Goal: Contribute content: Add original content to the website for others to see

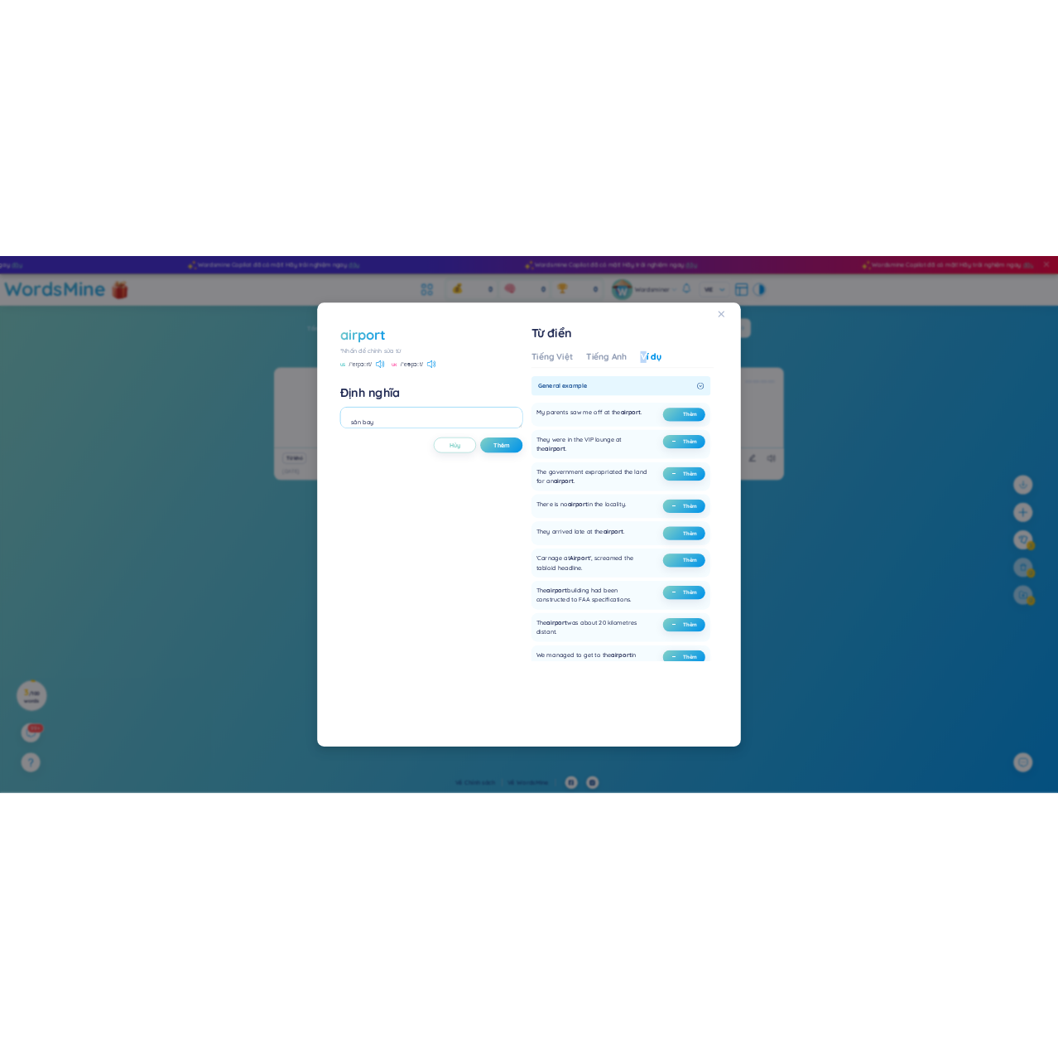
scroll to position [73, 0]
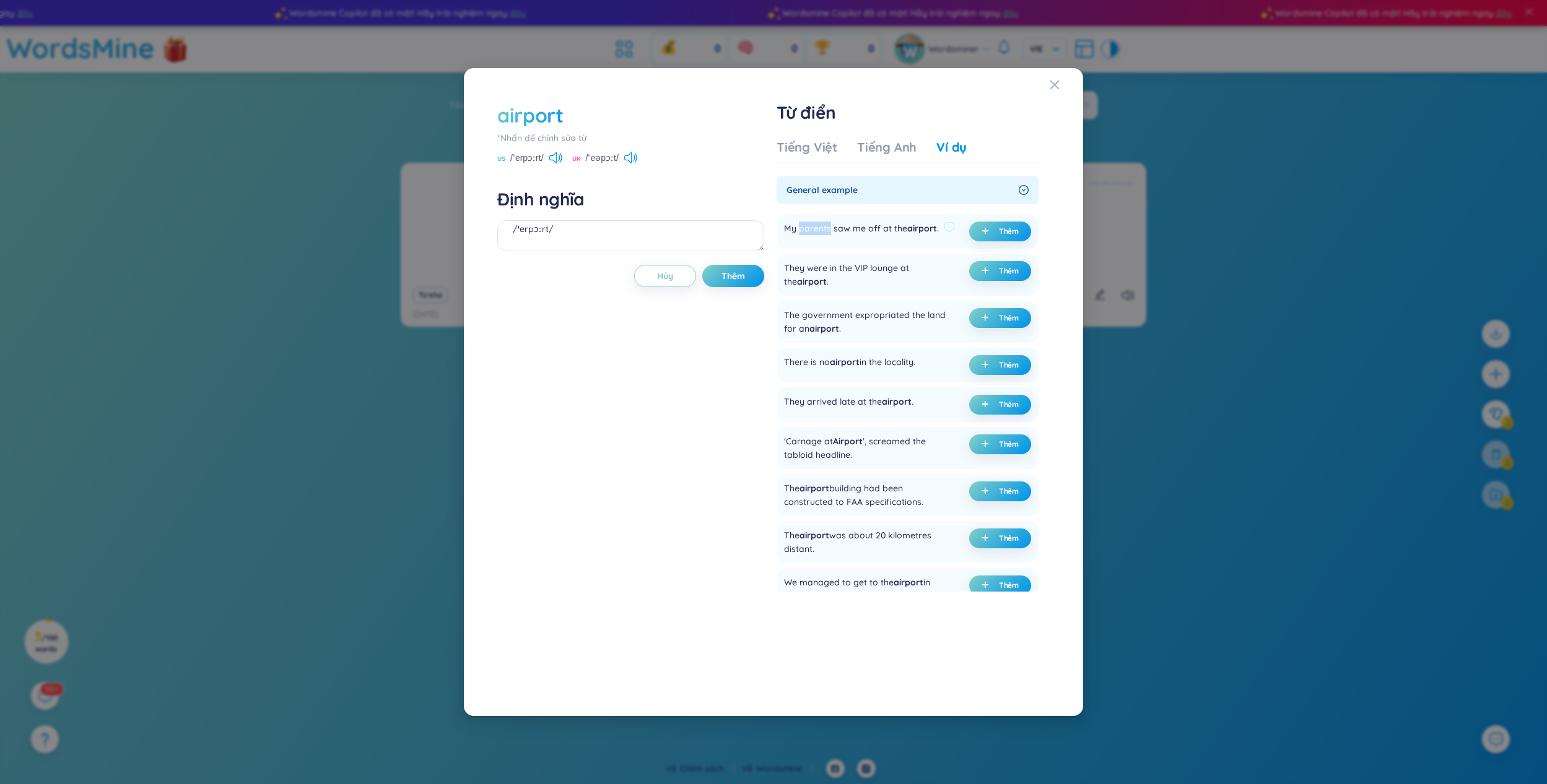
drag, startPoint x: 799, startPoint y: 224, endPoint x: 829, endPoint y: 224, distance: 30.0
click at [829, 224] on div "My parents saw me off at the airport ." at bounding box center [861, 232] width 155 height 20
drag, startPoint x: 941, startPoint y: 229, endPoint x: 775, endPoint y: 244, distance: 166.7
click at [775, 244] on div "airport *[PERSON_NAME] để [PERSON_NAME] sửa từ US /ˈerpɔːrt/ [GEOGRAPHIC_DATA] …" at bounding box center [773, 392] width 565 height 593
copy div "My parents saw me off at the airport . Thêm"
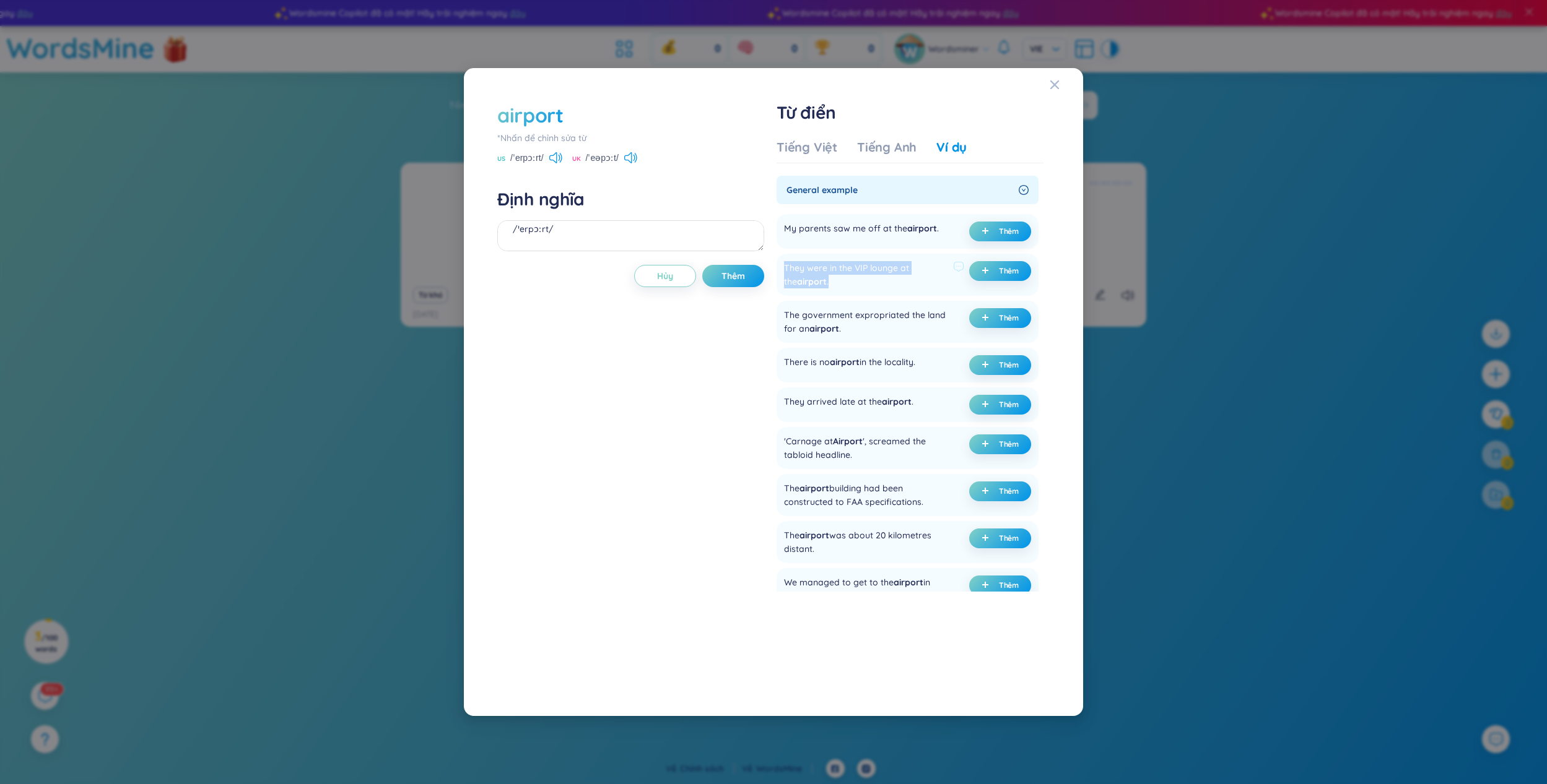
drag, startPoint x: 829, startPoint y: 279, endPoint x: 783, endPoint y: 268, distance: 47.3
click at [783, 268] on div "They were in the VIP lounge at the airport . Thêm" at bounding box center [908, 275] width 262 height 42
copy div "They were in the VIP lounge at the airport ."
click at [1010, 265] on button "Thêm" at bounding box center [1000, 271] width 62 height 20
click at [745, 280] on span "Thêm" at bounding box center [733, 276] width 23 height 13
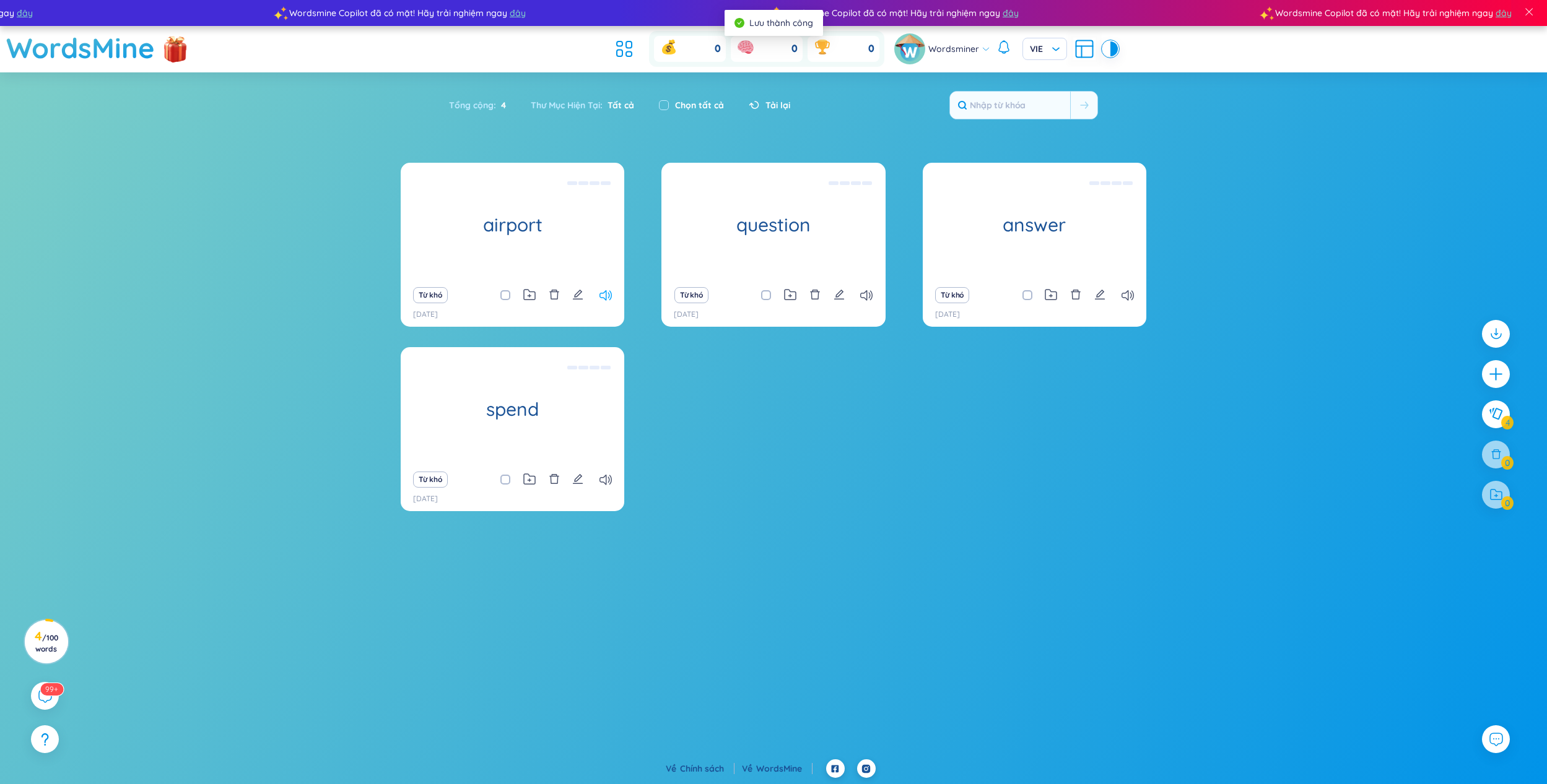
click at [610, 297] on icon at bounding box center [606, 295] width 13 height 10
click at [870, 297] on icon at bounding box center [866, 295] width 13 height 10
click at [870, 296] on icon at bounding box center [866, 295] width 13 height 10
click at [1131, 286] on div "Từ khó" at bounding box center [1034, 294] width 211 height 17
click at [1127, 302] on div "Từ khó" at bounding box center [1034, 294] width 211 height 17
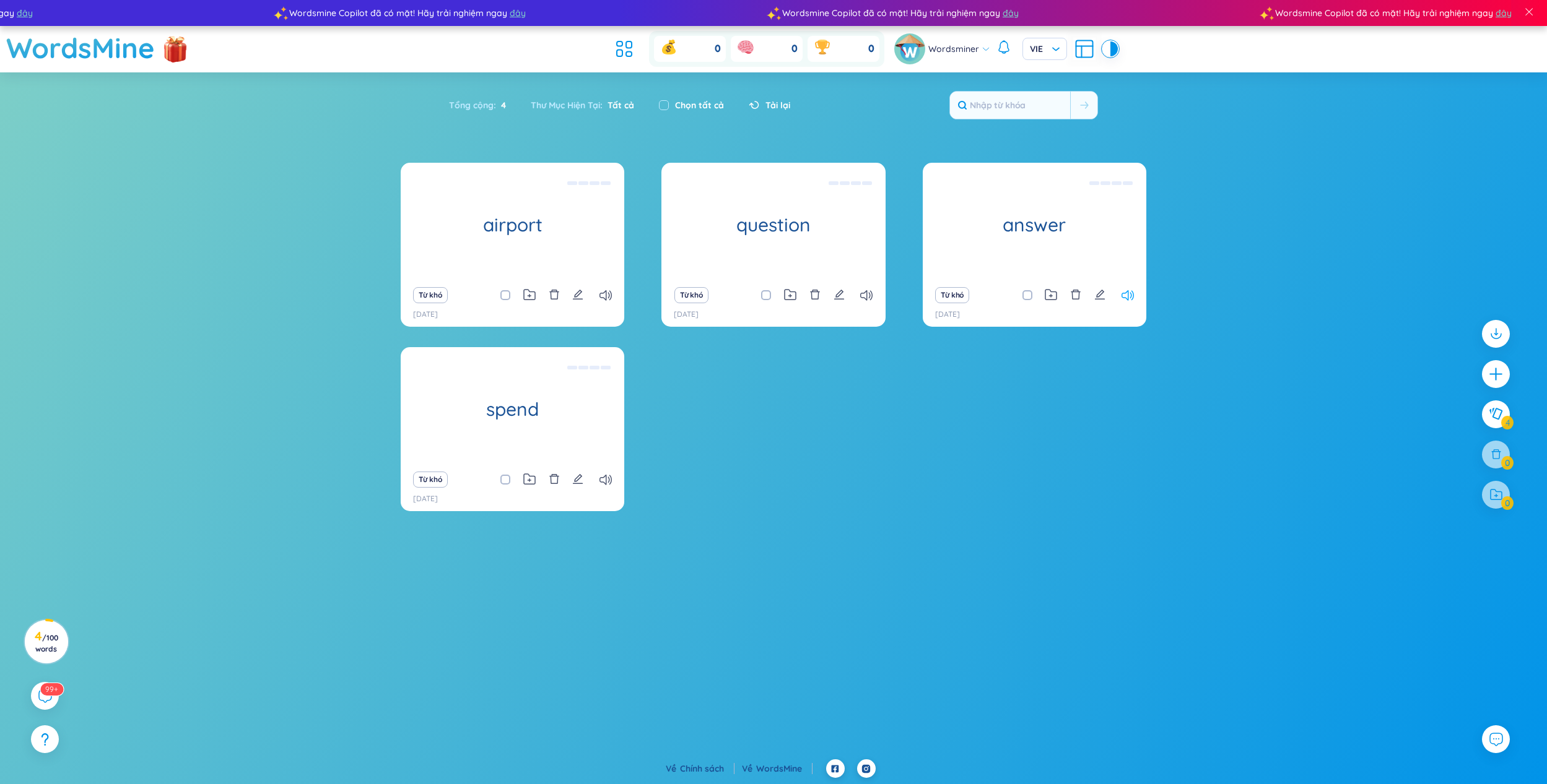
click at [1127, 297] on icon at bounding box center [1128, 295] width 13 height 10
click at [608, 475] on icon at bounding box center [606, 480] width 13 height 10
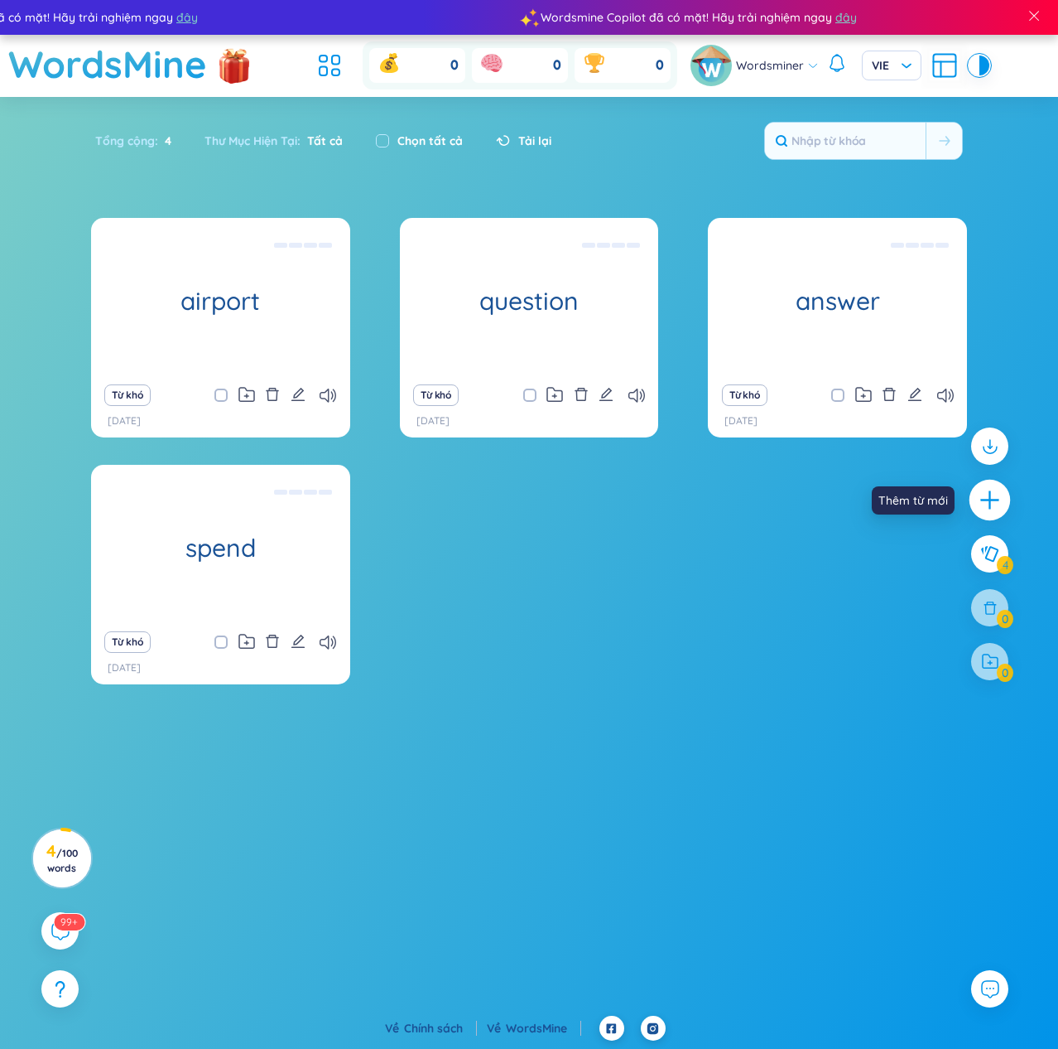
click at [997, 496] on icon "plus" at bounding box center [990, 500] width 23 height 23
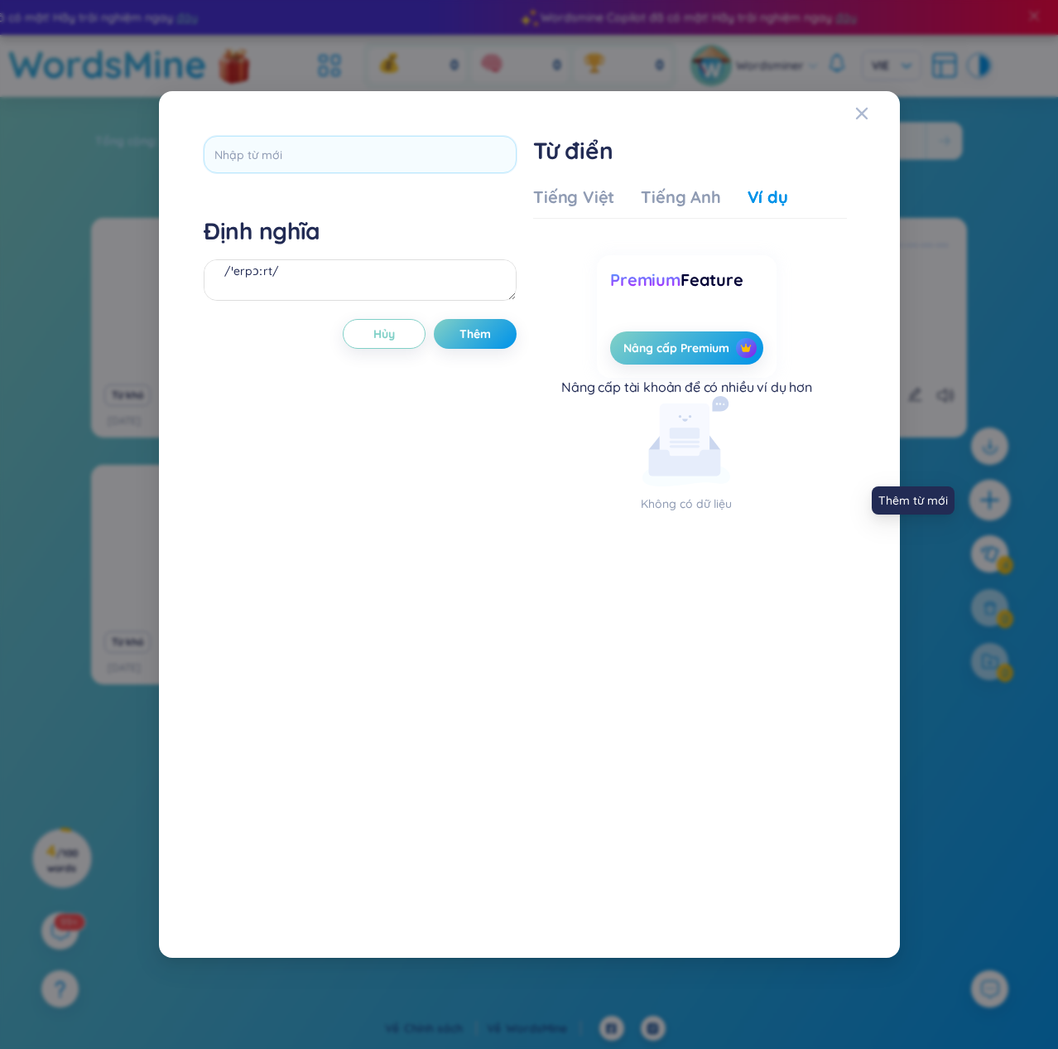
scroll to position [18, 0]
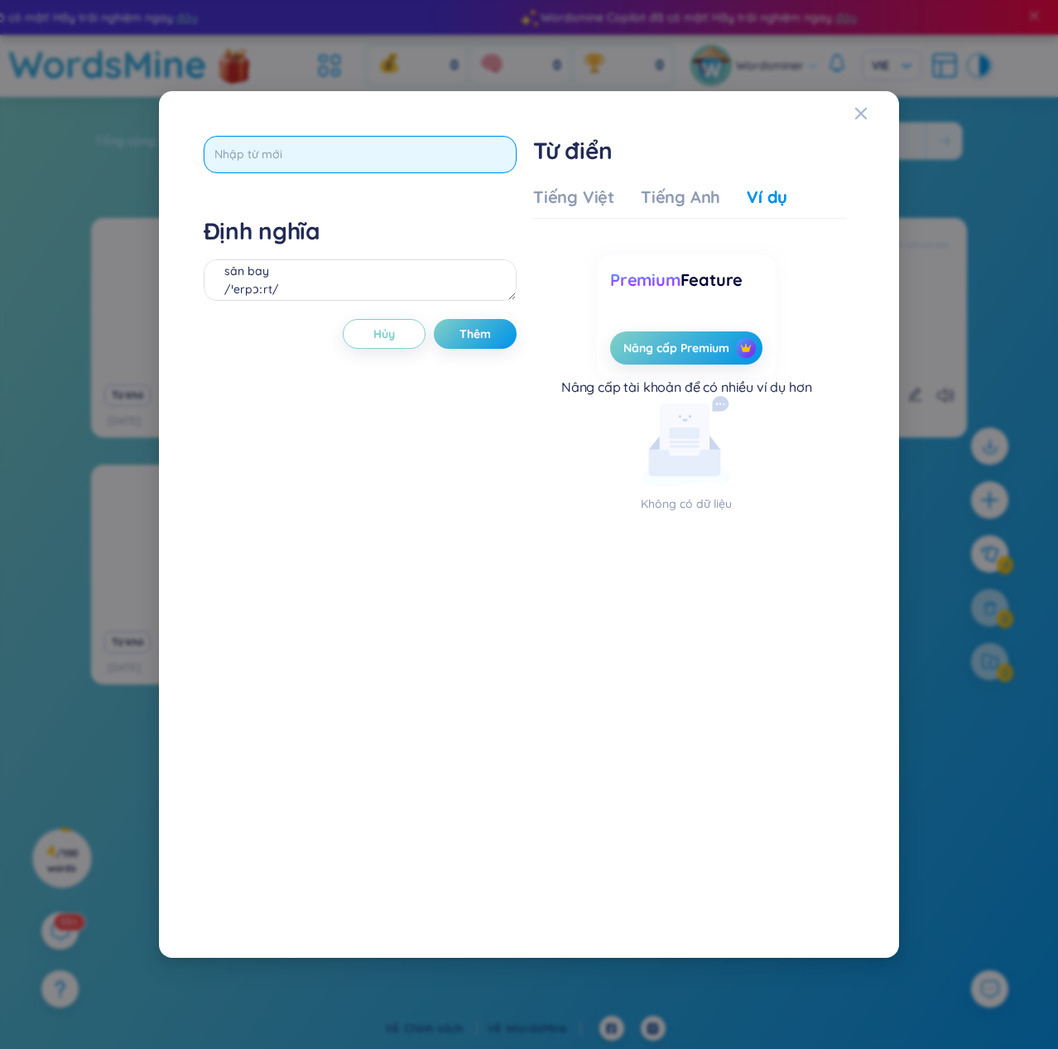
click at [361, 146] on input "text" at bounding box center [360, 154] width 313 height 37
type input "ussury"
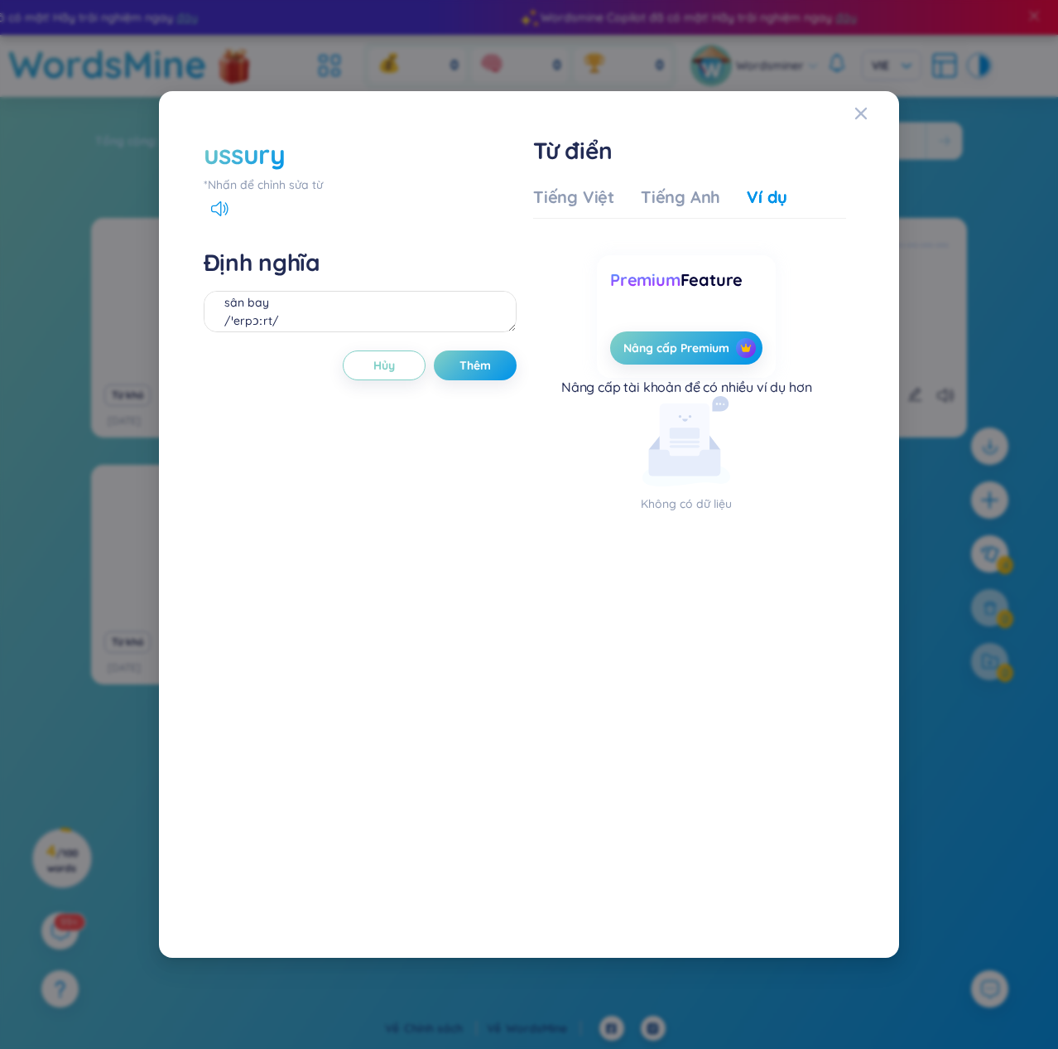
click at [339, 143] on div "ussury" at bounding box center [360, 154] width 313 height 36
click at [287, 186] on div "*Nhấn để chỉnh sửa từ" at bounding box center [360, 185] width 313 height 18
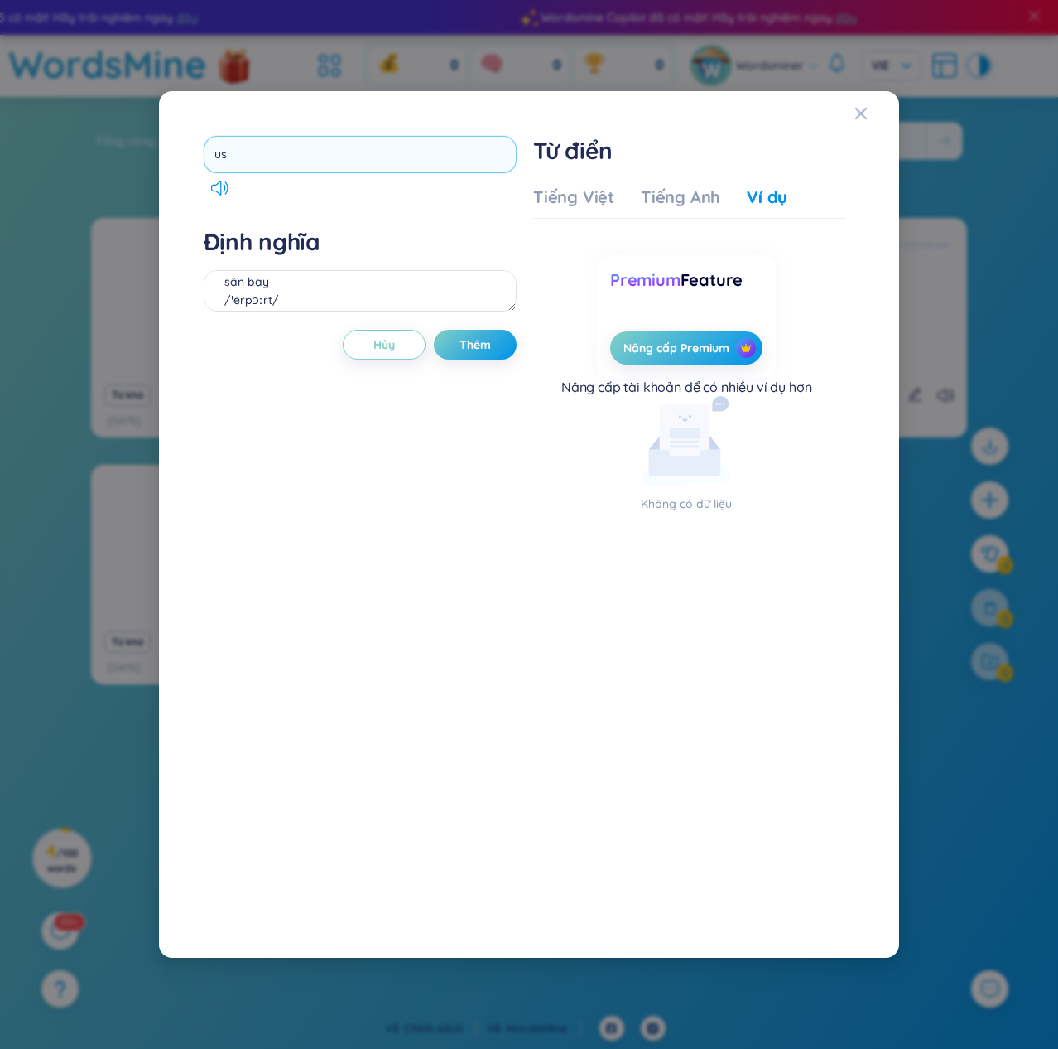
type input "u"
type input "usually"
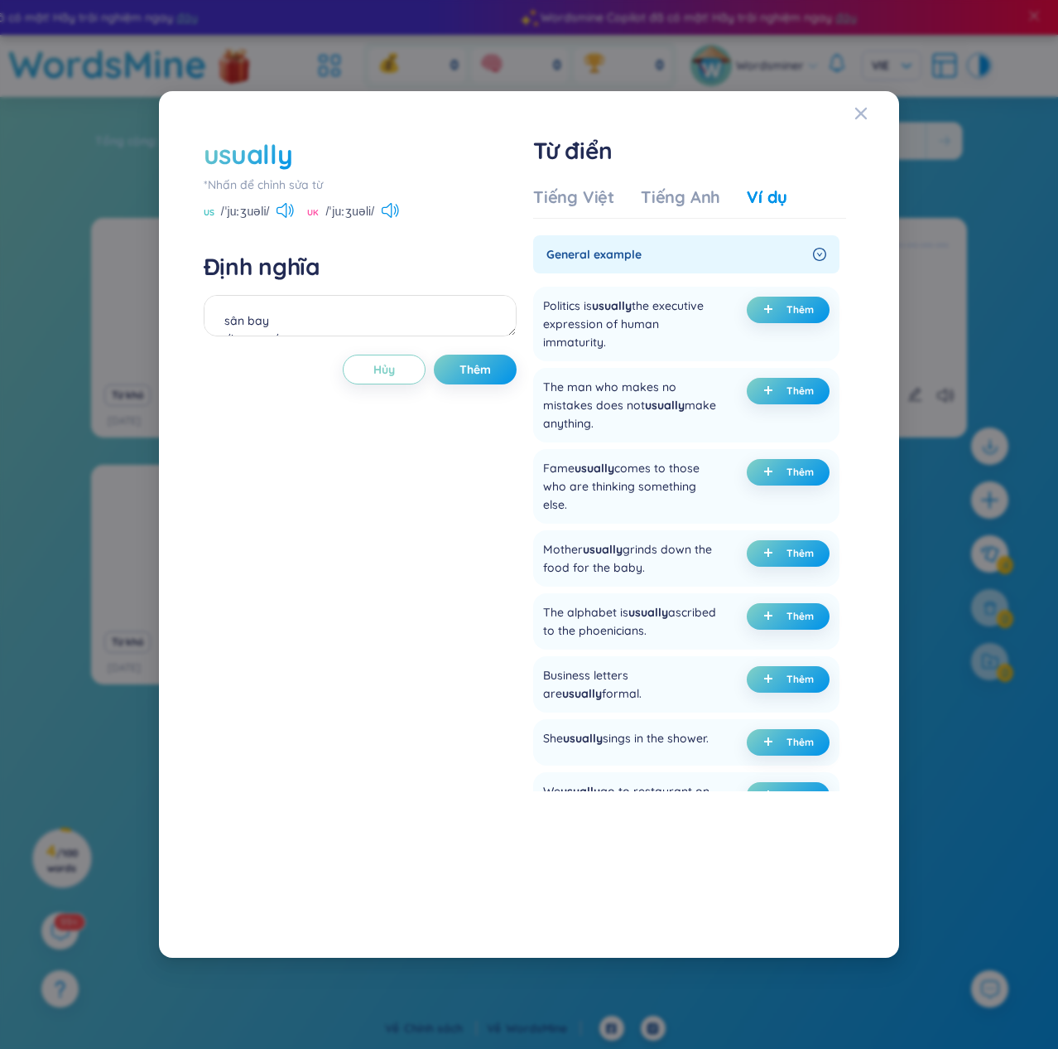
scroll to position [0, 0]
click at [287, 214] on icon at bounding box center [282, 210] width 10 height 15
drag, startPoint x: 270, startPoint y: 212, endPoint x: 217, endPoint y: 215, distance: 53.1
click at [217, 215] on div "US /ˈjuːʒuəli/" at bounding box center [249, 212] width 91 height 15
copy div "/ˈjuːʒuəli/"
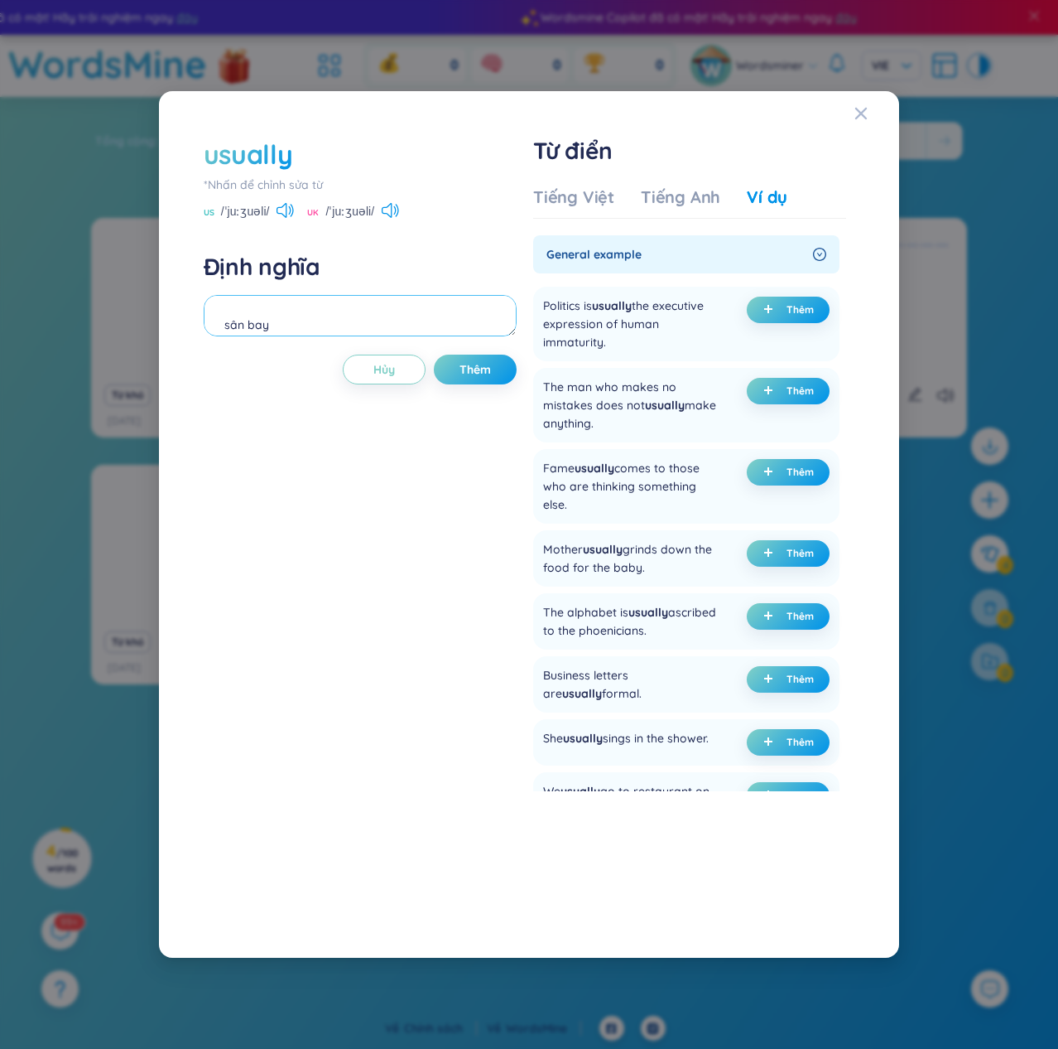
click at [246, 316] on textarea "sân bay /ˈerpɔːrt/" at bounding box center [360, 315] width 313 height 41
paste textarea "/ˈjuːʒuəli/"
click at [291, 314] on textarea "/ˈjuːʒuəli/" at bounding box center [360, 315] width 313 height 41
click at [323, 335] on textarea "[PERSON_NAME] /ˈjuːʒuəli/" at bounding box center [360, 315] width 313 height 41
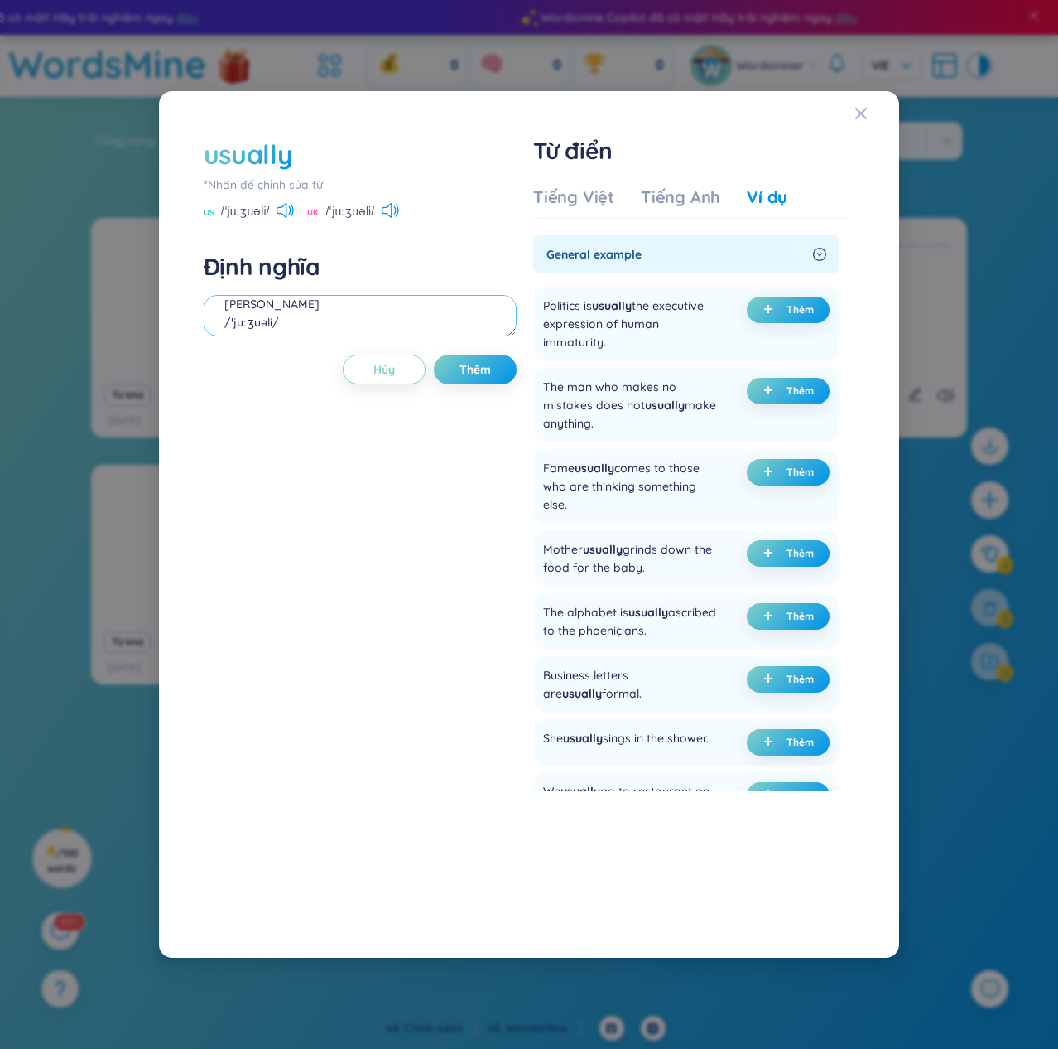
scroll to position [36, 0]
click at [286, 337] on div "[PERSON_NAME] /ˈjuːʒuəli/" at bounding box center [360, 318] width 313 height 46
click at [285, 330] on textarea "[PERSON_NAME] /ˈjuːʒuəli/" at bounding box center [360, 315] width 313 height 41
drag, startPoint x: 667, startPoint y: 570, endPoint x: 555, endPoint y: 561, distance: 112.2
click at [555, 561] on div "Mother usually grinds down the food for the baby." at bounding box center [631, 558] width 176 height 36
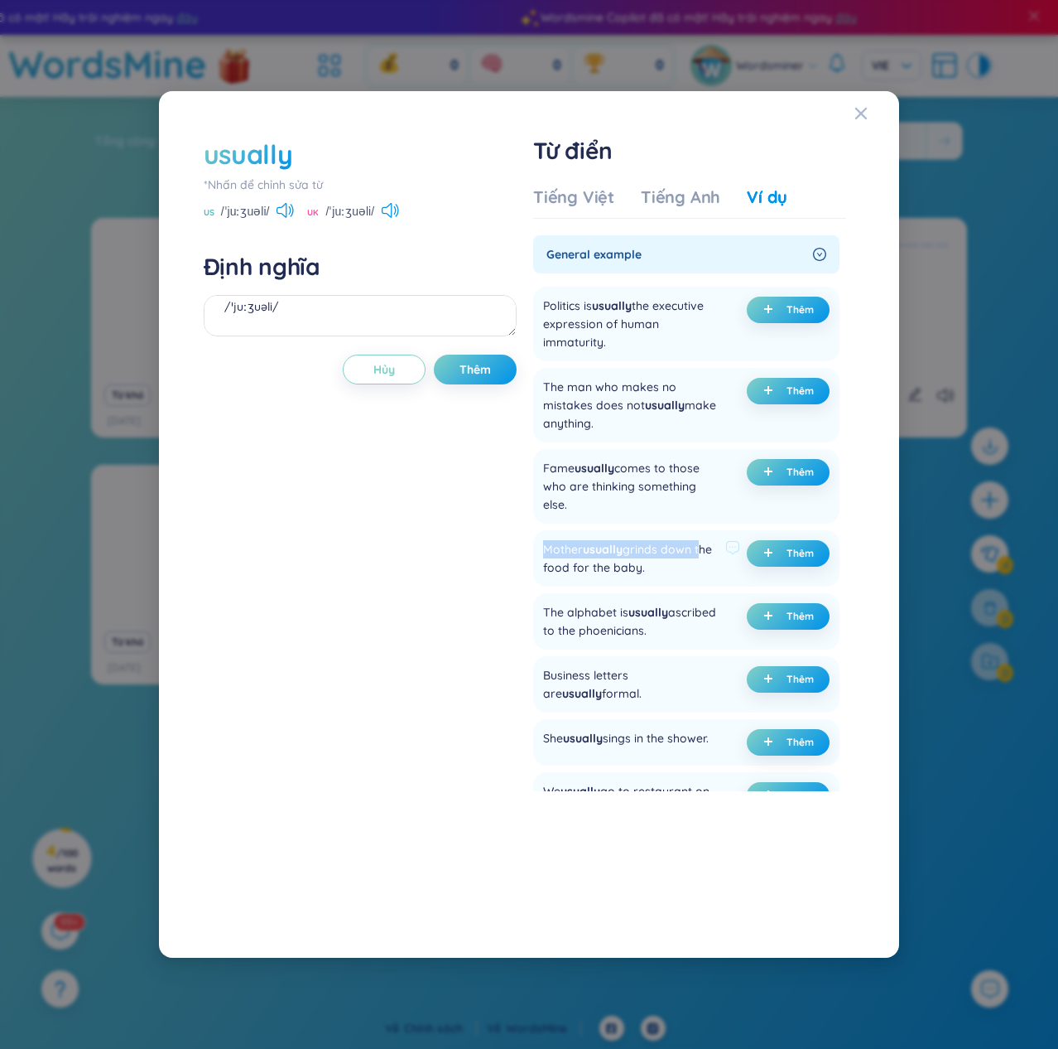
drag, startPoint x: 541, startPoint y: 559, endPoint x: 541, endPoint y: 547, distance: 12.4
click at [541, 547] on div "Mother usually grinds down the food for the baby. Thêm" at bounding box center [686, 558] width 306 height 56
copy div "Mother usually grinds down"
click at [799, 552] on span "Thêm" at bounding box center [800, 553] width 27 height 13
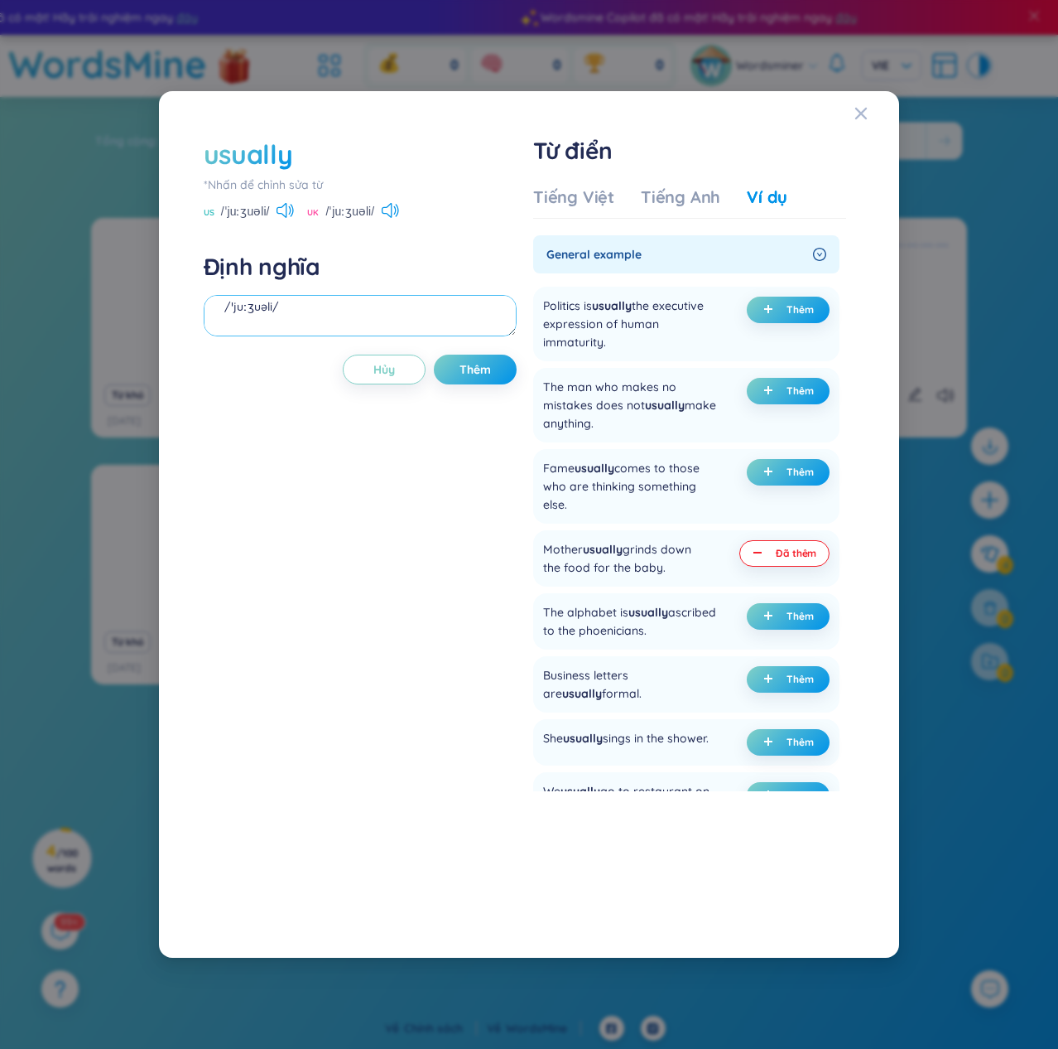
drag, startPoint x: 317, startPoint y: 316, endPoint x: 251, endPoint y: 323, distance: 66.6
click at [251, 323] on textarea "[PERSON_NAME] /ˈjuːʒuəli/ (undefined) Eg: Mother usually grinds down the food f…" at bounding box center [360, 315] width 313 height 41
click at [305, 315] on textarea "[PERSON_NAME] /ˈjuːʒuəli/ (undefined) Eg: Mother usually grinds down the food f…" at bounding box center [360, 315] width 313 height 41
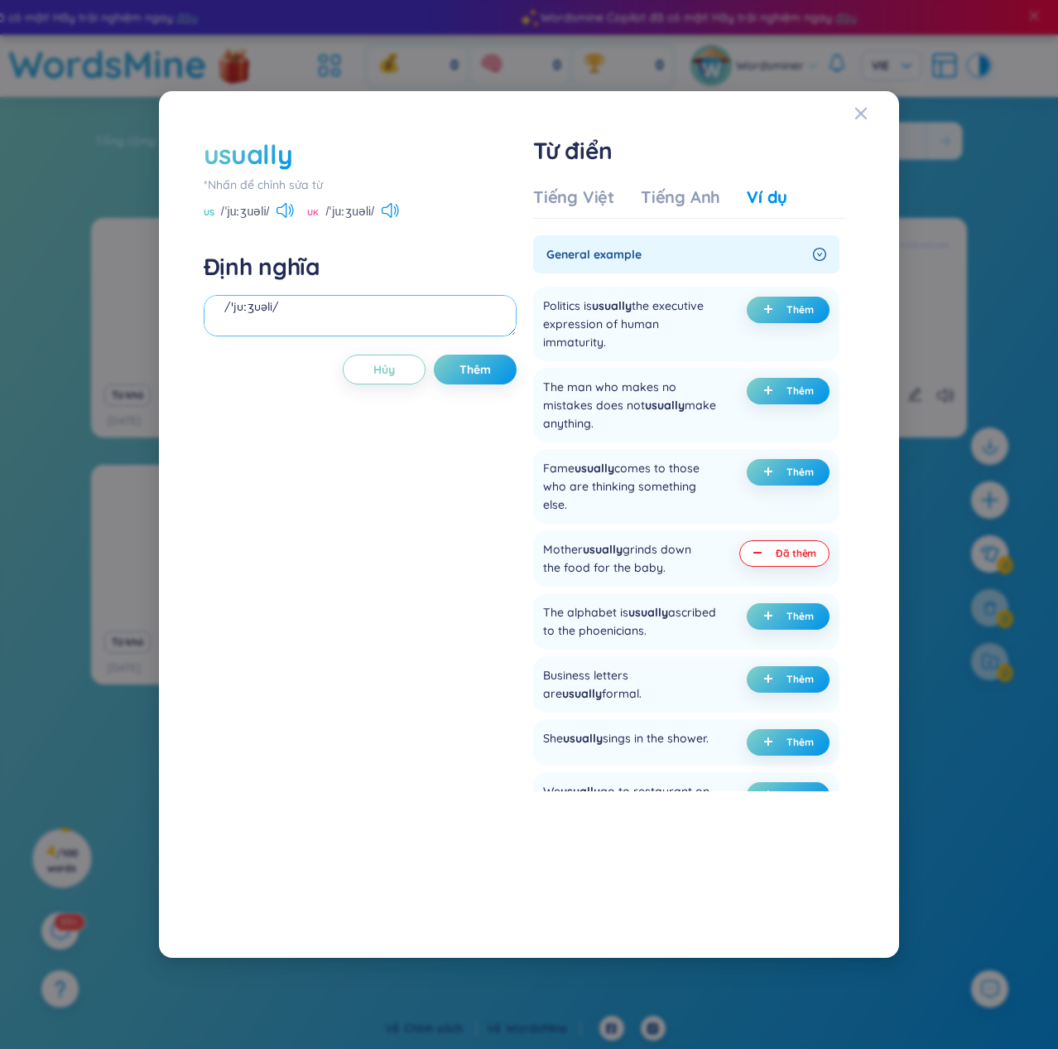
click at [512, 313] on textarea "[PERSON_NAME] /ˈjuːʒuəli/ (undefined) Eg: Mother usually grinds down the food f…" at bounding box center [360, 315] width 313 height 41
drag, startPoint x: 313, startPoint y: 330, endPoint x: 250, endPoint y: 326, distance: 63.1
click at [250, 326] on textarea "[PERSON_NAME] /ˈjuːʒuəli/ (undefined) Eg: Mother usually grinds down the food f…" at bounding box center [360, 315] width 313 height 41
click at [400, 311] on textarea "[PERSON_NAME] /ˈjuːʒuəli/ (undefined) Eg: Mother usually grinds down the food f…" at bounding box center [360, 315] width 313 height 41
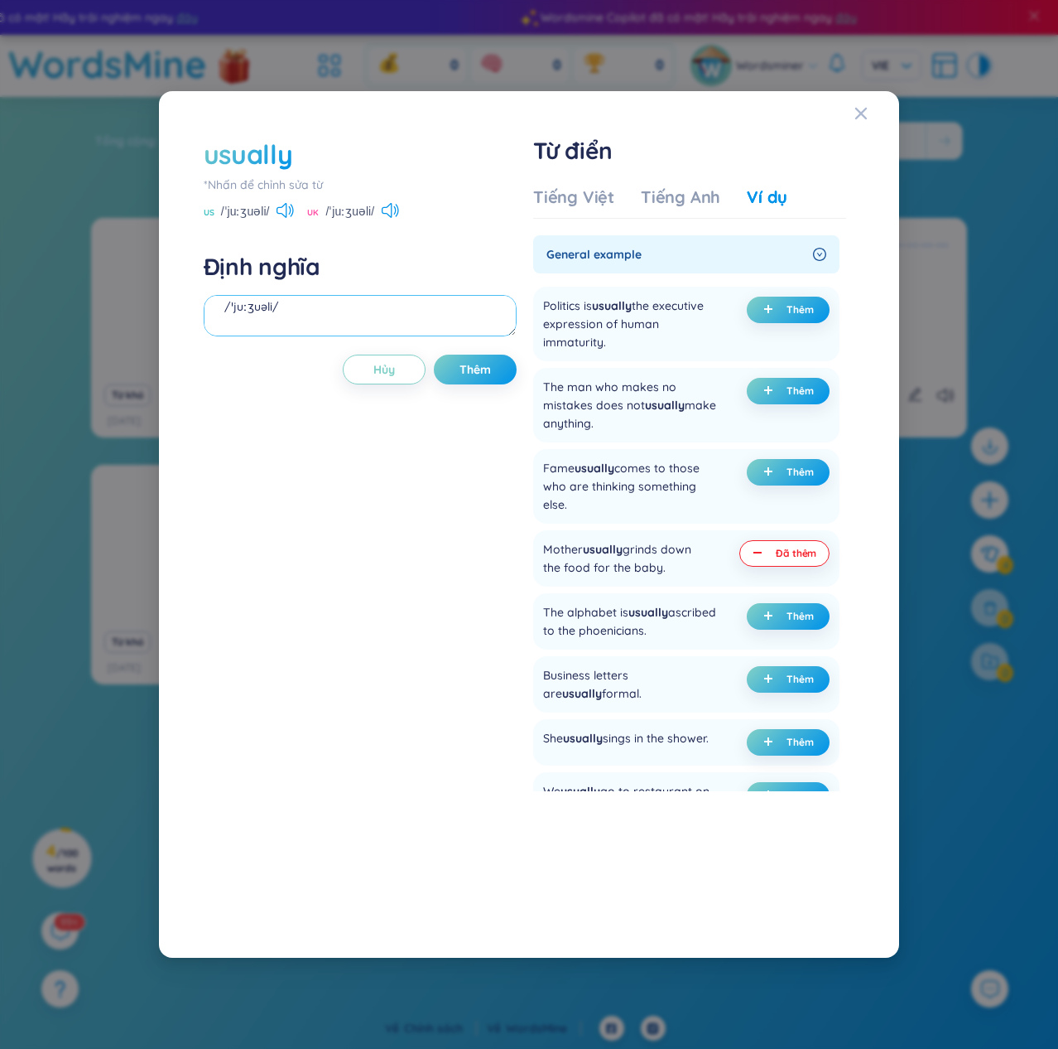
drag, startPoint x: 302, startPoint y: 297, endPoint x: 283, endPoint y: 308, distance: 22.3
click at [283, 308] on textarea "[PERSON_NAME] /ˈjuːʒuəli/ (undefined) Eg: Mother usually grinds down the food f…" at bounding box center [360, 315] width 313 height 41
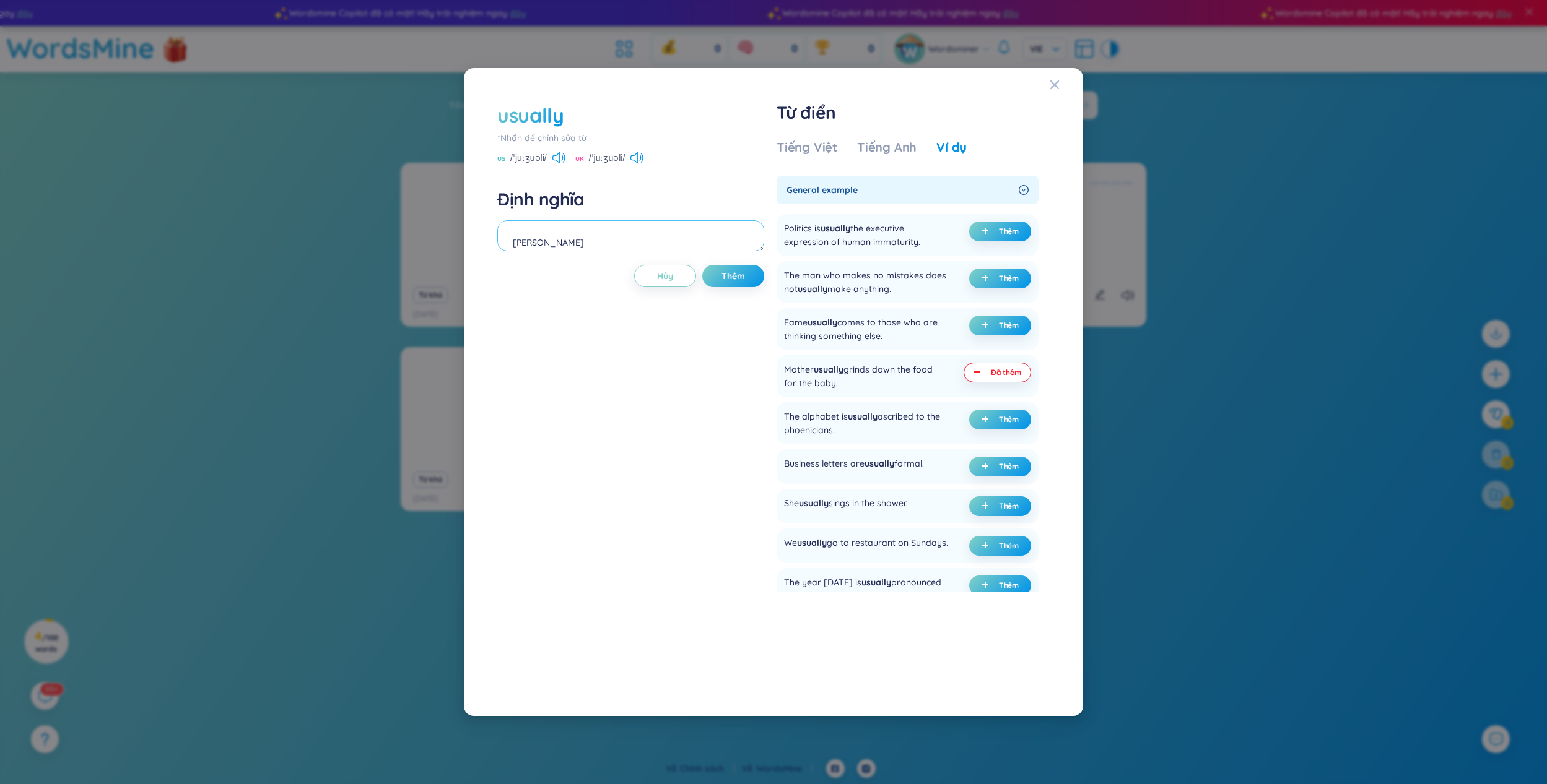
scroll to position [68, 0]
click at [551, 254] on div "[PERSON_NAME] /ˈjuːʒuəli/ (undefined) Eg: Mother usually grinds down the food f…" at bounding box center [630, 238] width 267 height 34
drag, startPoint x: 748, startPoint y: 229, endPoint x: 502, endPoint y: 235, distance: 246.1
click at [502, 235] on textarea "[PERSON_NAME] /ˈjuːʒuəli/ (undefined) Eg: Mother usually grinds down the food f…" at bounding box center [630, 235] width 267 height 31
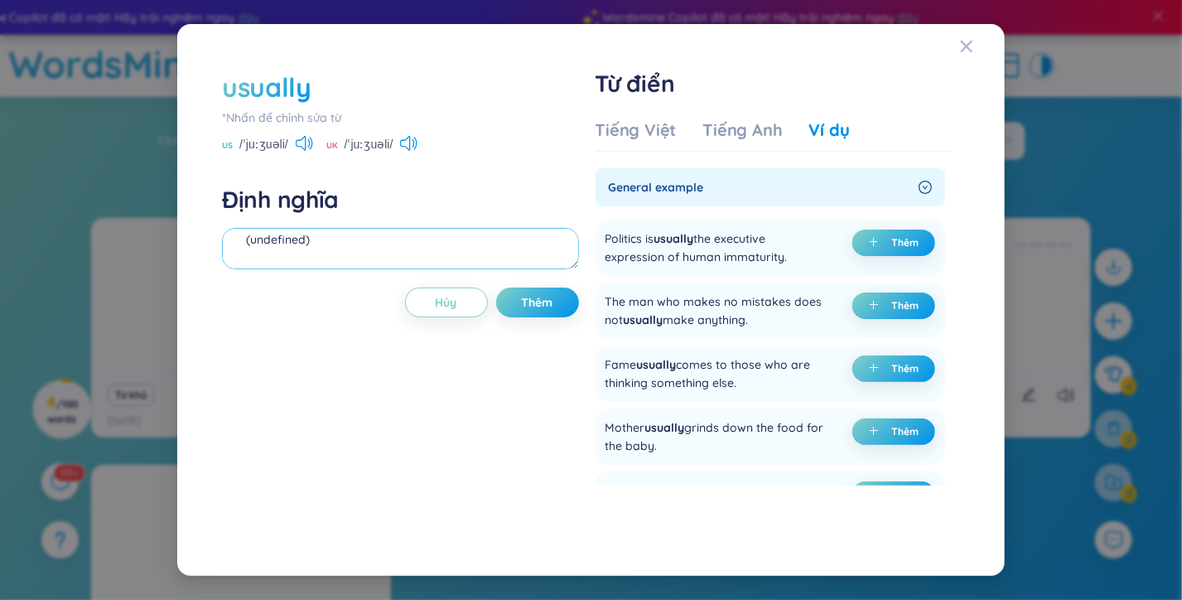
scroll to position [73, 0]
drag, startPoint x: 2052, startPoint y: 23, endPoint x: 353, endPoint y: 435, distance: 1747.9
click at [353, 435] on div "usually *[PERSON_NAME] để [PERSON_NAME] sửa từ [GEOGRAPHIC_DATA] /ˈjuːʒuəli/ [G…" at bounding box center [400, 300] width 356 height 463
drag, startPoint x: 316, startPoint y: 247, endPoint x: 244, endPoint y: 241, distance: 73.1
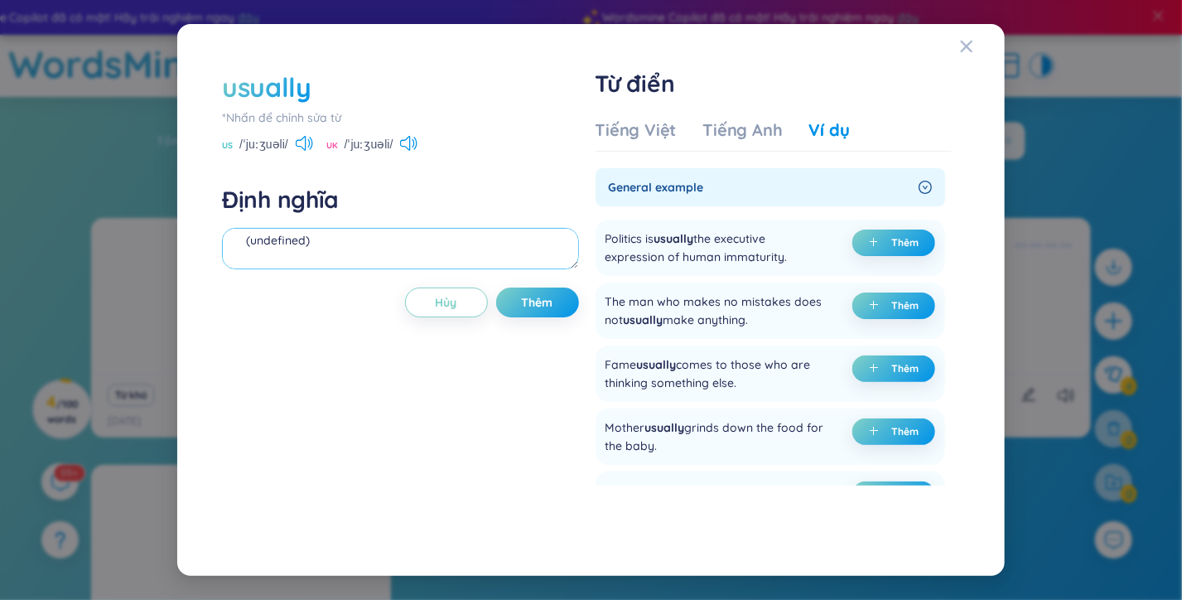
click at [244, 241] on textarea "[PERSON_NAME] /ˈjuːʒuəli/ (undefined)" at bounding box center [400, 248] width 356 height 41
click at [908, 432] on span "Thêm" at bounding box center [905, 431] width 27 height 13
drag, startPoint x: 324, startPoint y: 235, endPoint x: 245, endPoint y: 254, distance: 81.0
click at [245, 254] on textarea "[PERSON_NAME] /ˈjuːʒuəli/ (undefined) Eg: Mother usually grinds down the food f…" at bounding box center [400, 248] width 356 height 41
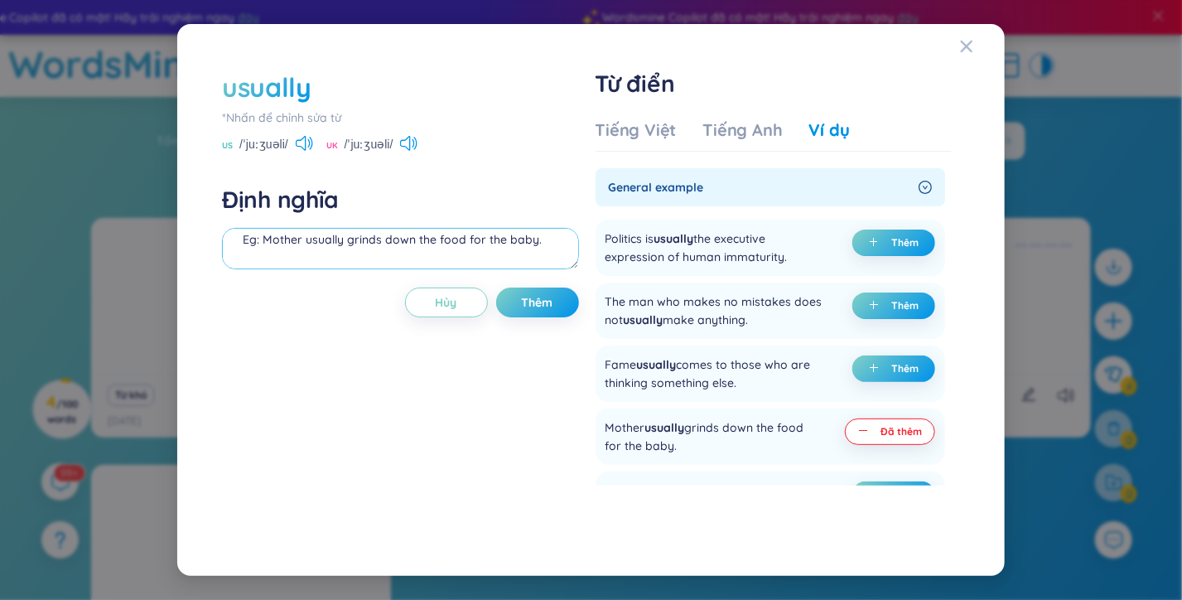
scroll to position [0, 0]
click at [576, 244] on textarea "[PERSON_NAME] /ˈjuːʒuəli/ Eg: Mother usually grinds down the food for the baby." at bounding box center [400, 248] width 356 height 41
click at [243, 240] on textarea "[PERSON_NAME] /ˈjuːʒuəli/ Eg: Mother usually grinds down the food for the baby." at bounding box center [400, 248] width 356 height 41
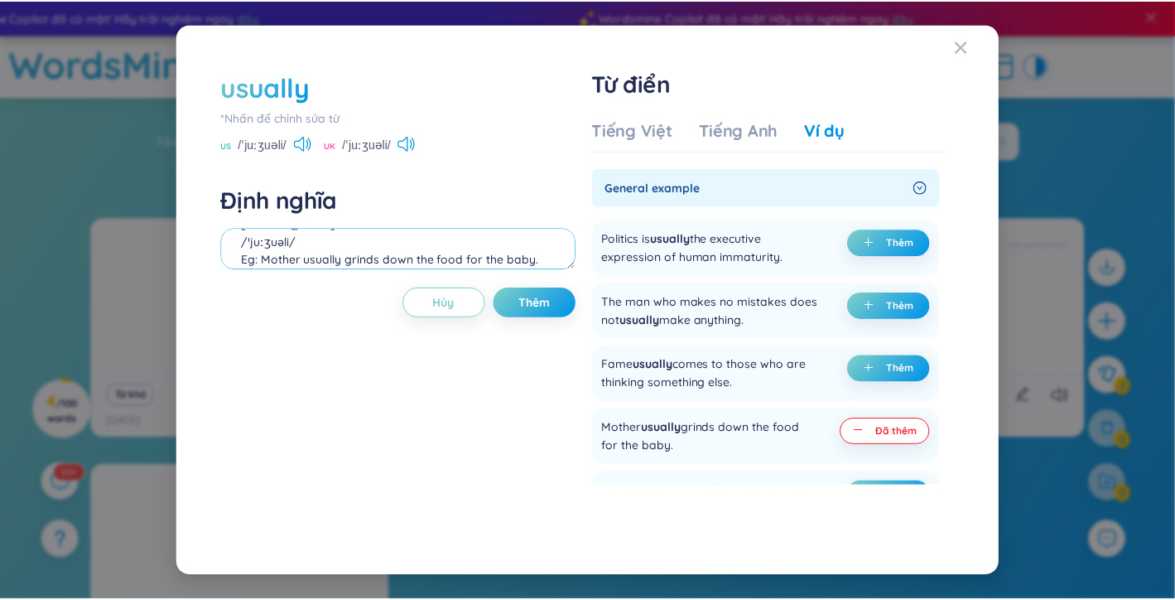
scroll to position [53, 0]
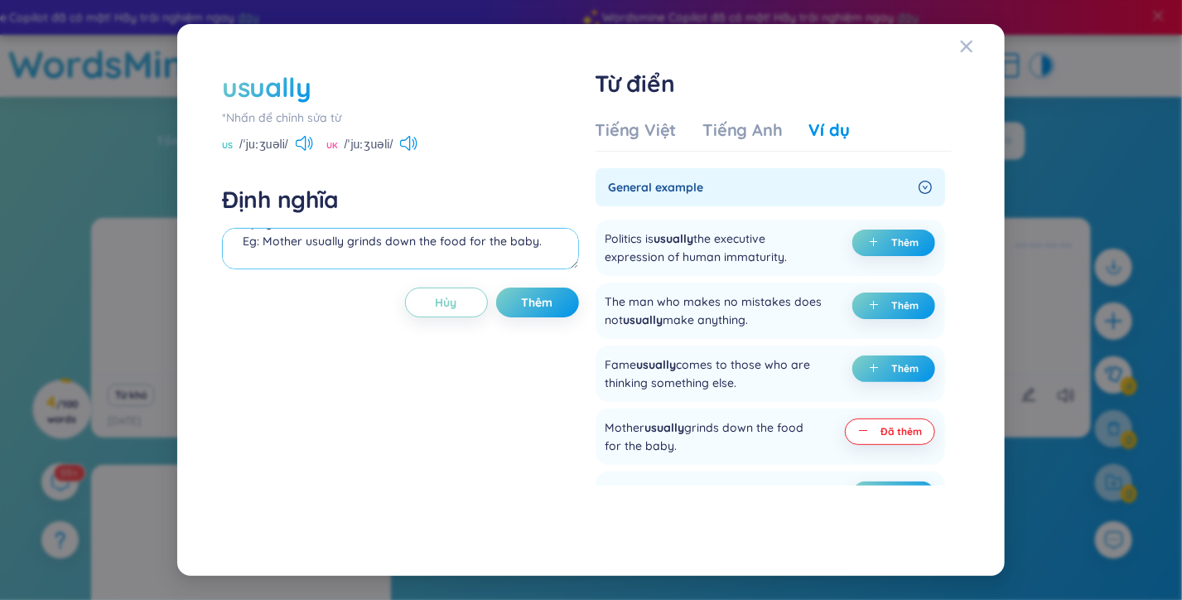
type textarea "[PERSON_NAME] /ˈjuːʒuəli/ Eg: Mother usually grinds down the food for the baby."
click at [528, 323] on div "usually *[PERSON_NAME] để [PERSON_NAME] sửa từ [GEOGRAPHIC_DATA] /ˈjuːʒuəli/ [G…" at bounding box center [400, 300] width 356 height 463
click at [538, 305] on span "Thêm" at bounding box center [537, 302] width 31 height 17
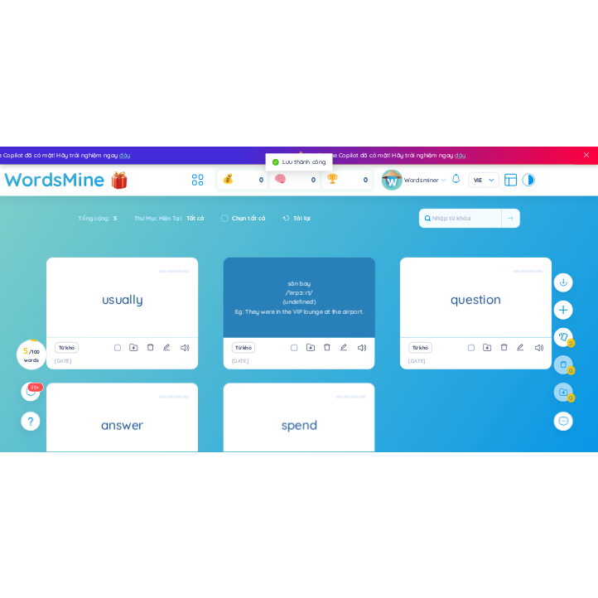
scroll to position [170, 0]
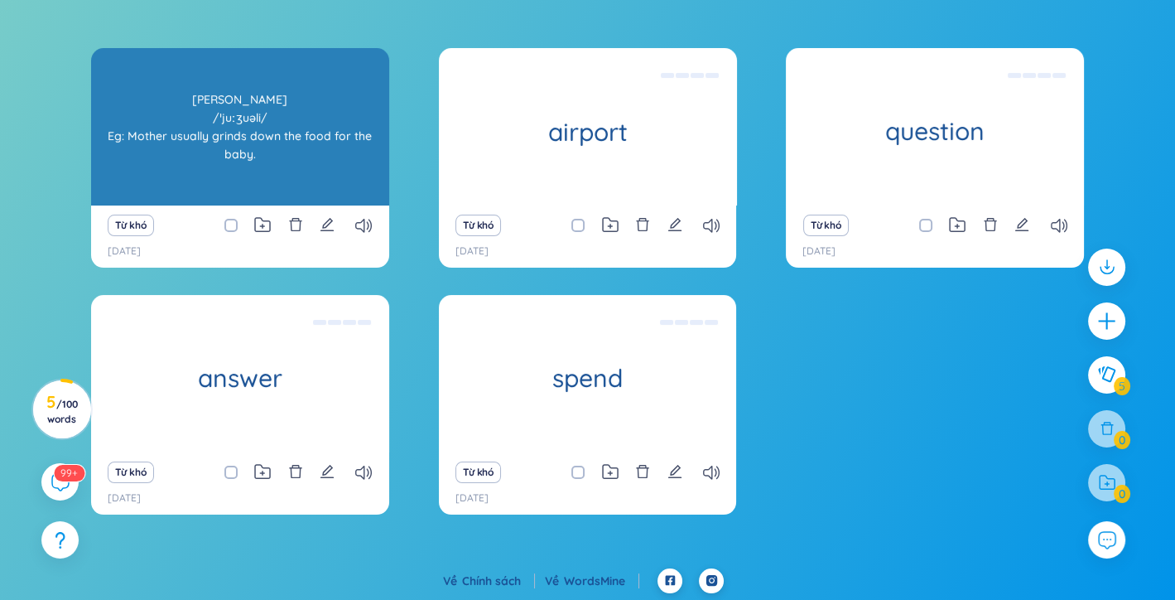
click at [197, 151] on div "[PERSON_NAME] /ˈjuːʒuəli/ Eg: Mother usually grinds down the food for the baby." at bounding box center [240, 126] width 282 height 149
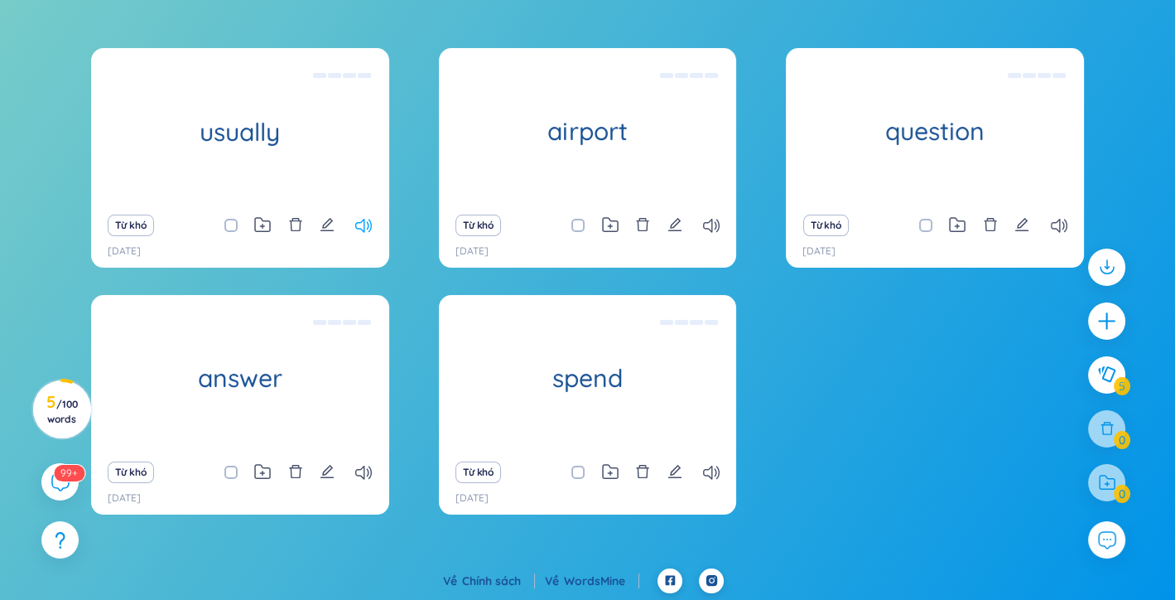
click at [368, 228] on icon at bounding box center [363, 226] width 17 height 14
click at [704, 468] on icon at bounding box center [711, 472] width 17 height 14
click at [366, 477] on icon at bounding box center [363, 472] width 17 height 14
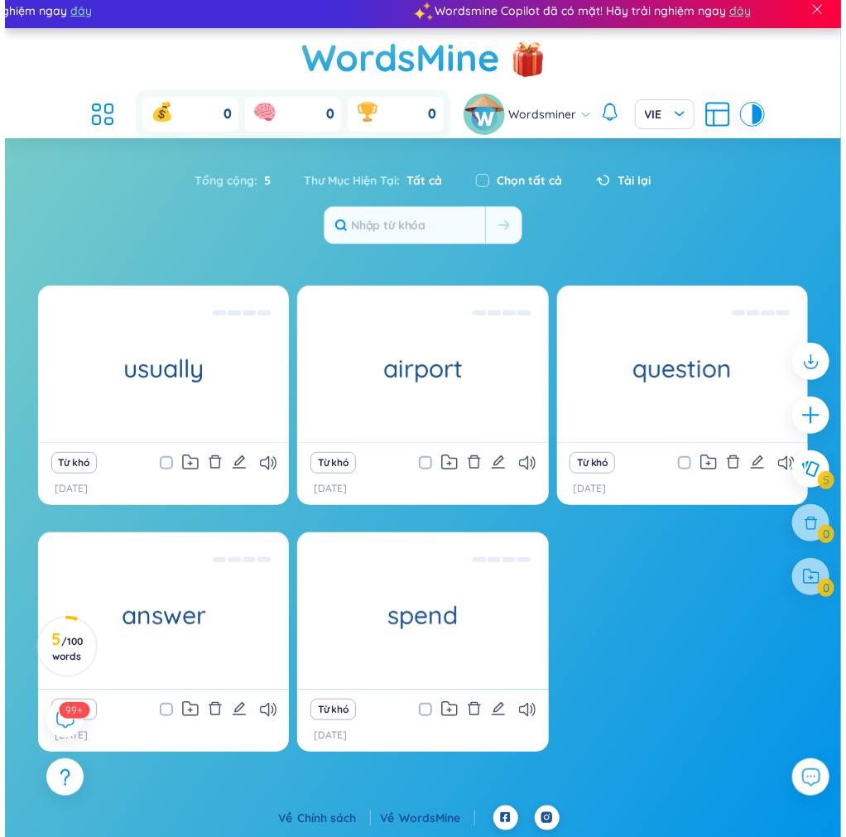
scroll to position [0, 0]
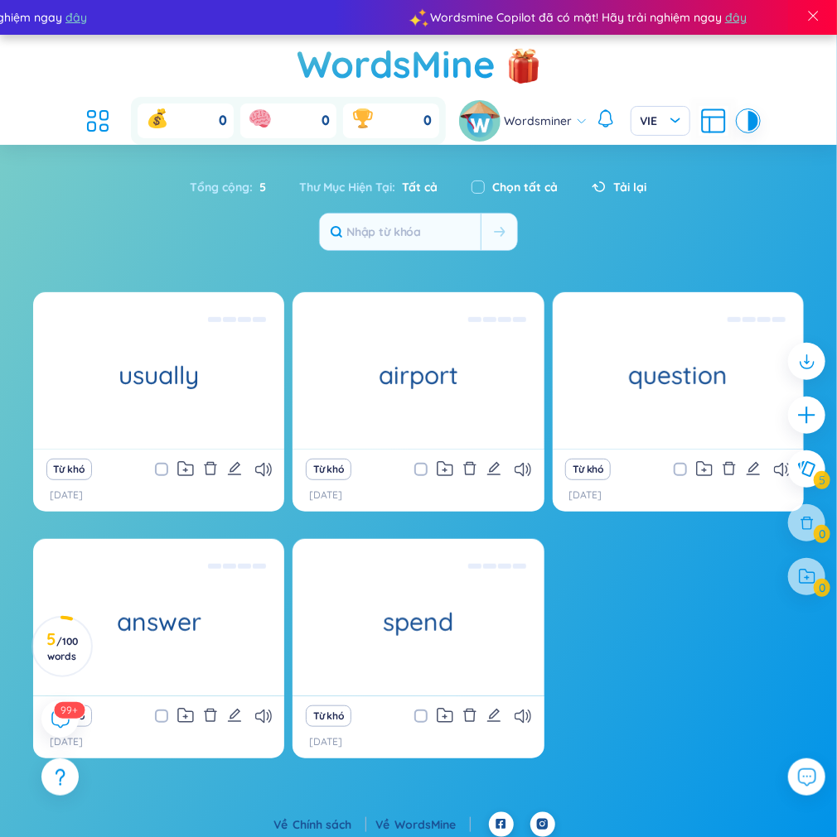
drag, startPoint x: 498, startPoint y: 1, endPoint x: 639, endPoint y: 706, distance: 718.9
click at [639, 706] on div "usually [PERSON_NAME] /ˈjuːʒuəli/ Eg: Mother usually grinds down the food for t…" at bounding box center [418, 535] width 770 height 487
click at [806, 405] on icon "plus" at bounding box center [806, 415] width 23 height 23
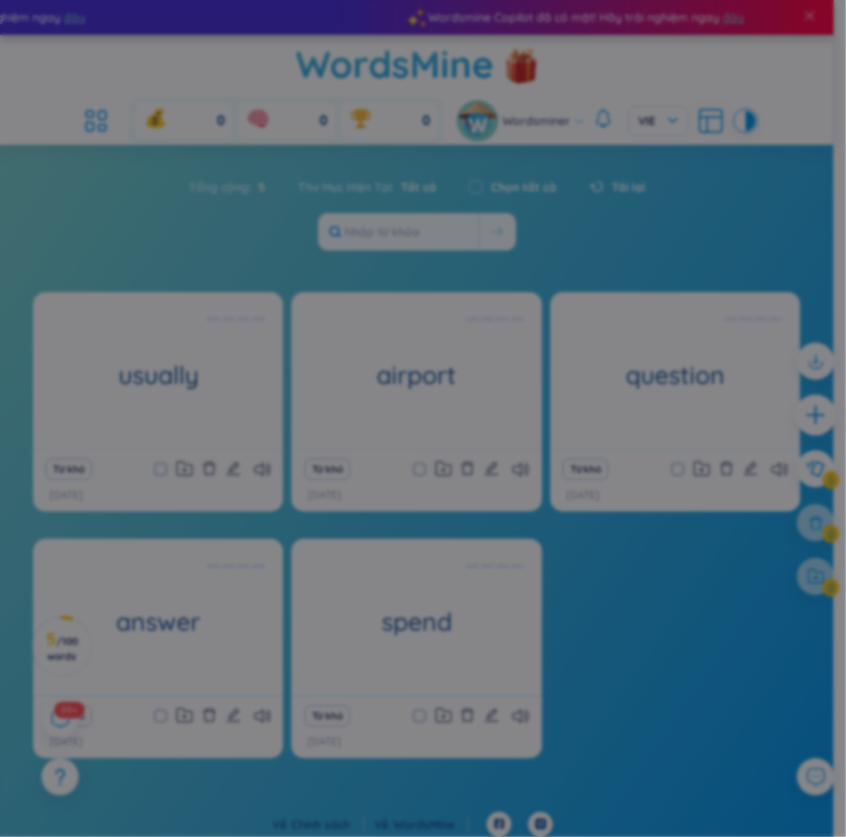
scroll to position [18, 0]
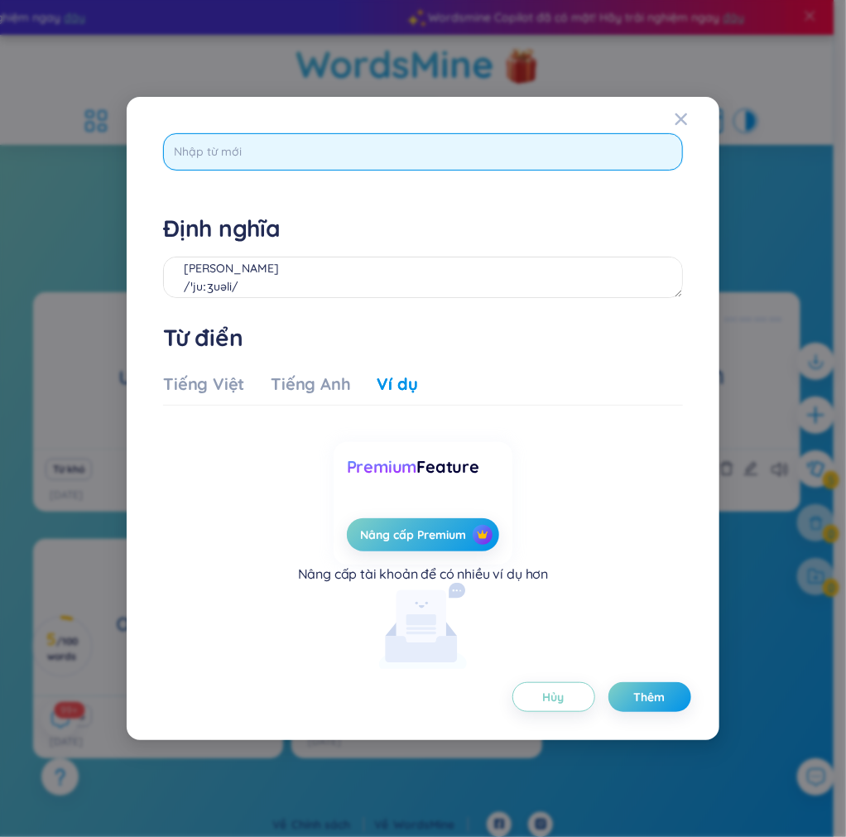
click at [451, 152] on input "text" at bounding box center [422, 151] width 519 height 37
type input "hope"
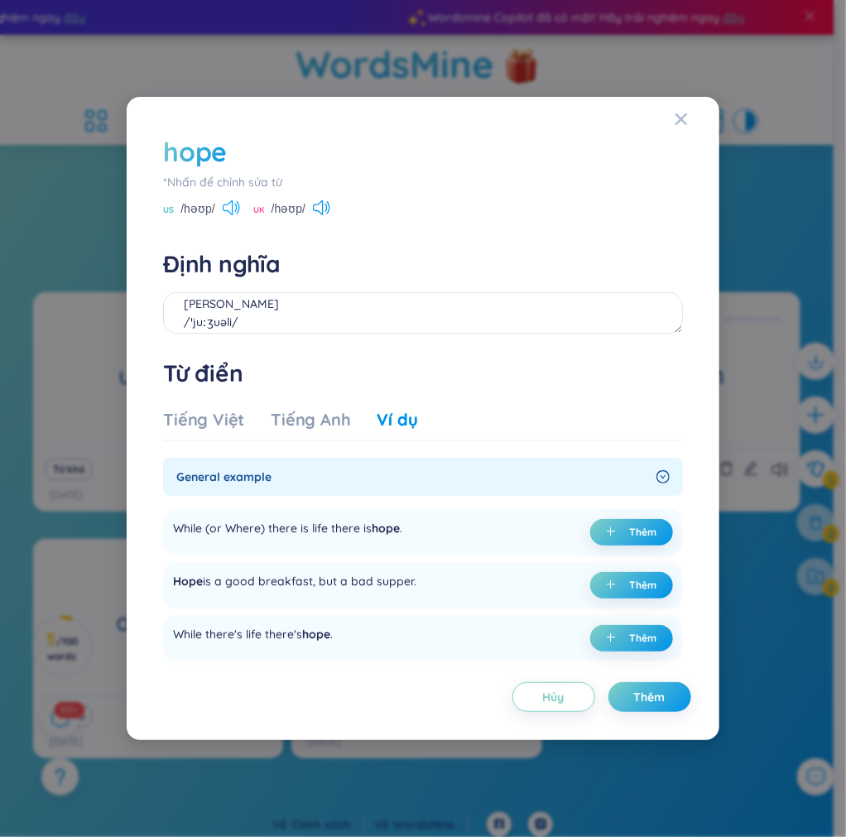
click at [239, 207] on icon at bounding box center [231, 207] width 17 height 15
click at [214, 422] on div "Tiếng Việt" at bounding box center [203, 419] width 81 height 23
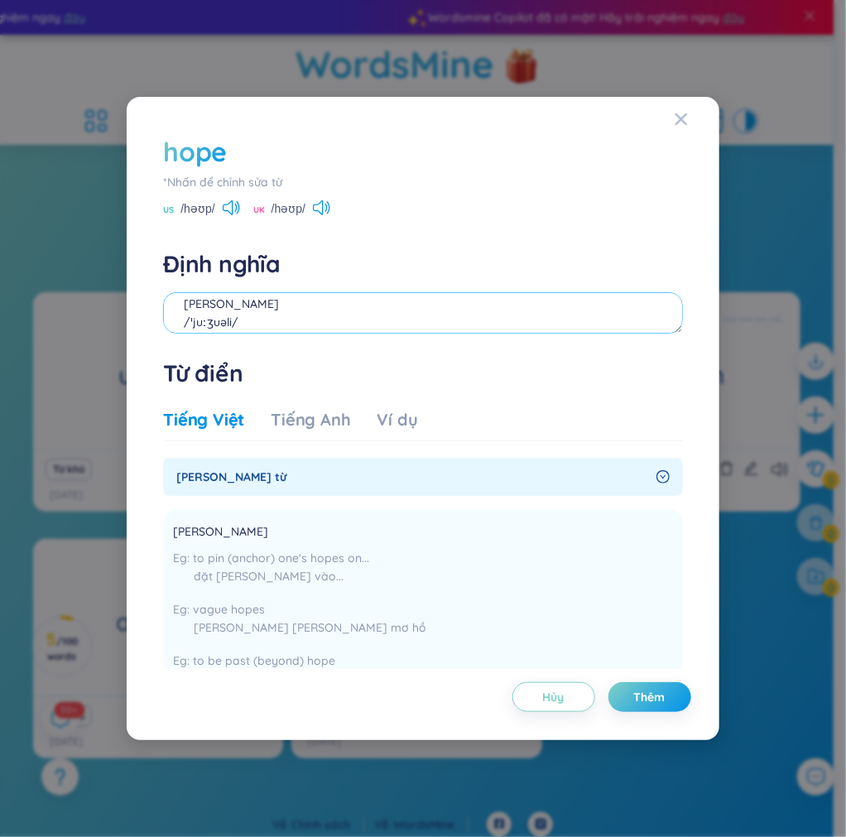
click at [279, 319] on textarea "[PERSON_NAME] /ˈjuːʒuəli/ Eg: Mother usually grinds down the food for the baby." at bounding box center [422, 312] width 519 height 41
drag, startPoint x: 215, startPoint y: 210, endPoint x: 182, endPoint y: 210, distance: 32.3
click at [182, 210] on span "/həʊp/" at bounding box center [198, 209] width 34 height 18
copy span "/həʊp/"
click at [198, 318] on textarea "[PERSON_NAME]" at bounding box center [422, 312] width 519 height 41
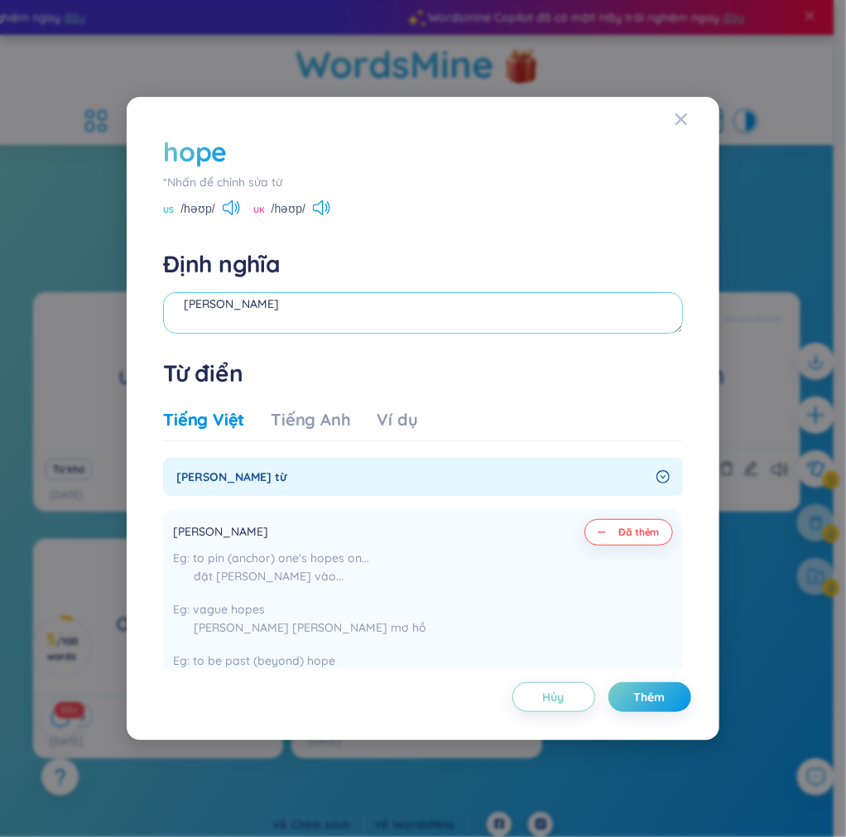
paste textarea "/həʊp/"
type textarea "[PERSON_NAME] /həʊp/"
click at [390, 417] on div "Ví dụ" at bounding box center [398, 419] width 41 height 23
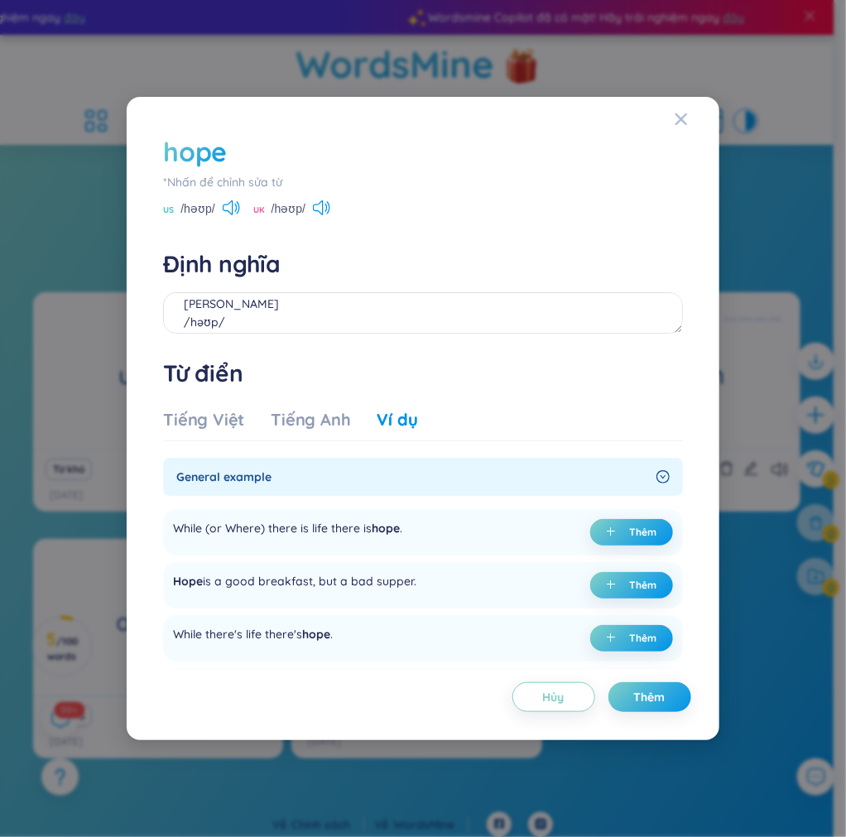
drag, startPoint x: 414, startPoint y: 581, endPoint x: 124, endPoint y: 579, distance: 289.9
click at [124, 579] on div "hope *[PERSON_NAME] để [PERSON_NAME] sửa từ [GEOGRAPHIC_DATA] /həʊp/ [GEOGRAPHI…" at bounding box center [423, 418] width 846 height 837
click at [176, 577] on span "Hope" at bounding box center [188, 581] width 30 height 15
drag, startPoint x: 172, startPoint y: 581, endPoint x: 413, endPoint y: 596, distance: 241.5
click at [413, 596] on div "Hope is a good breakfast, but a bad supper." at bounding box center [295, 585] width 244 height 27
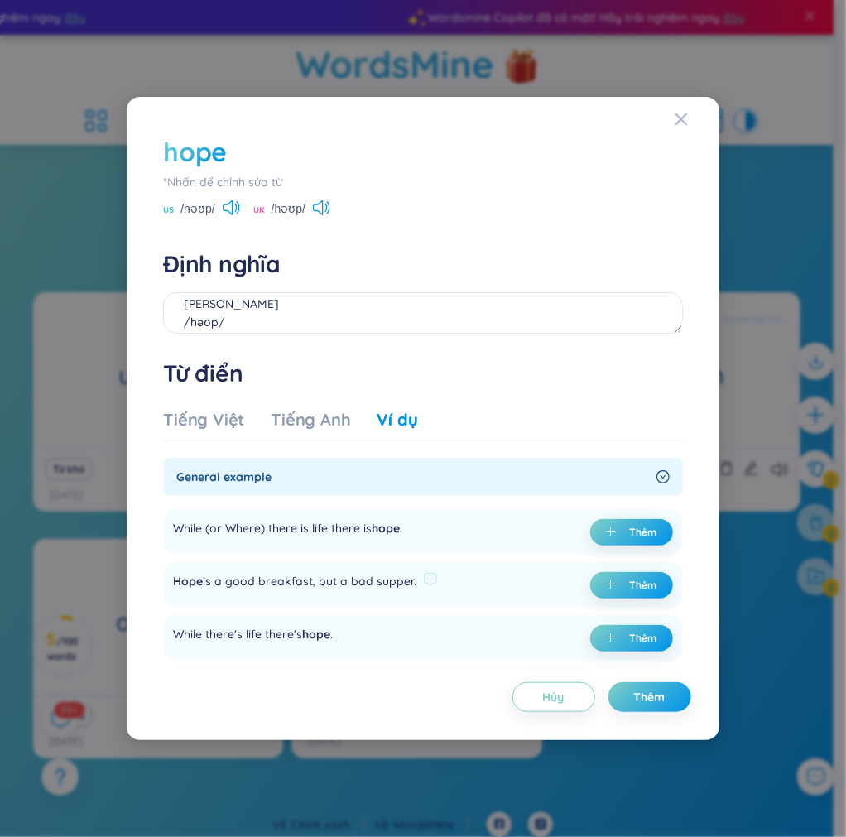
copy div "Hope is a good breakfast, but a bad supper."
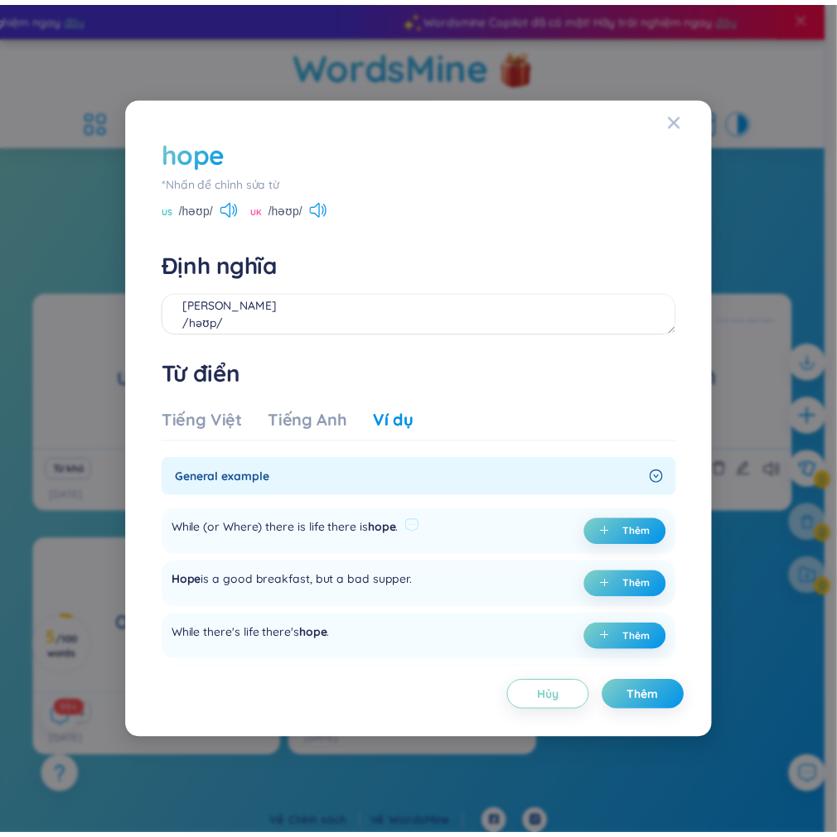
scroll to position [773, 0]
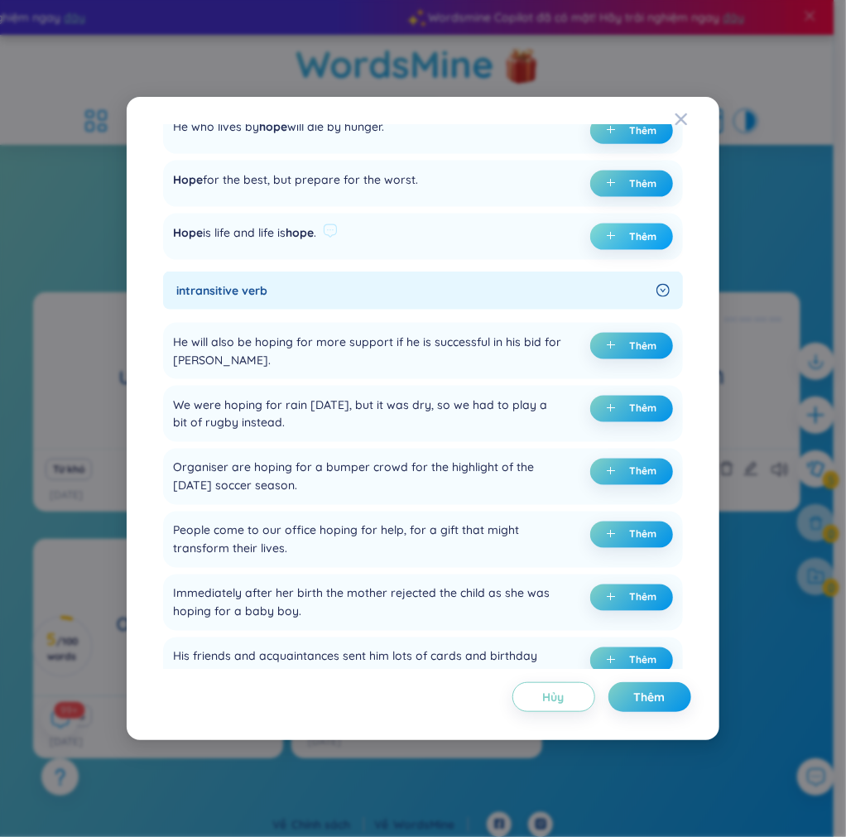
click at [623, 243] on button "Thêm" at bounding box center [632, 237] width 83 height 27
click at [687, 116] on span "Close" at bounding box center [697, 119] width 45 height 45
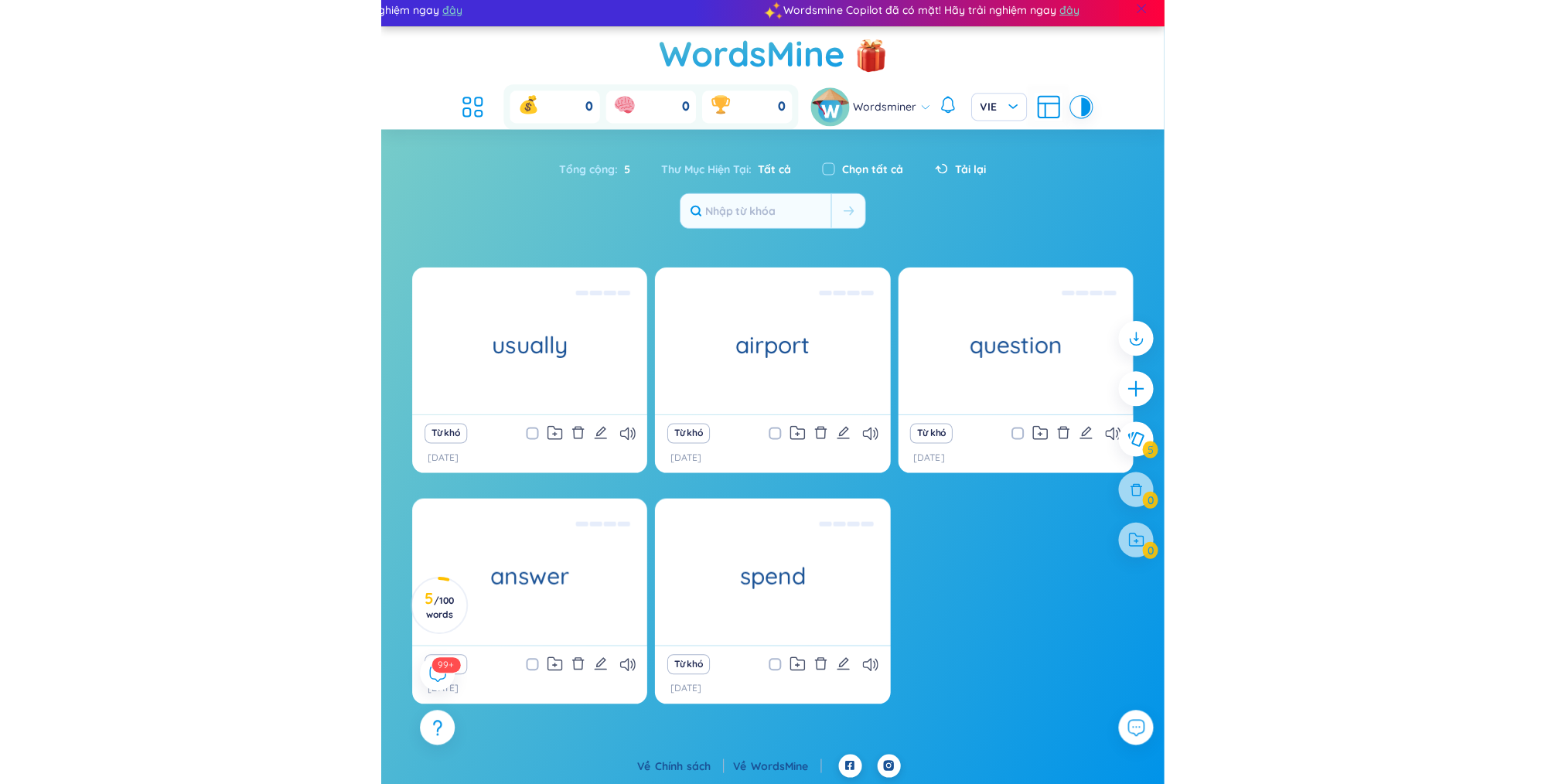
scroll to position [0, 0]
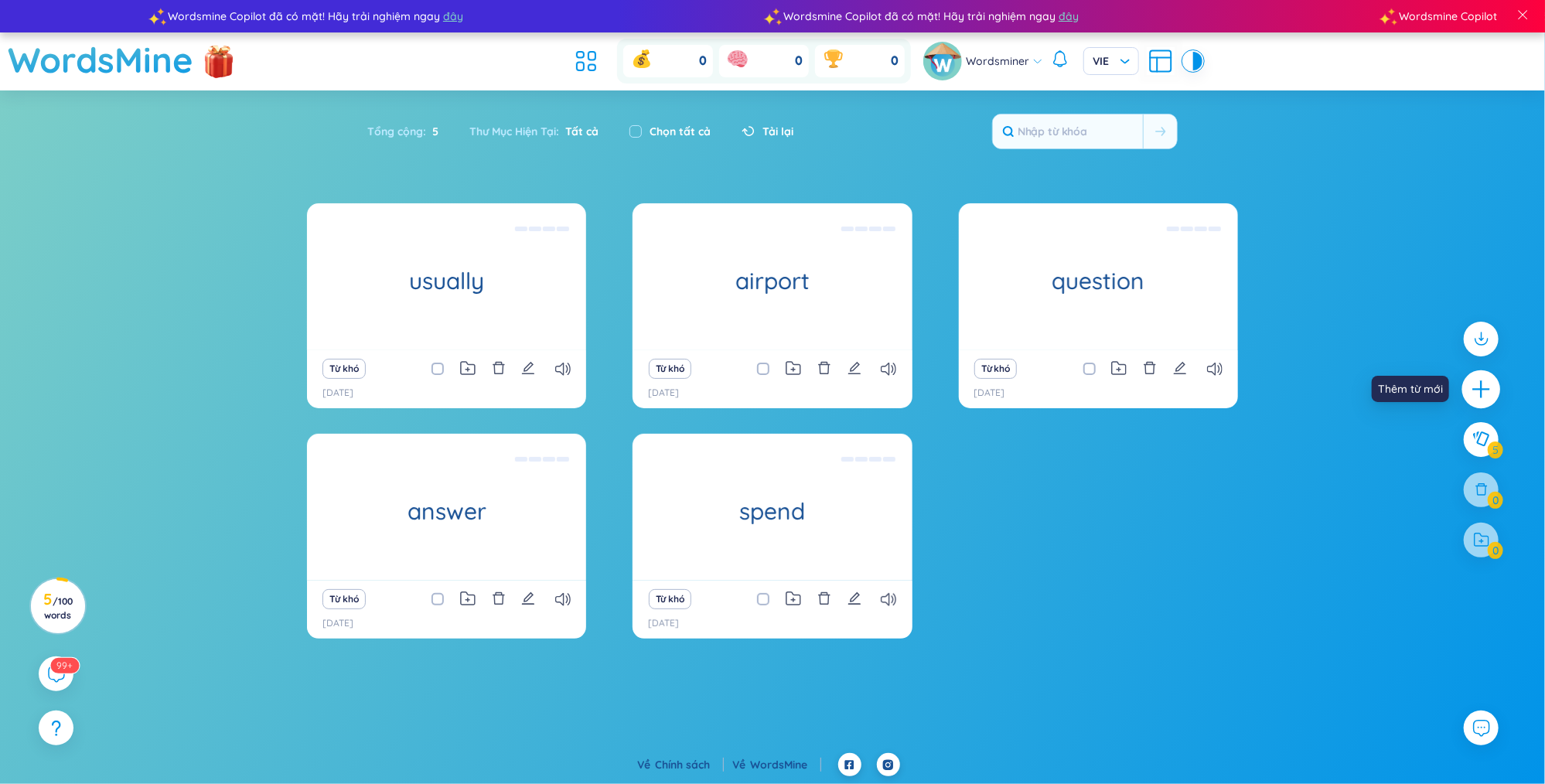
click at [1479, 389] on icon "plus" at bounding box center [1481, 389] width 17 height 2
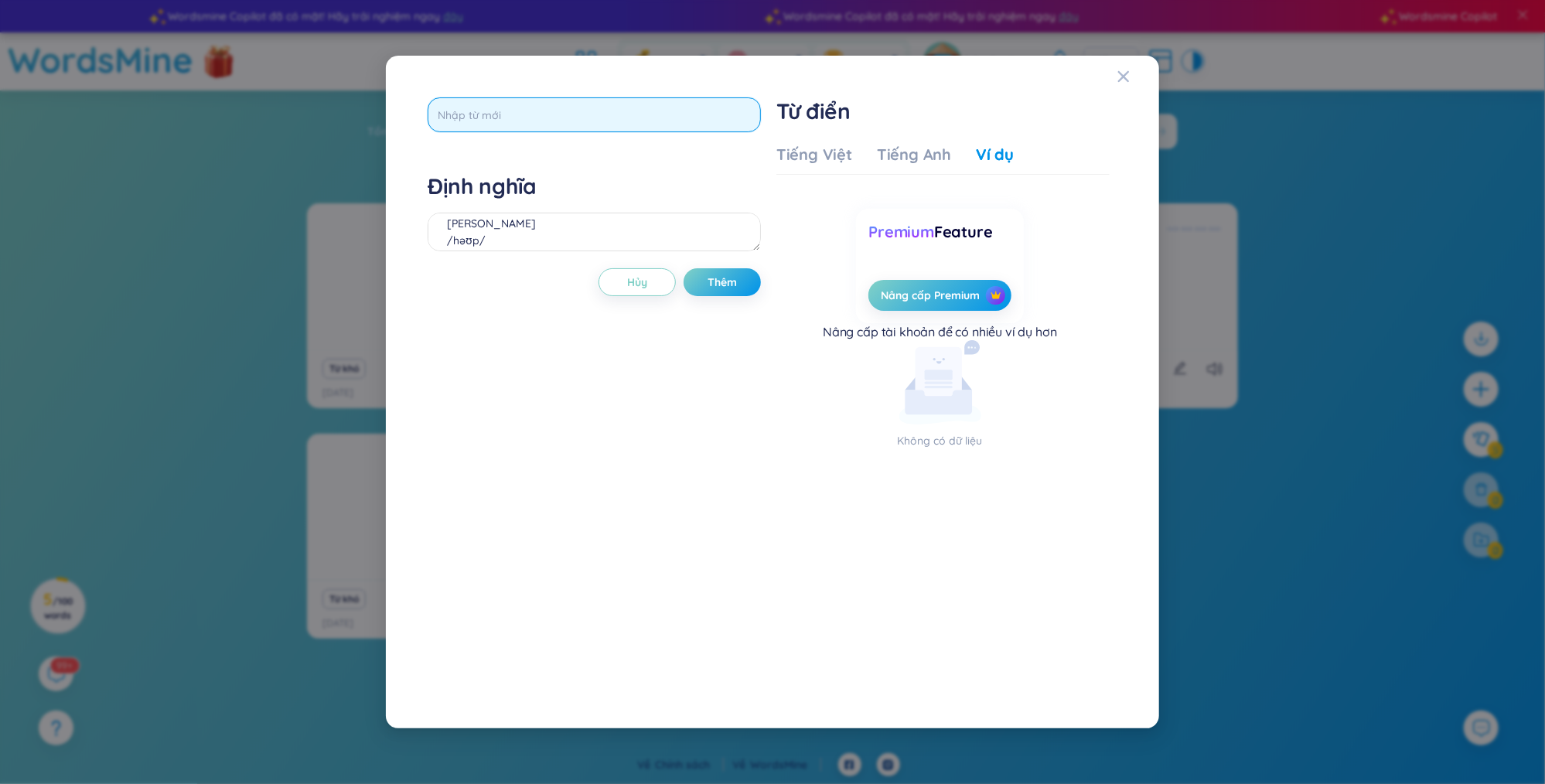
click at [631, 105] on input "text" at bounding box center [594, 114] width 333 height 35
type input "hope"
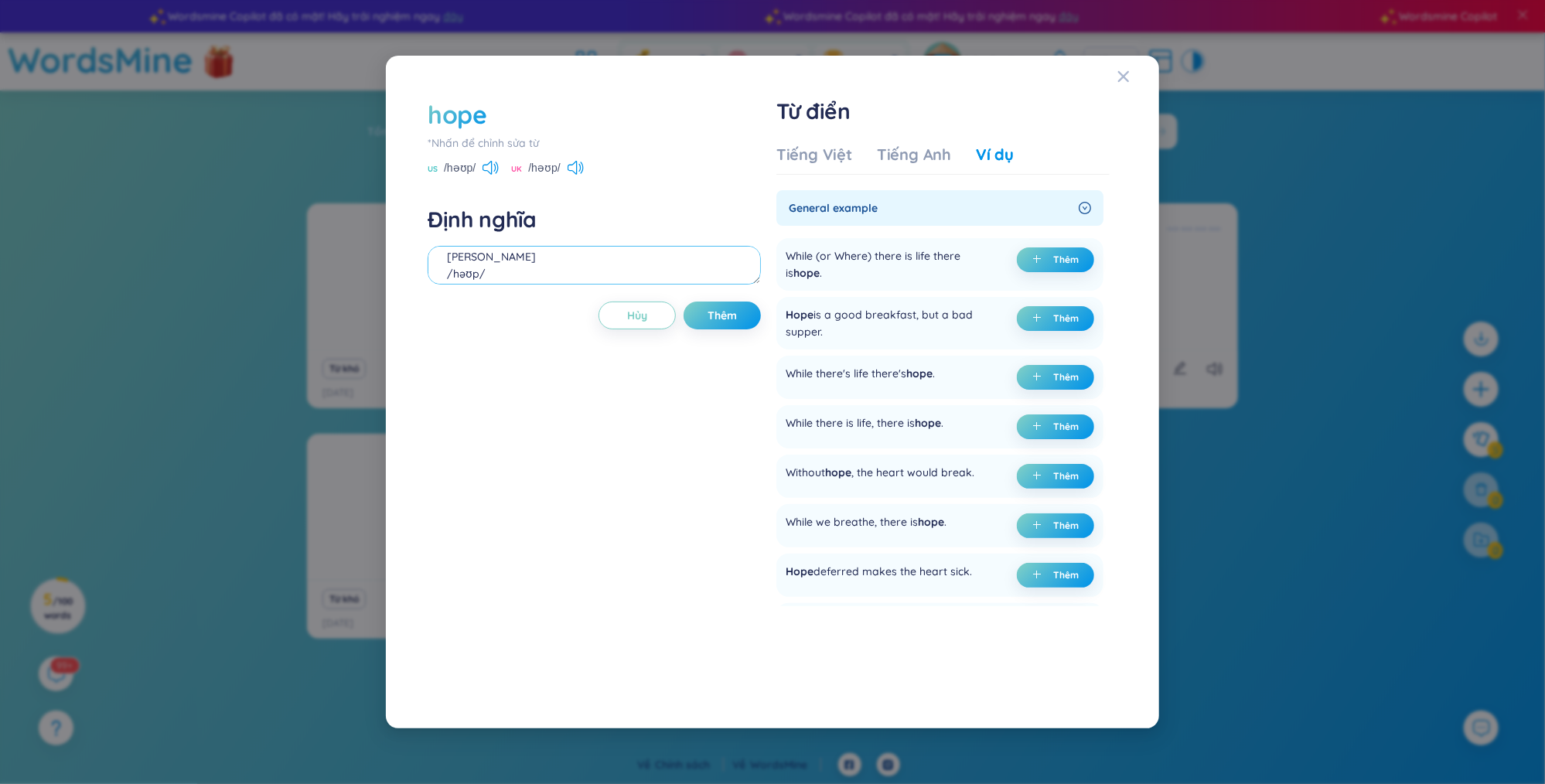
click at [615, 263] on textarea "[PERSON_NAME] /həʊp/" at bounding box center [594, 264] width 333 height 38
drag, startPoint x: 476, startPoint y: 167, endPoint x: 441, endPoint y: 165, distance: 35.1
click at [441, 165] on div "US /həʊp/" at bounding box center [463, 169] width 71 height 14
copy span "/həʊp/"
click at [461, 269] on textarea "[PERSON_NAME]" at bounding box center [594, 264] width 333 height 38
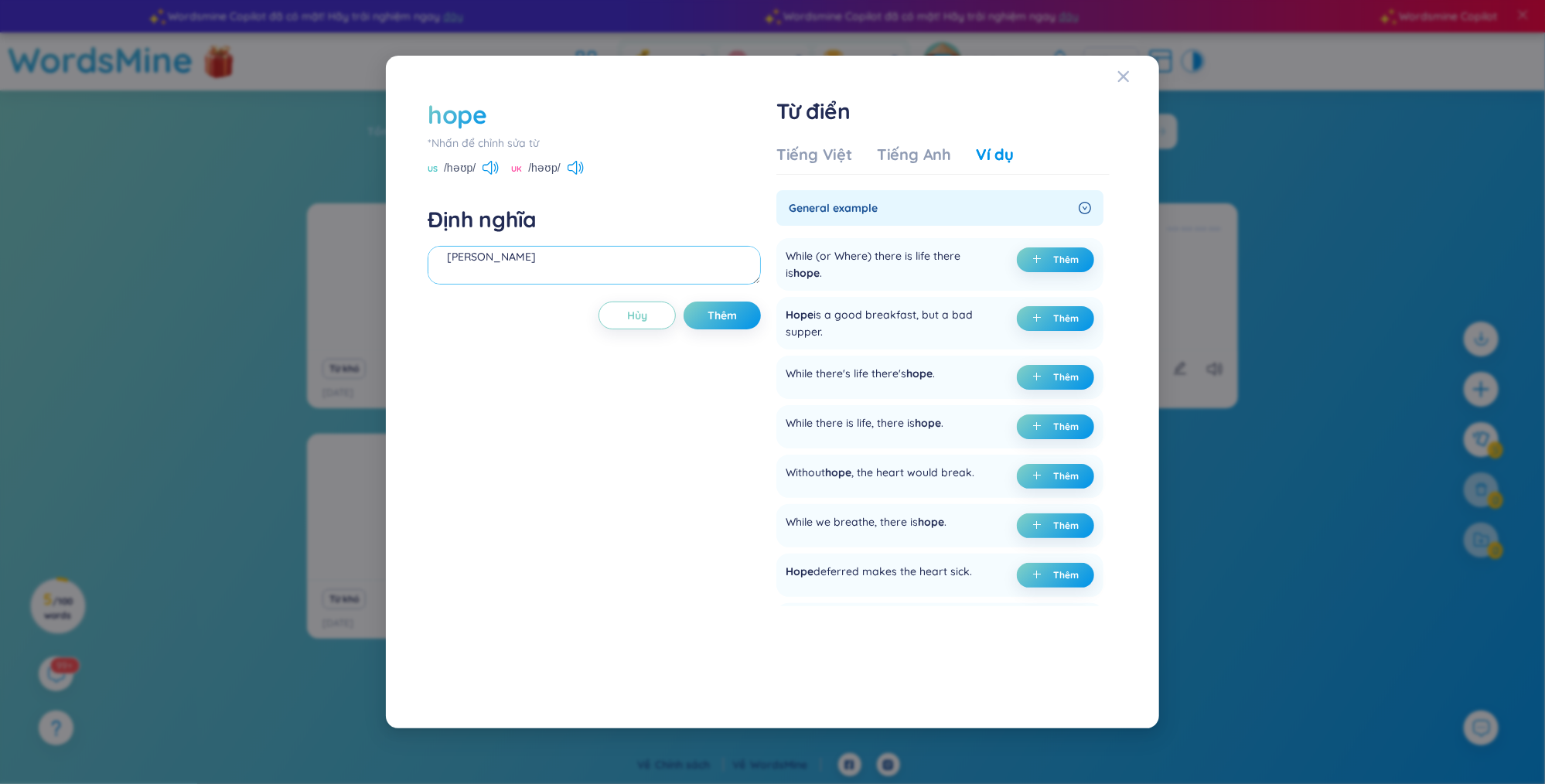
paste textarea "/həʊp/"
drag, startPoint x: 512, startPoint y: 274, endPoint x: 443, endPoint y: 275, distance: 69.0
click at [443, 275] on textarea "[PERSON_NAME] /həʊp/ i hope liter" at bounding box center [594, 264] width 333 height 38
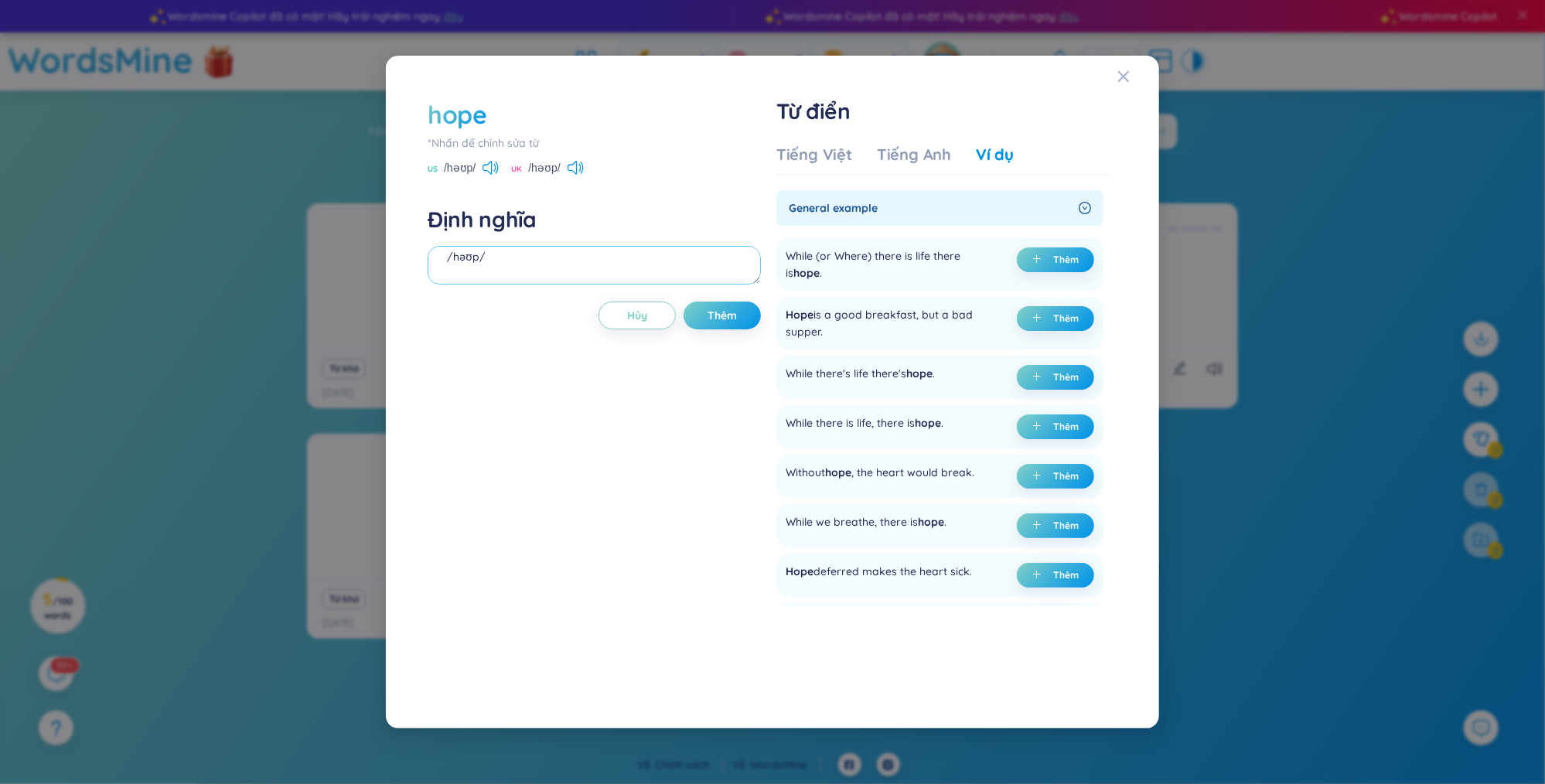
click at [445, 269] on textarea "[PERSON_NAME] /həʊp/" at bounding box center [594, 264] width 333 height 38
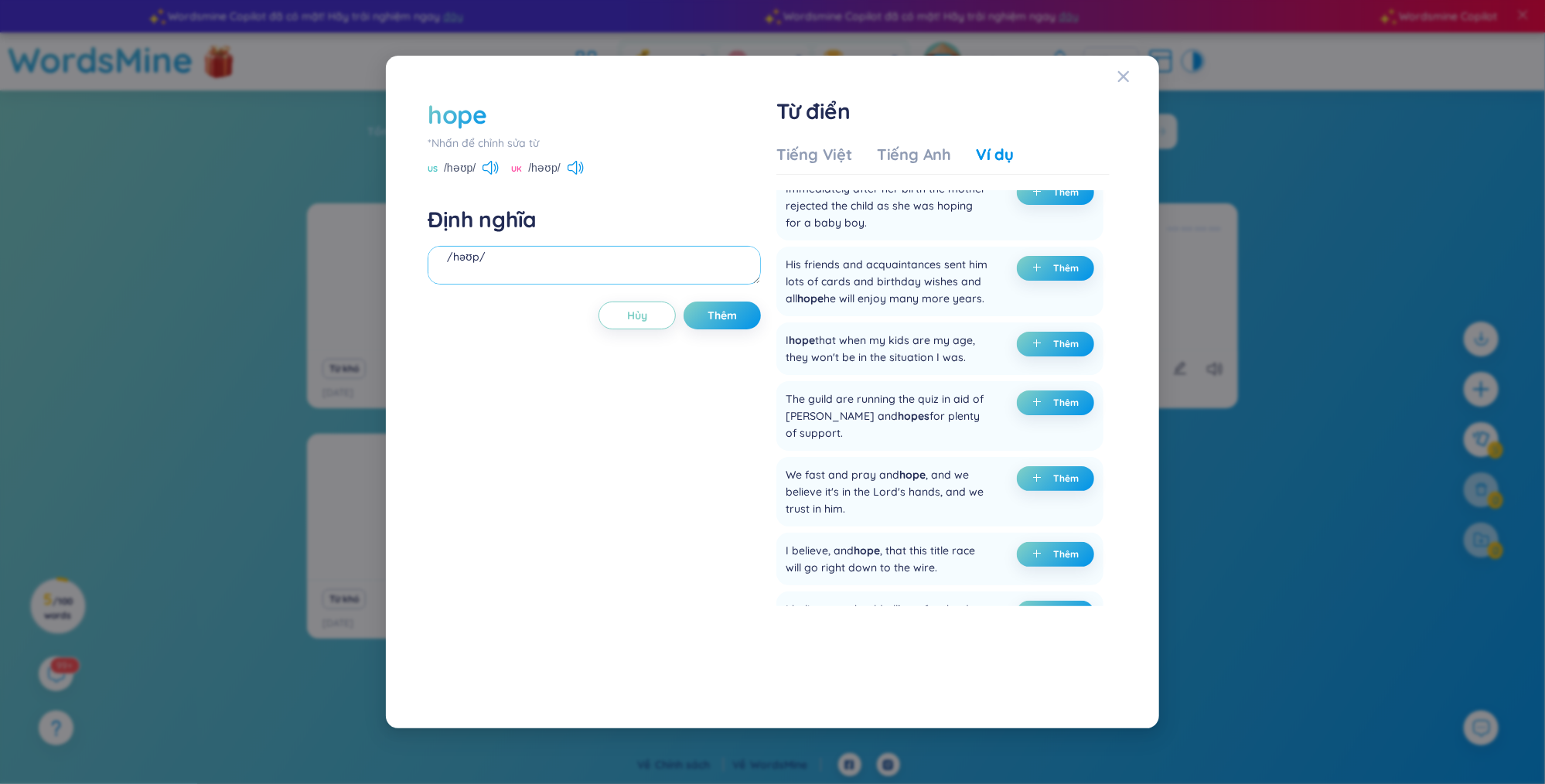
scroll to position [483, 0]
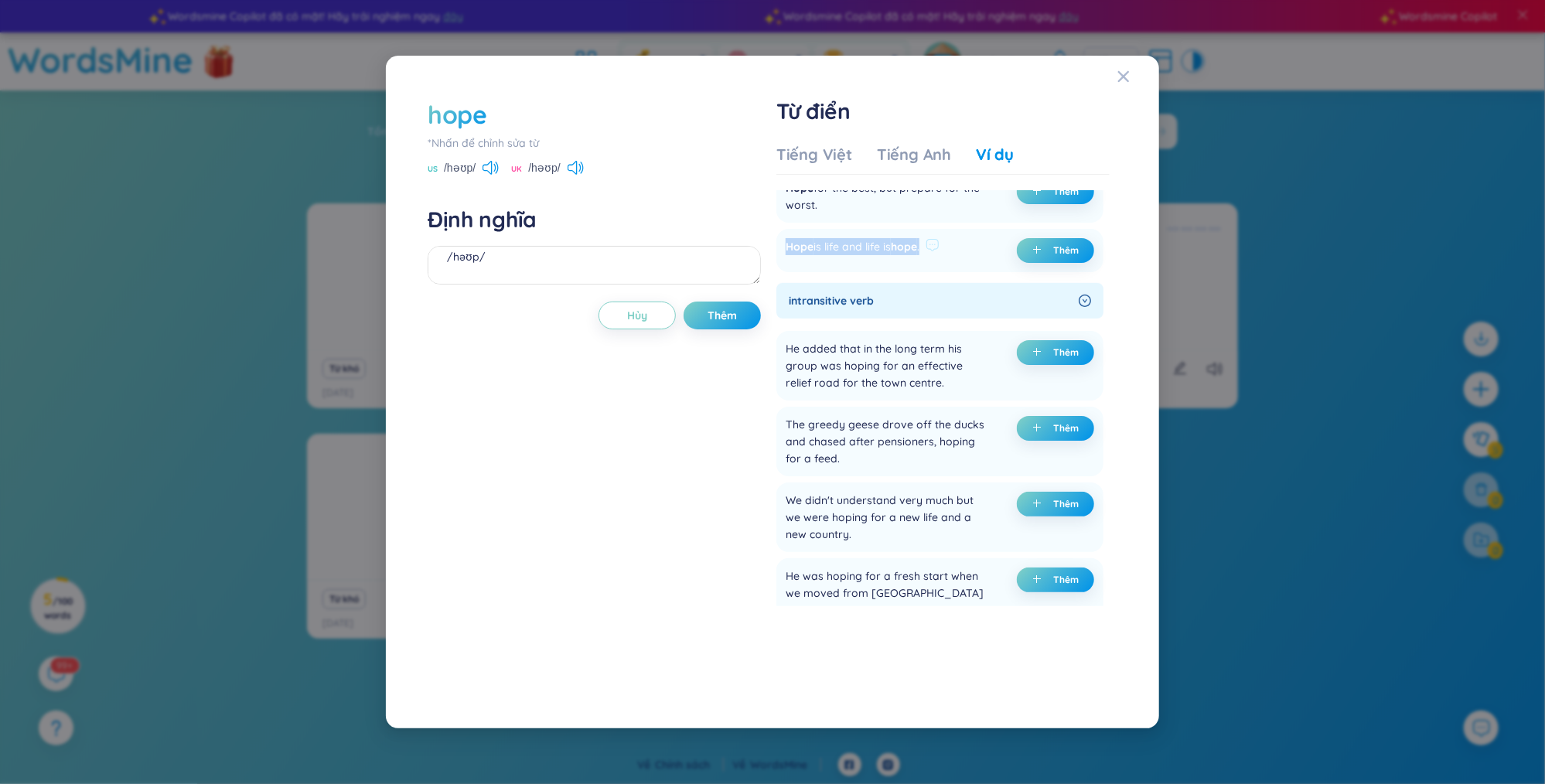
drag, startPoint x: 925, startPoint y: 254, endPoint x: 784, endPoint y: 257, distance: 141.0
click at [784, 257] on div "Hope is life and life is hope . Thêm" at bounding box center [940, 250] width 327 height 43
click at [939, 252] on icon at bounding box center [932, 245] width 14 height 14
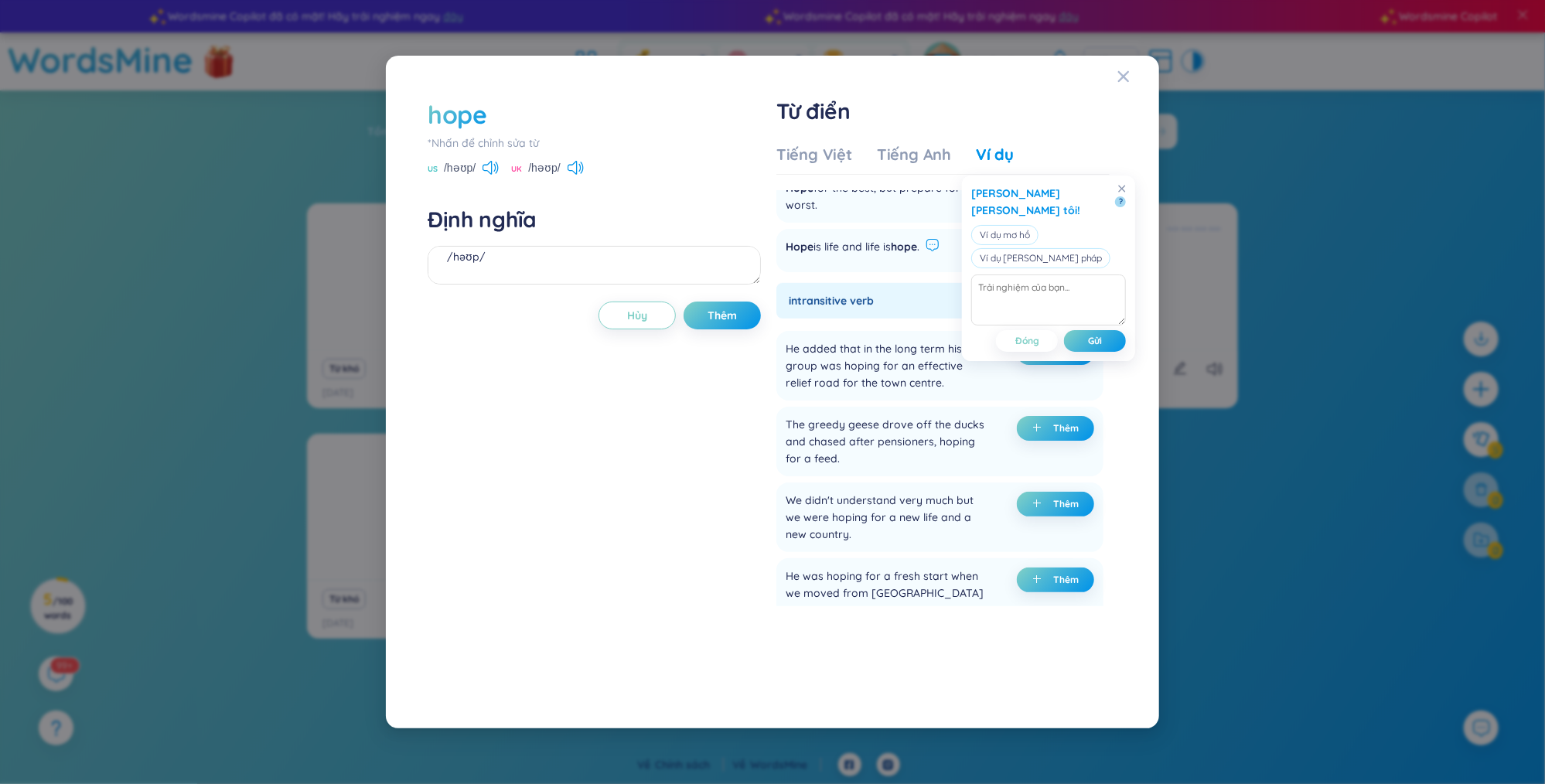
drag, startPoint x: 927, startPoint y: 256, endPoint x: 782, endPoint y: 263, distance: 145.2
click at [782, 263] on div "Hope is life and life is hope . Thêm" at bounding box center [940, 250] width 327 height 43
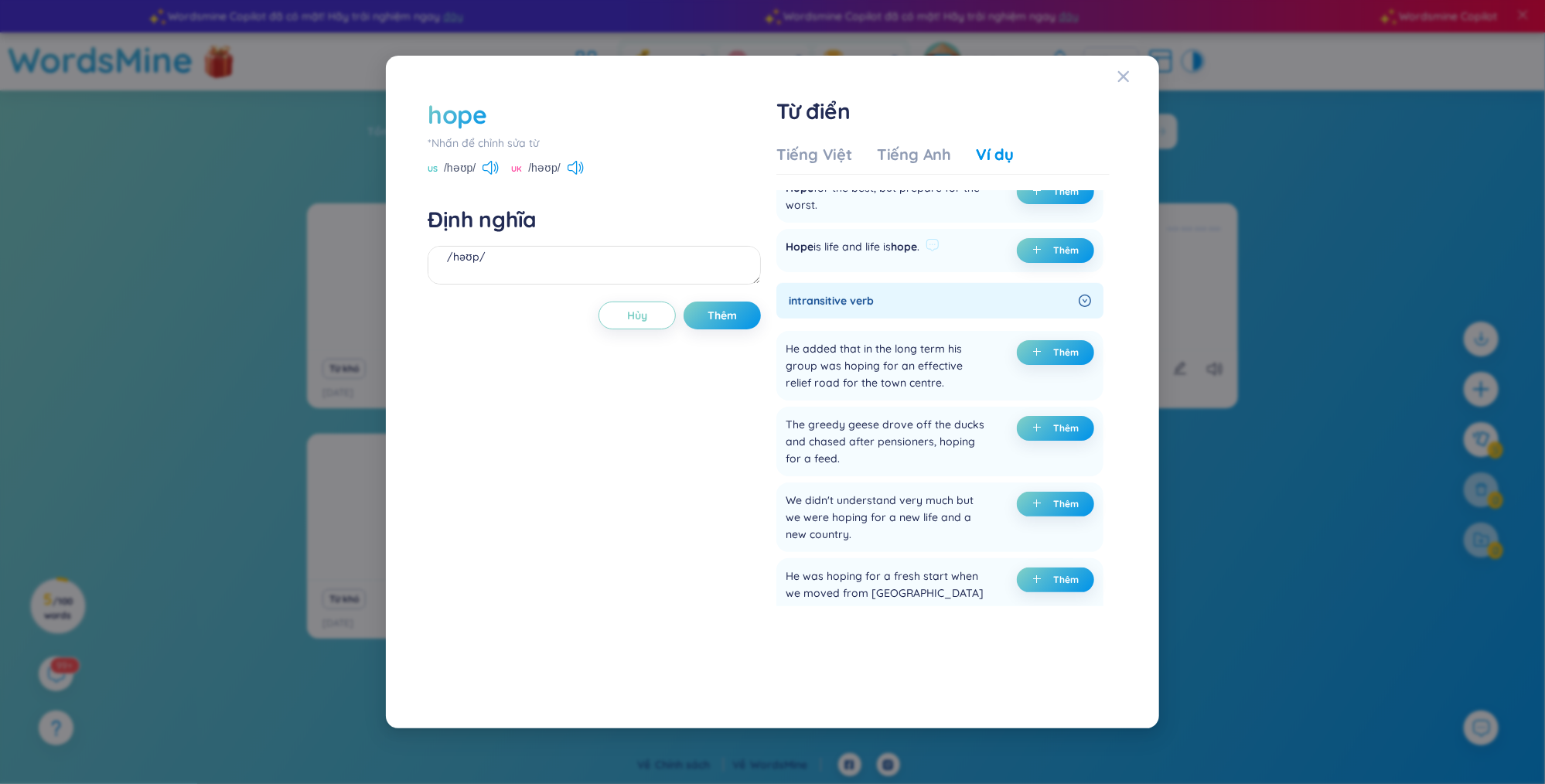
copy div "Hope is life and life is hope ."
click at [1041, 256] on span "plus" at bounding box center [1040, 251] width 16 height 11
drag, startPoint x: 540, startPoint y: 273, endPoint x: 452, endPoint y: 271, distance: 88.0
click at [452, 271] on textarea "[PERSON_NAME] /həʊp/ (undefined) Eg: Hope is life and life is hope." at bounding box center [594, 264] width 333 height 38
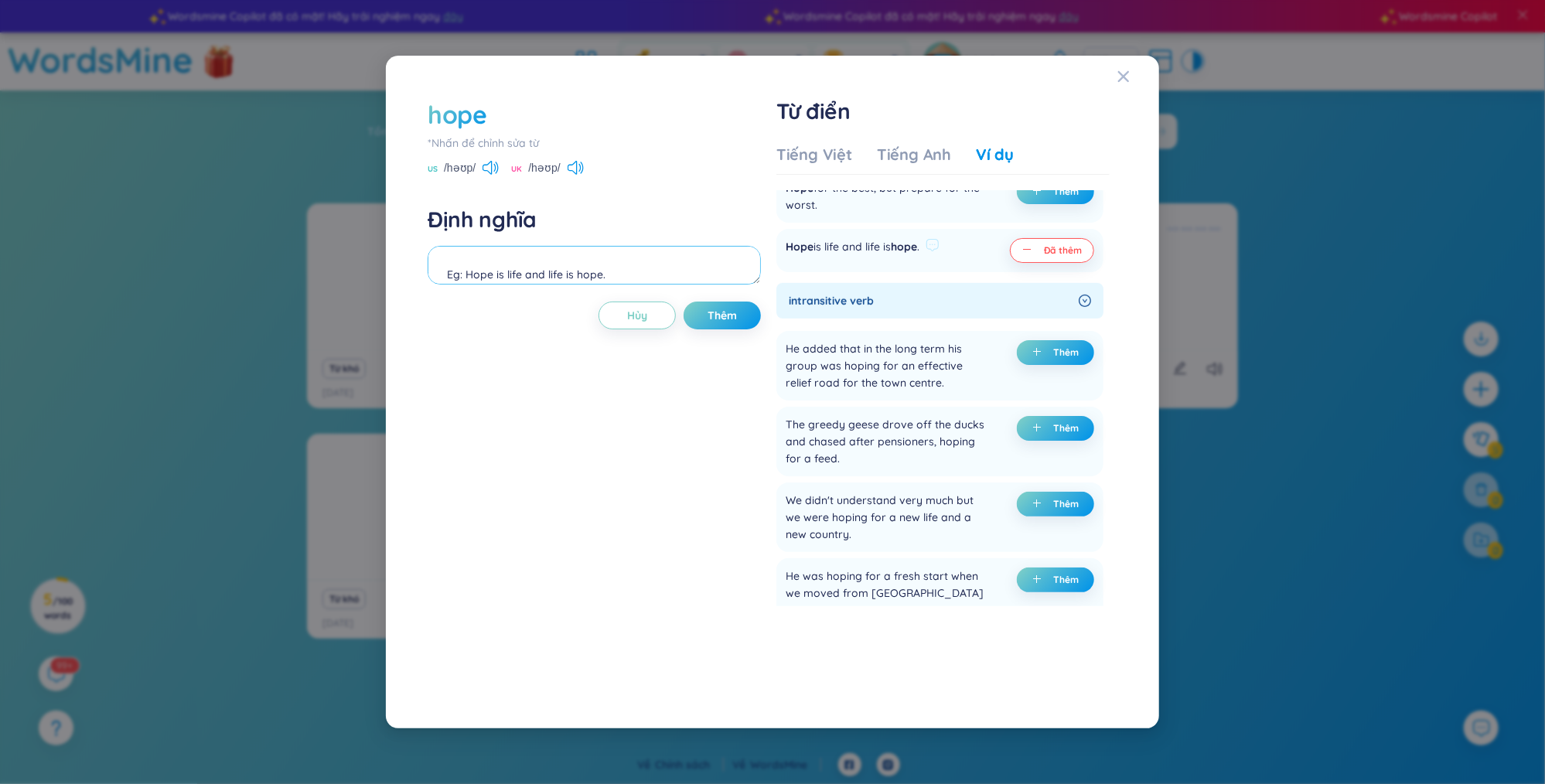
click at [447, 276] on textarea "[PERSON_NAME] /həʊp/ Eg: Hope is life and life is hope." at bounding box center [594, 264] width 333 height 38
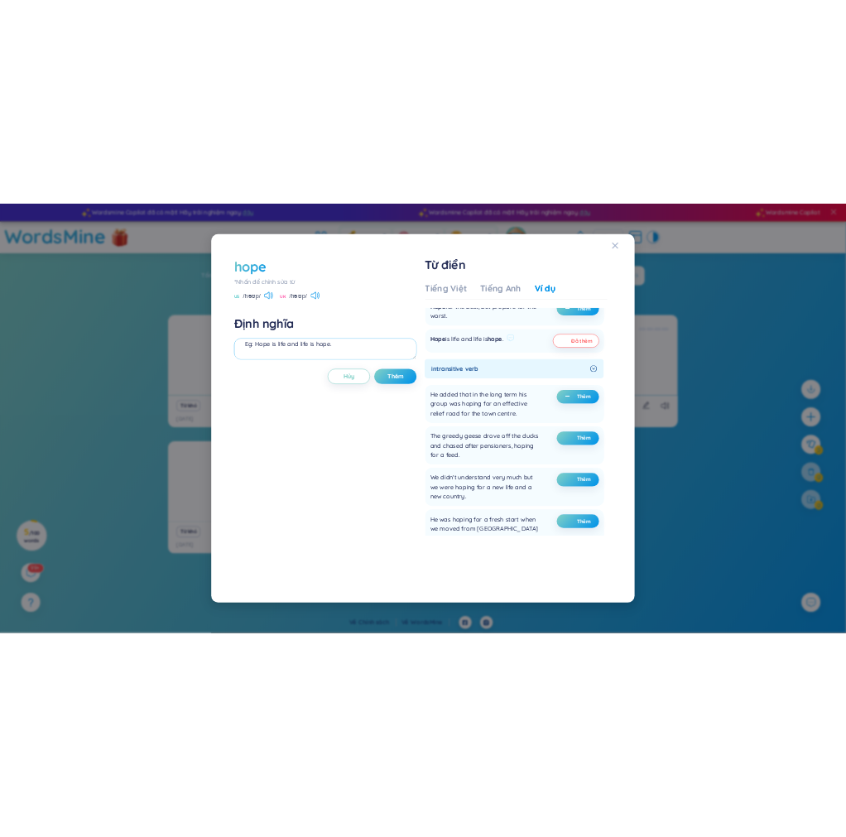
scroll to position [36, 0]
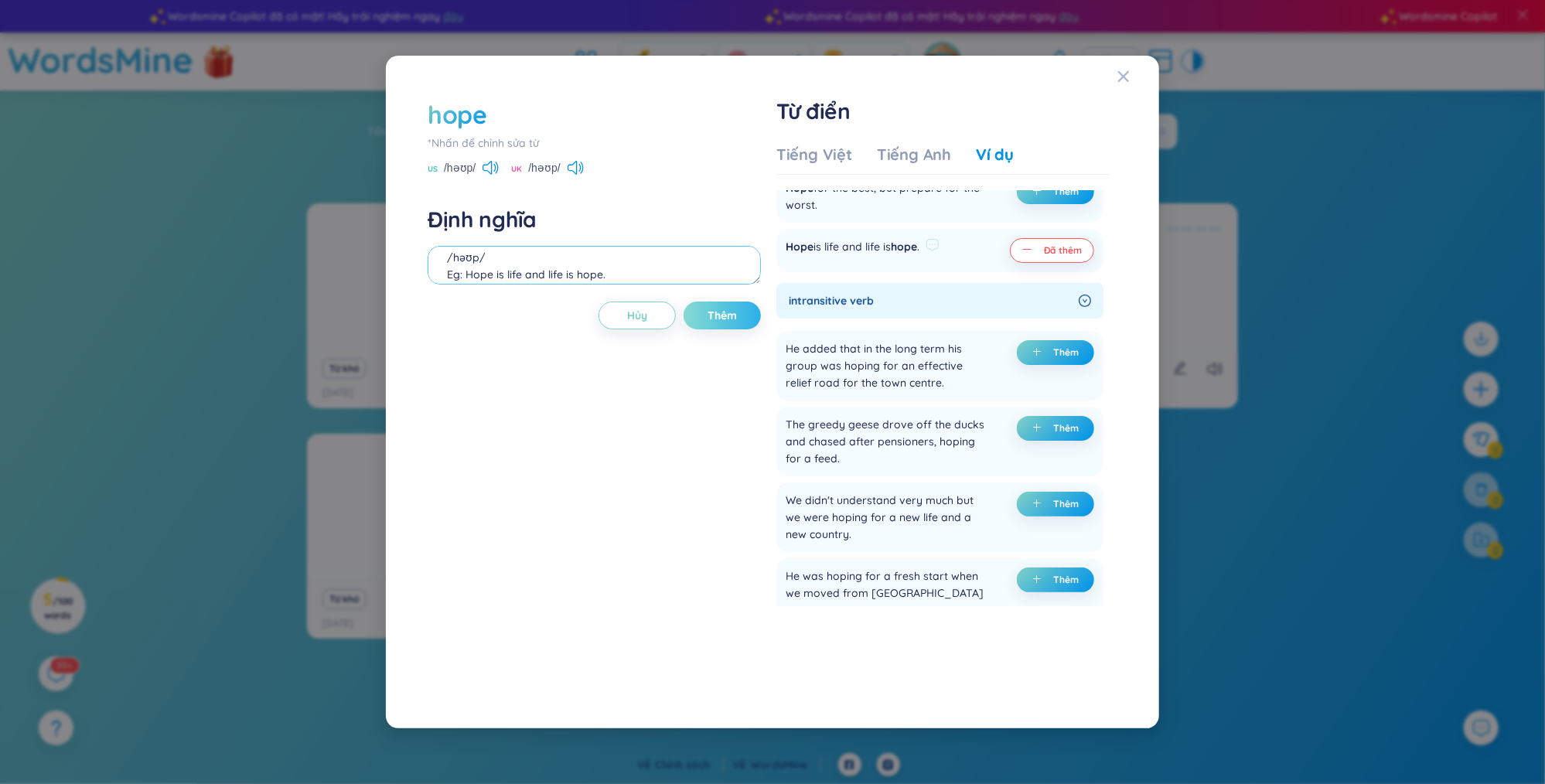
type textarea "[PERSON_NAME] /həʊp/ Eg: Hope is life and life is hope."
click at [710, 327] on button "Thêm" at bounding box center [722, 315] width 77 height 28
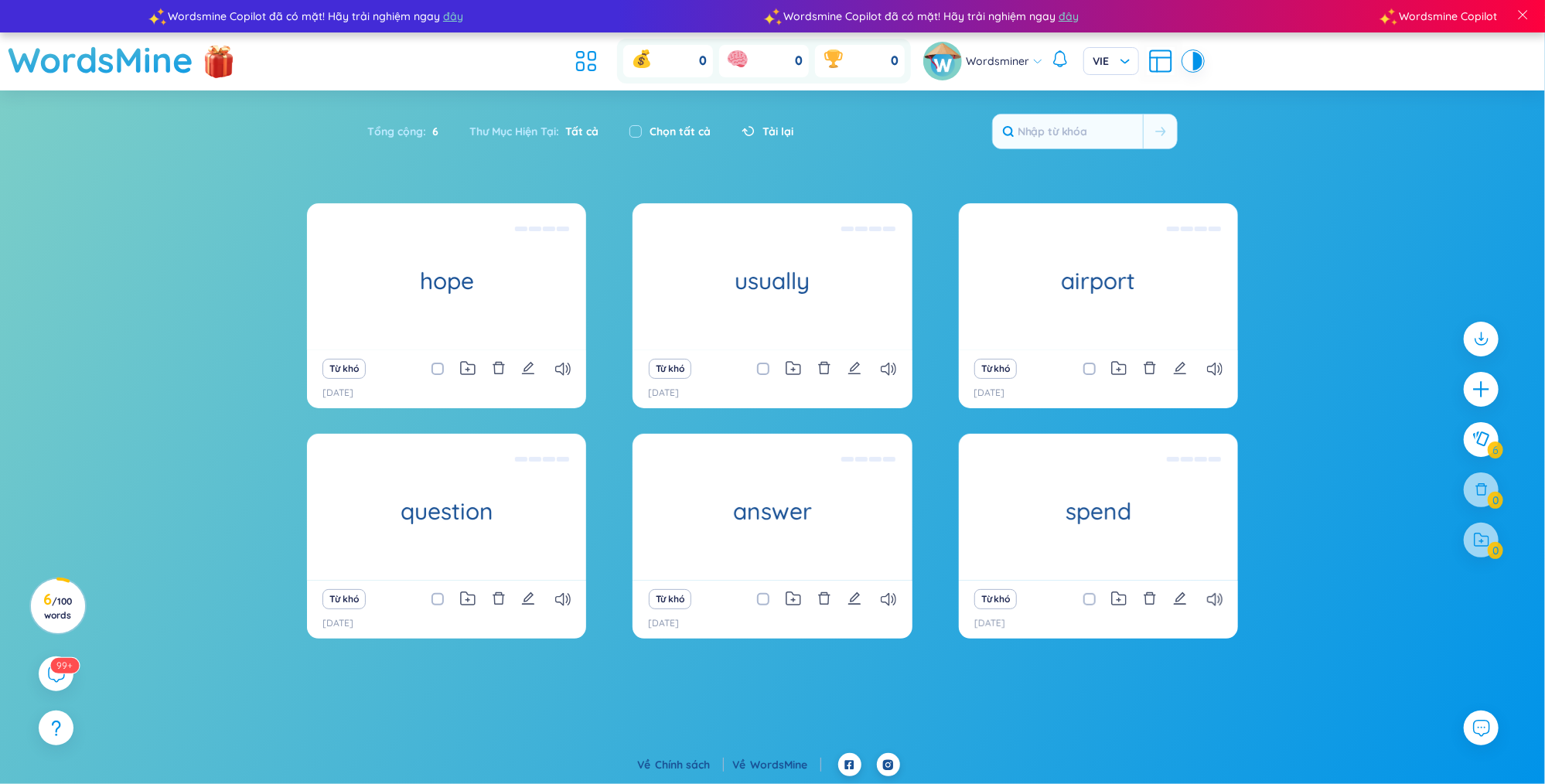
click at [571, 367] on div "Từ khó" at bounding box center [446, 368] width 263 height 21
click at [555, 367] on icon at bounding box center [563, 369] width 16 height 13
click at [892, 605] on icon at bounding box center [888, 599] width 16 height 13
click at [555, 600] on icon at bounding box center [563, 599] width 16 height 13
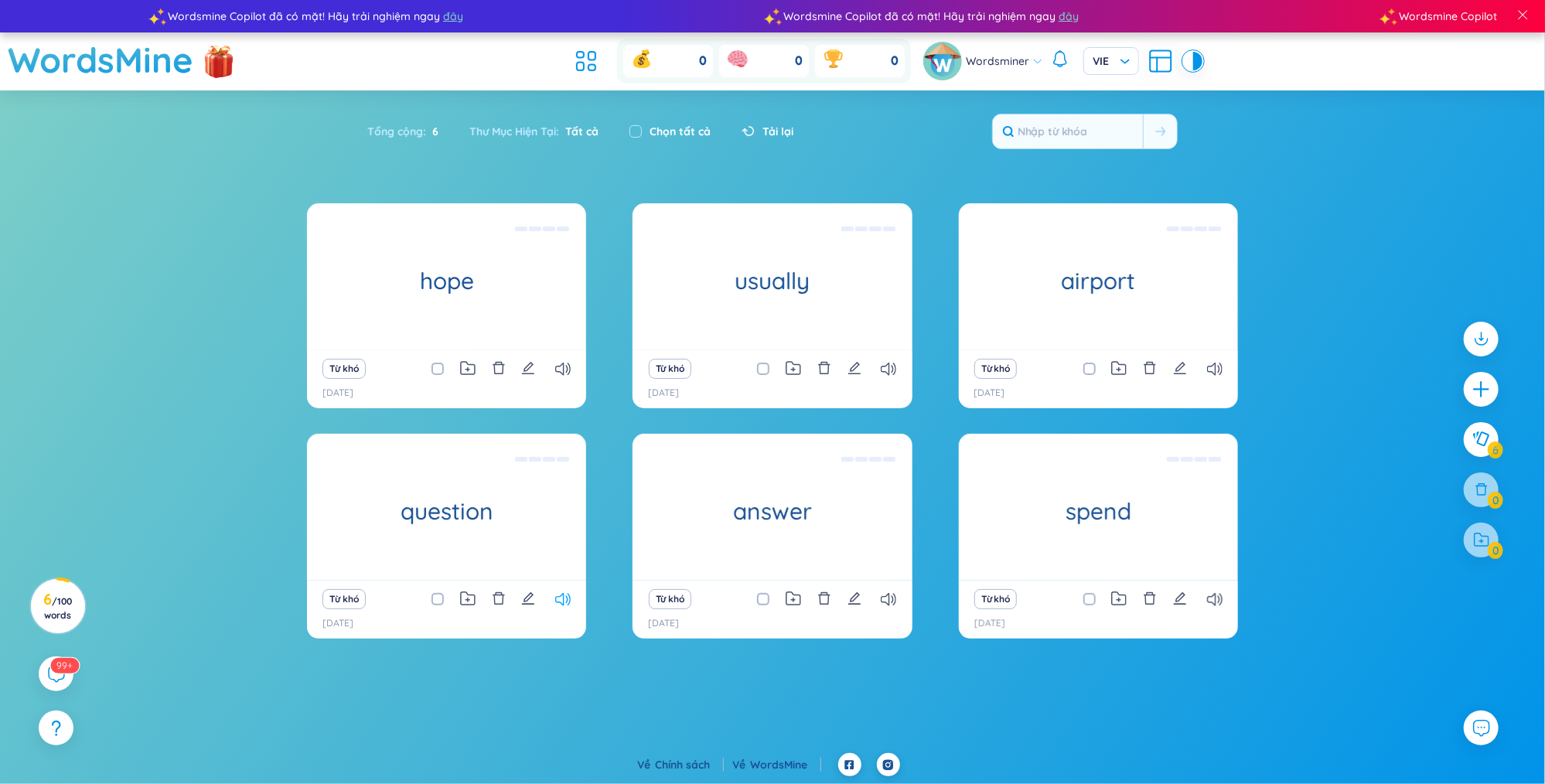
click at [560, 598] on icon at bounding box center [563, 599] width 16 height 13
click at [560, 596] on icon at bounding box center [563, 599] width 16 height 13
click at [886, 596] on icon at bounding box center [888, 599] width 16 height 13
click at [1212, 604] on icon at bounding box center [1215, 599] width 16 height 13
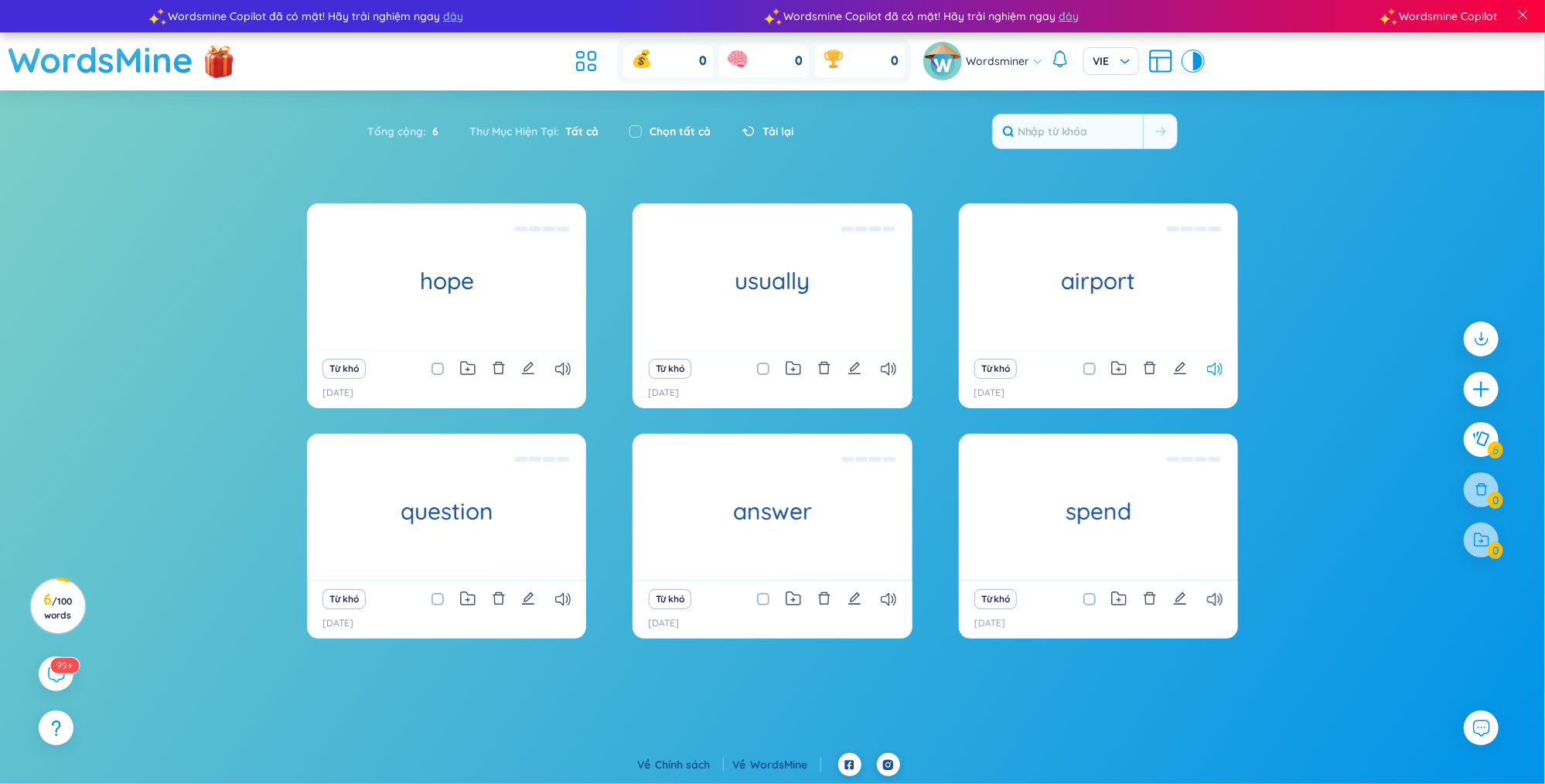
click at [1211, 368] on icon at bounding box center [1215, 369] width 16 height 13
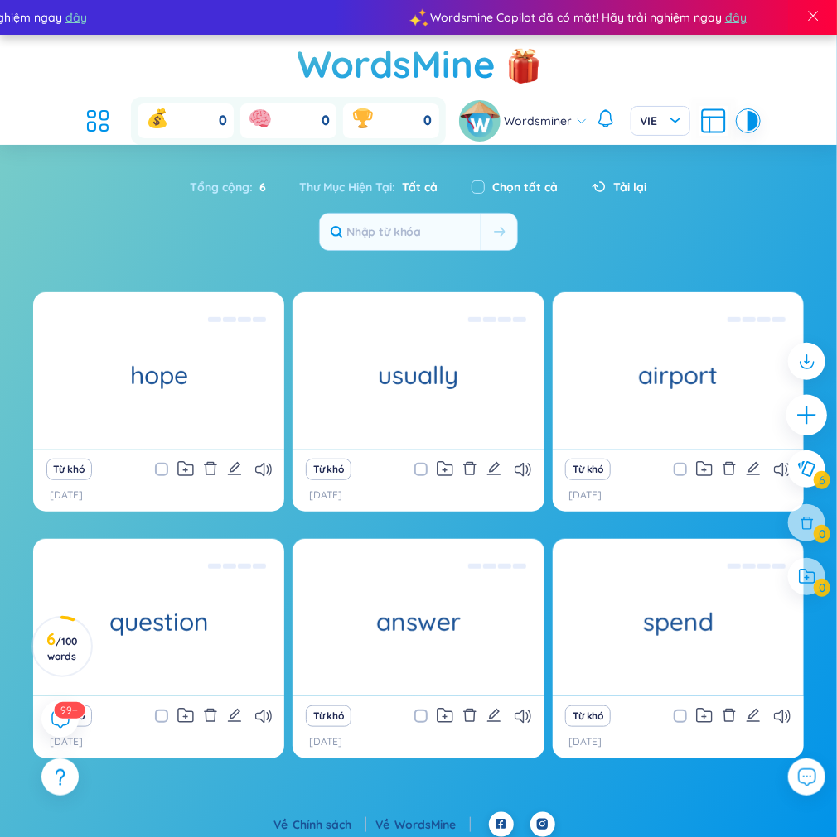
click at [803, 411] on icon "plus" at bounding box center [806, 415] width 23 height 23
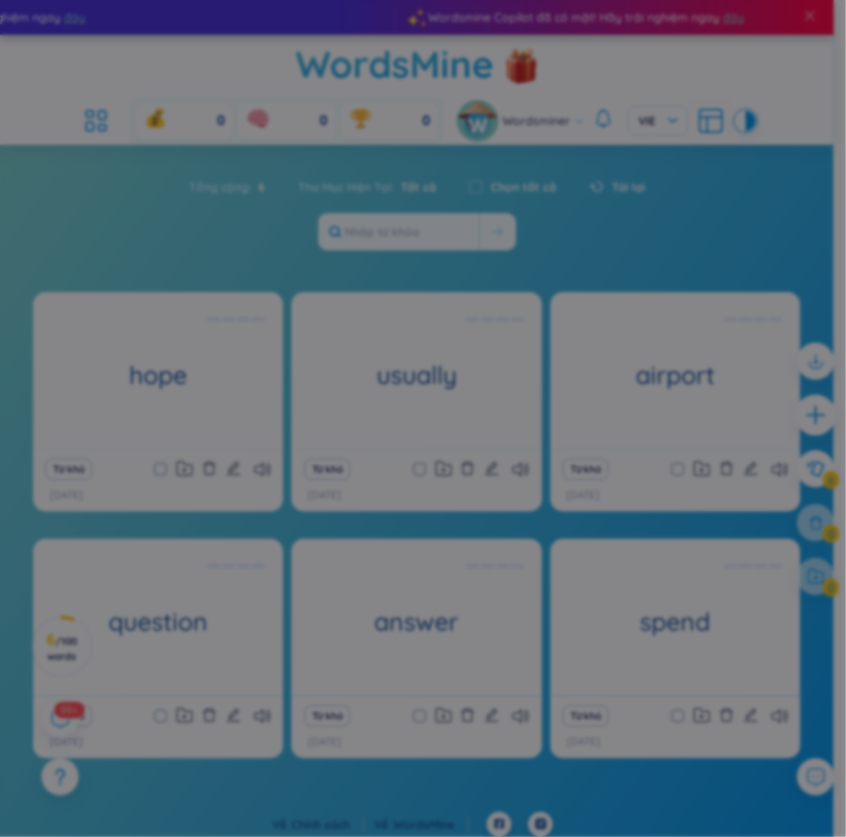
scroll to position [0, 0]
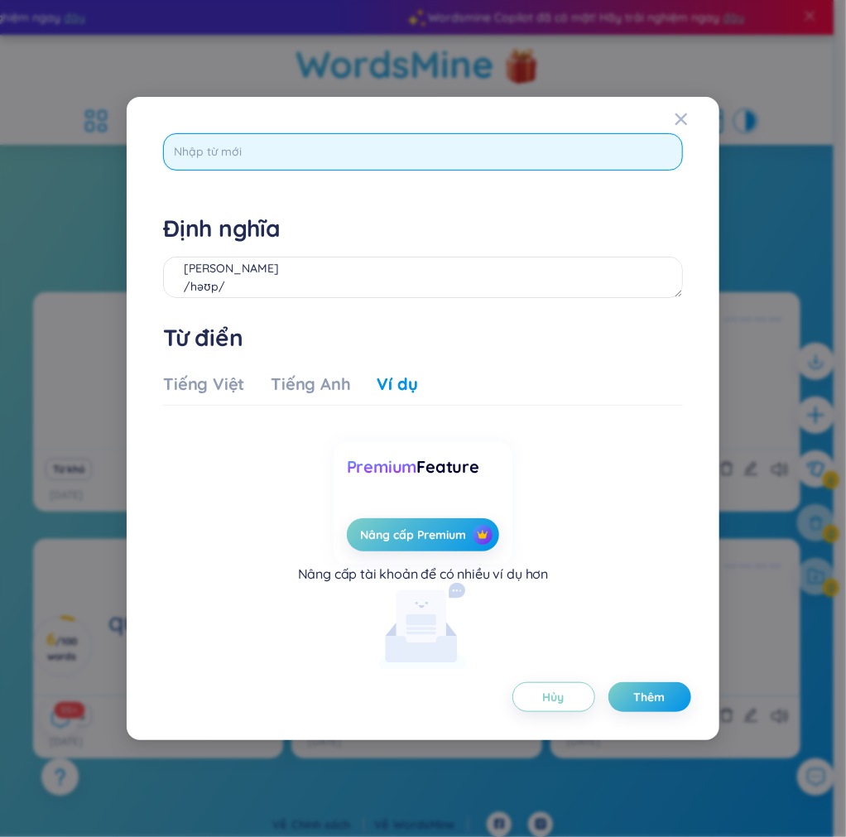
click at [418, 146] on input "text" at bounding box center [422, 151] width 519 height 37
type input "aroud"
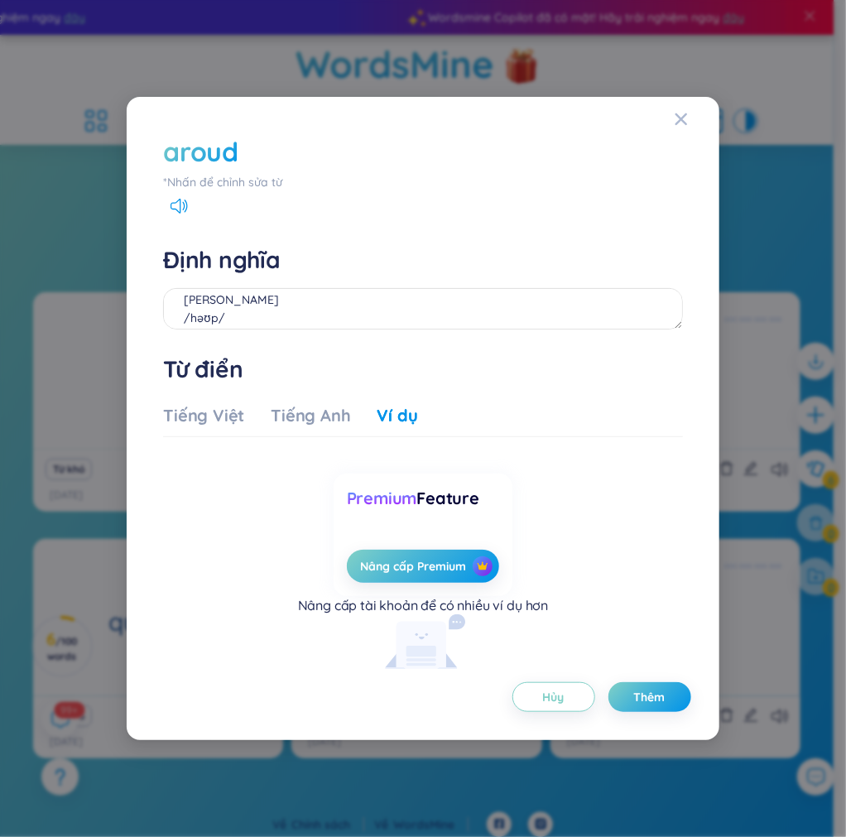
click at [214, 184] on div "*Nhấn để chỉnh sửa từ" at bounding box center [422, 182] width 519 height 18
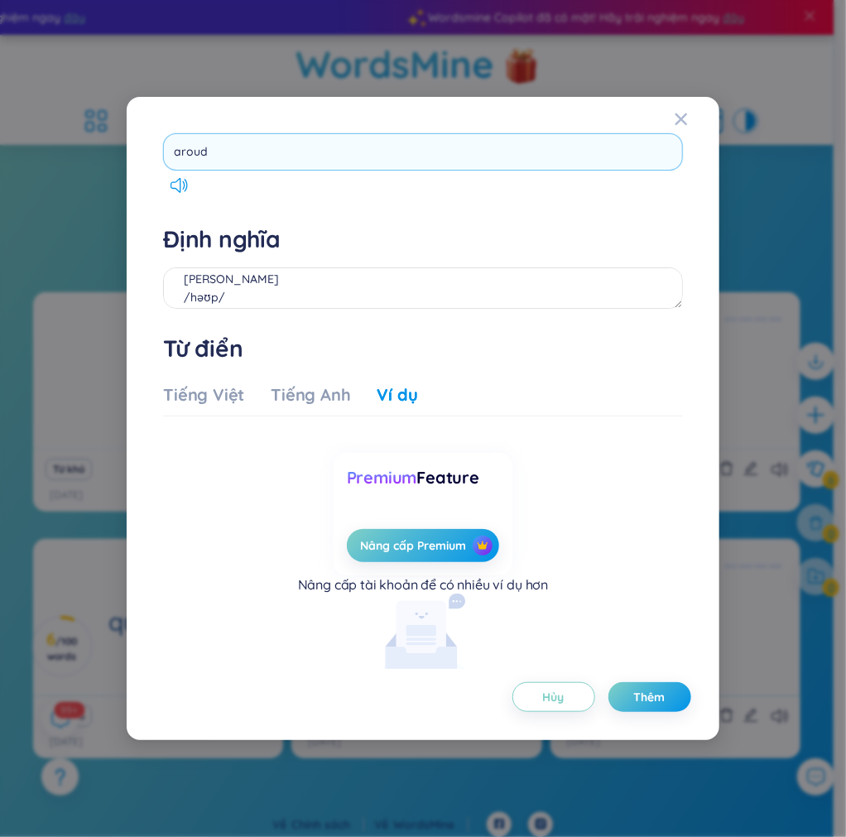
click at [200, 155] on input "aroud" at bounding box center [422, 151] width 519 height 37
type input "arourd"
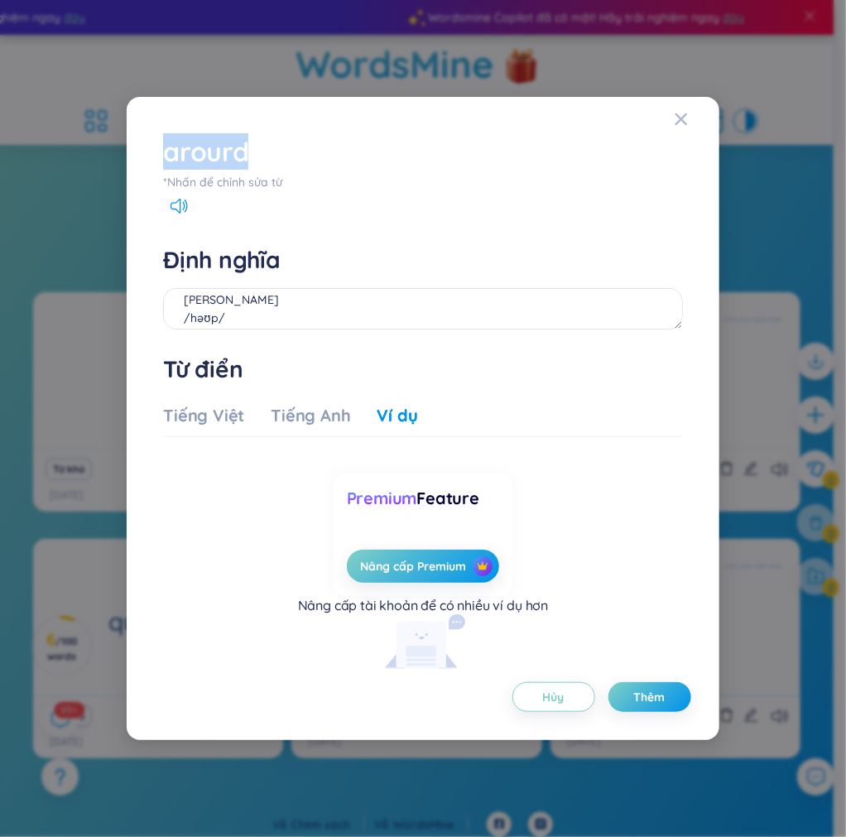
drag, startPoint x: 256, startPoint y: 137, endPoint x: 126, endPoint y: 149, distance: 130.5
click at [122, 147] on div "arourd *[PERSON_NAME] để [PERSON_NAME] sửa từ Định [PERSON_NAME] [PERSON_NAME] …" at bounding box center [423, 418] width 846 height 837
copy div "arourd"
click at [221, 156] on div "arourd" at bounding box center [205, 151] width 85 height 36
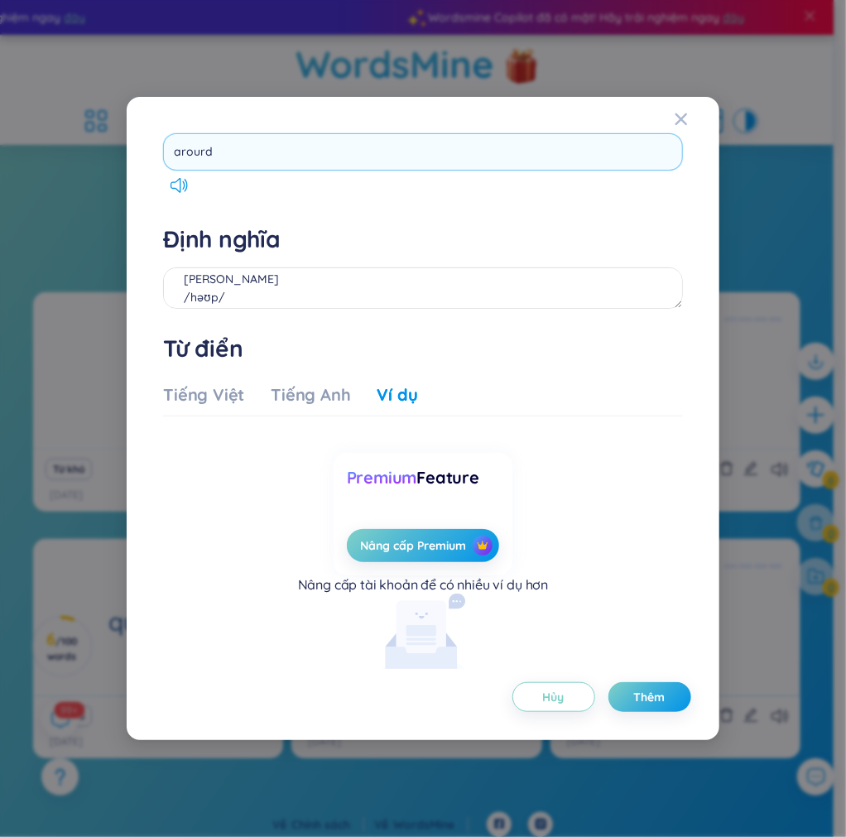
click at [200, 160] on input "arourd" at bounding box center [422, 151] width 519 height 37
click at [204, 157] on input "arourd" at bounding box center [422, 151] width 519 height 37
type input "around"
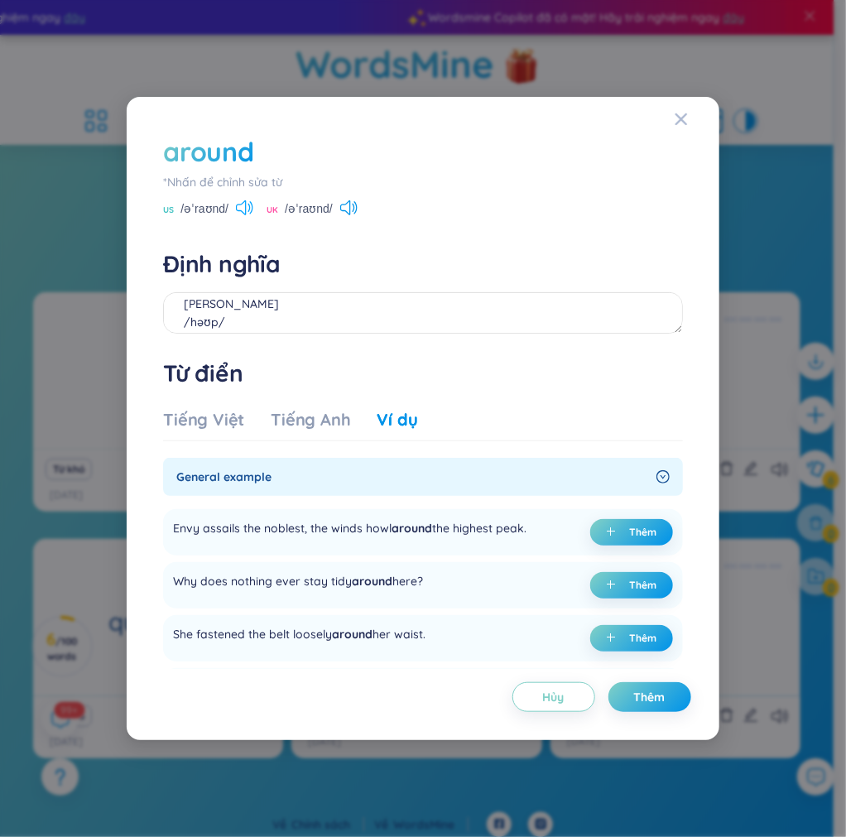
click at [239, 213] on icon at bounding box center [244, 207] width 17 height 15
click at [257, 305] on textarea "[PERSON_NAME] /həʊp/ Eg: Hope is life and life is hope." at bounding box center [422, 312] width 519 height 41
drag, startPoint x: 232, startPoint y: 212, endPoint x: 172, endPoint y: 215, distance: 59.7
click at [172, 215] on div "US /əˈraʊnd/" at bounding box center [208, 210] width 90 height 15
copy div "/əˈraʊnd/"
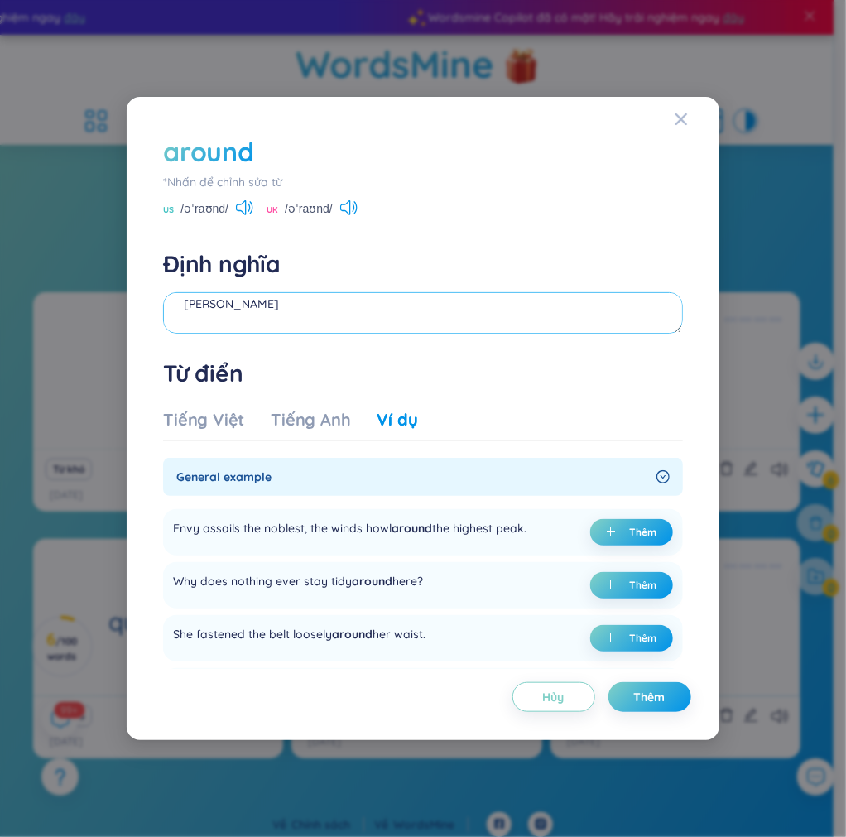
click at [204, 329] on textarea "[PERSON_NAME]" at bounding box center [422, 312] width 519 height 41
paste textarea "/əˈraʊnd/"
click at [199, 301] on textarea "[PERSON_NAME] /əˈraʊnd/" at bounding box center [422, 312] width 519 height 41
click at [182, 321] on textarea "[PERSON_NAME] /əˈraʊnd/" at bounding box center [422, 312] width 519 height 41
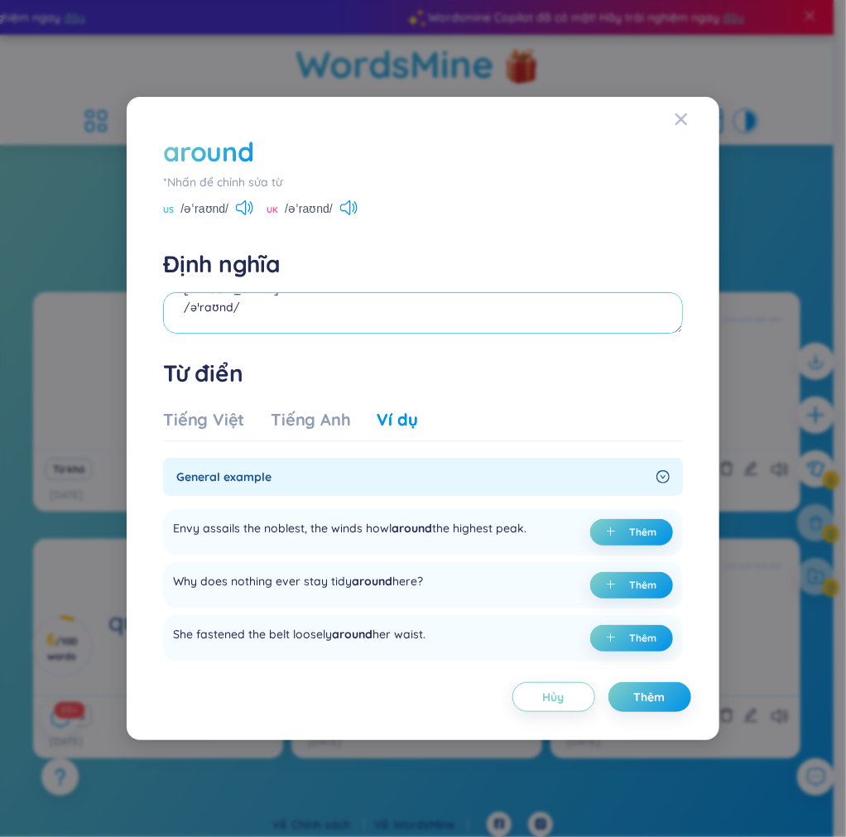
click at [182, 321] on textarea "[PERSON_NAME] /əˈraʊnd/" at bounding box center [422, 312] width 519 height 41
click at [214, 325] on textarea "[PERSON_NAME] /əˈraʊnd/" at bounding box center [422, 312] width 519 height 41
click at [292, 300] on textarea "[PERSON_NAME] /əˈraʊnd/" at bounding box center [422, 312] width 519 height 41
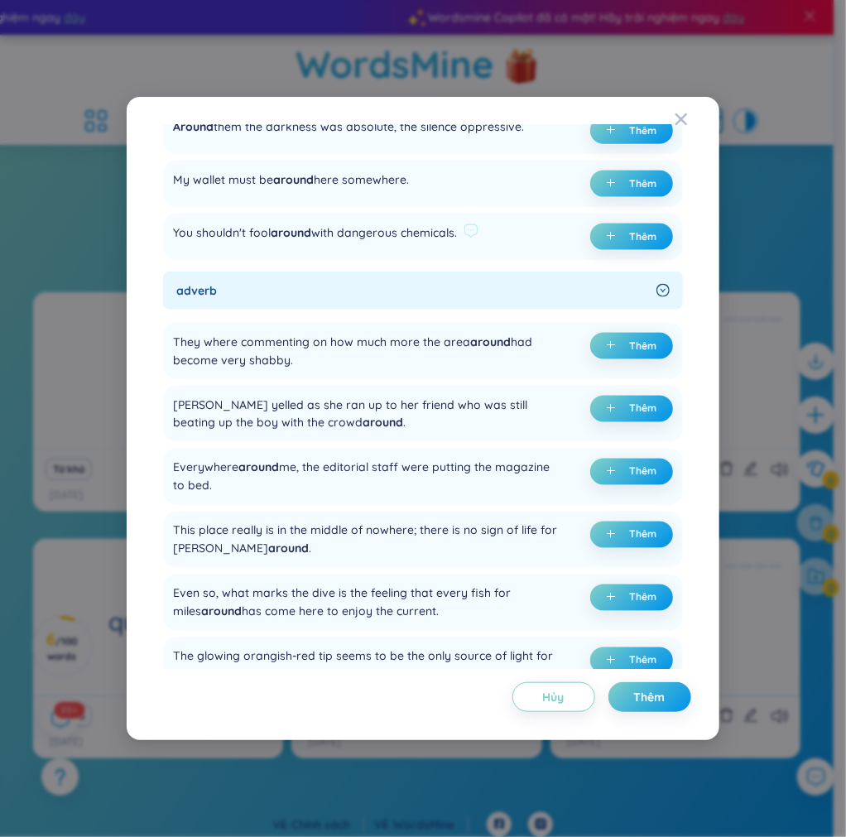
type textarea "[PERSON_NAME] /əˈraʊnd/"
drag, startPoint x: 340, startPoint y: 231, endPoint x: 457, endPoint y: 232, distance: 116.8
click at [457, 232] on div "You shouldn't fool around with dangerous chemicals." at bounding box center [315, 237] width 284 height 27
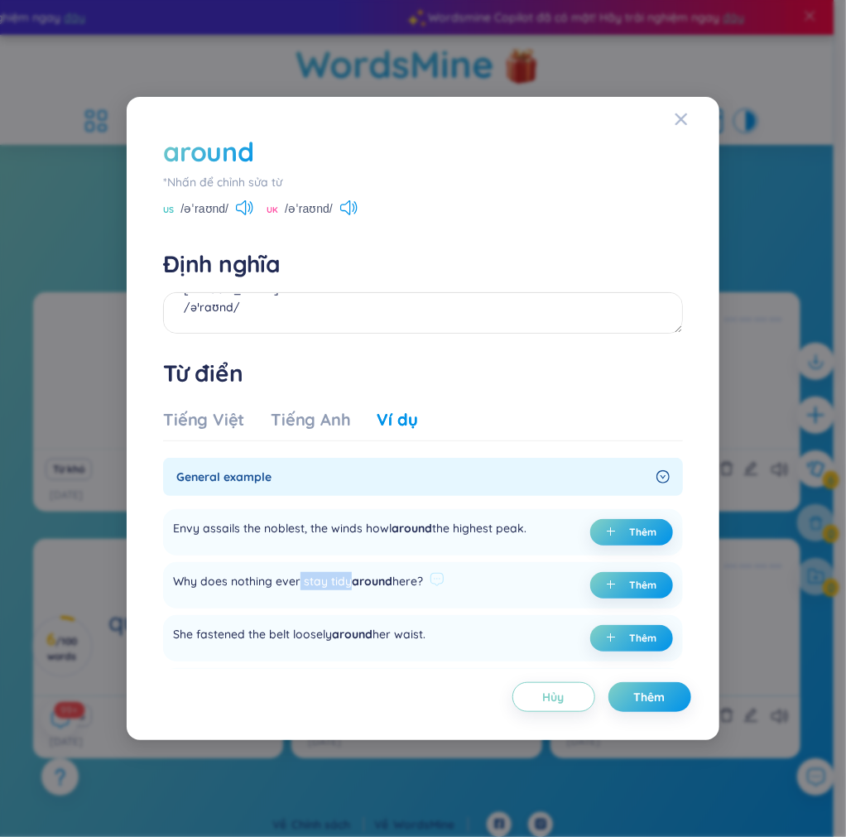
drag, startPoint x: 350, startPoint y: 580, endPoint x: 300, endPoint y: 591, distance: 51.0
click at [300, 591] on div "Why does nothing ever stay tidy around here?" at bounding box center [298, 585] width 250 height 27
drag, startPoint x: 274, startPoint y: 580, endPoint x: 354, endPoint y: 582, distance: 80.4
click at [354, 582] on div "Why does nothing ever stay tidy around here?" at bounding box center [298, 585] width 250 height 27
drag, startPoint x: 177, startPoint y: 584, endPoint x: 461, endPoint y: 592, distance: 284.2
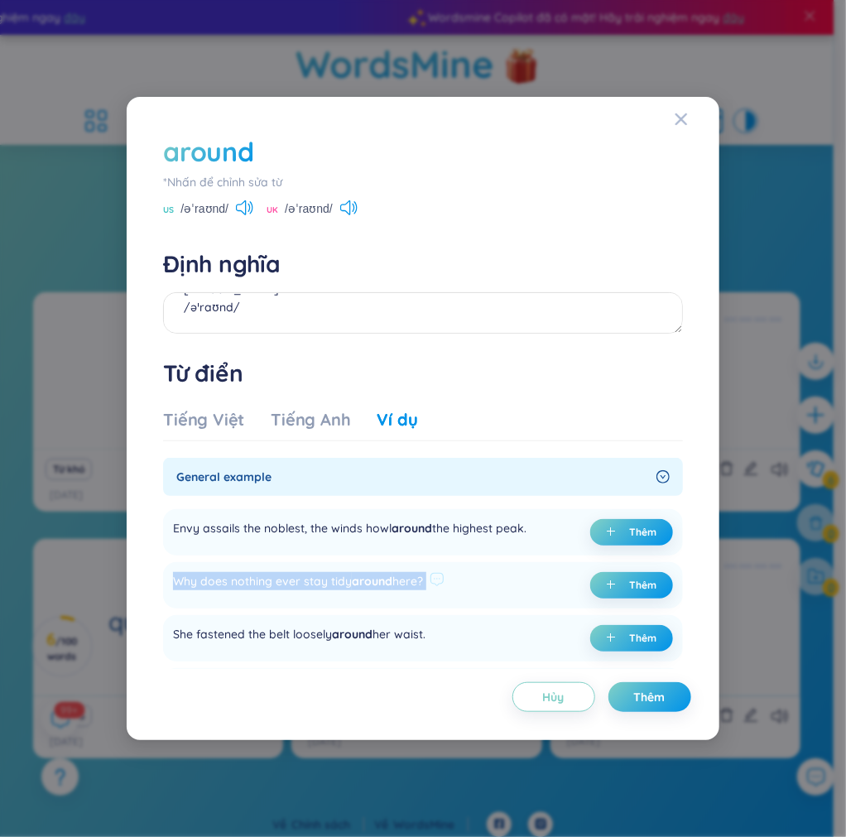
click at [461, 592] on div "Why does nothing ever stay tidy around here? Thêm" at bounding box center [422, 585] width 519 height 46
drag, startPoint x: 431, startPoint y: 635, endPoint x: 162, endPoint y: 635, distance: 269.2
click at [162, 635] on div "around *[PERSON_NAME] để [PERSON_NAME] sửa từ US /əˈraʊnd/ [GEOGRAPHIC_DATA] /ə…" at bounding box center [423, 397] width 536 height 544
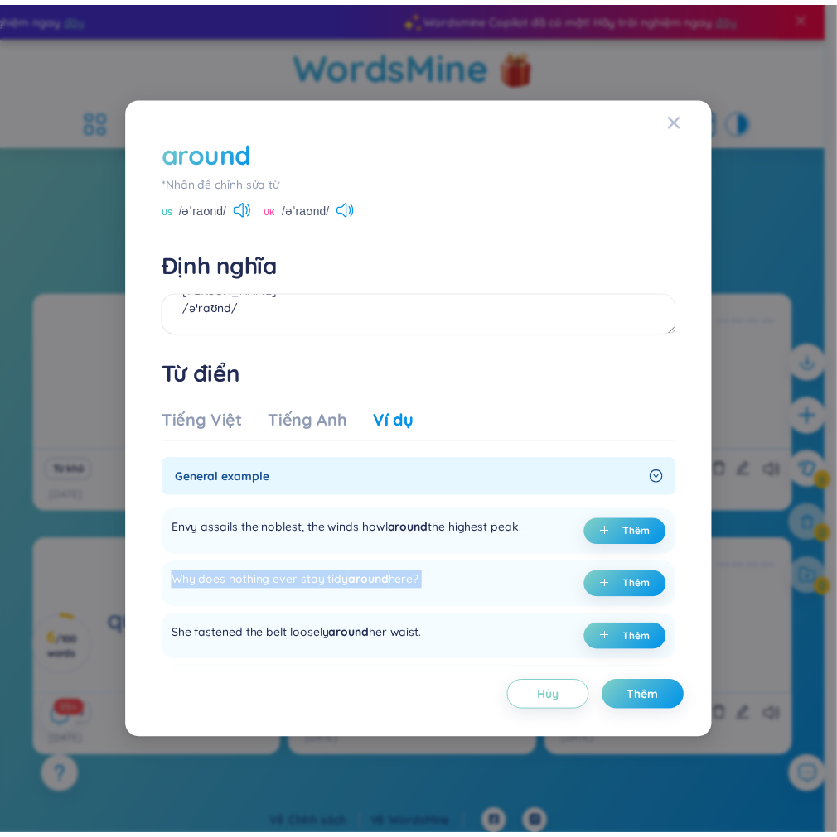
scroll to position [773, 0]
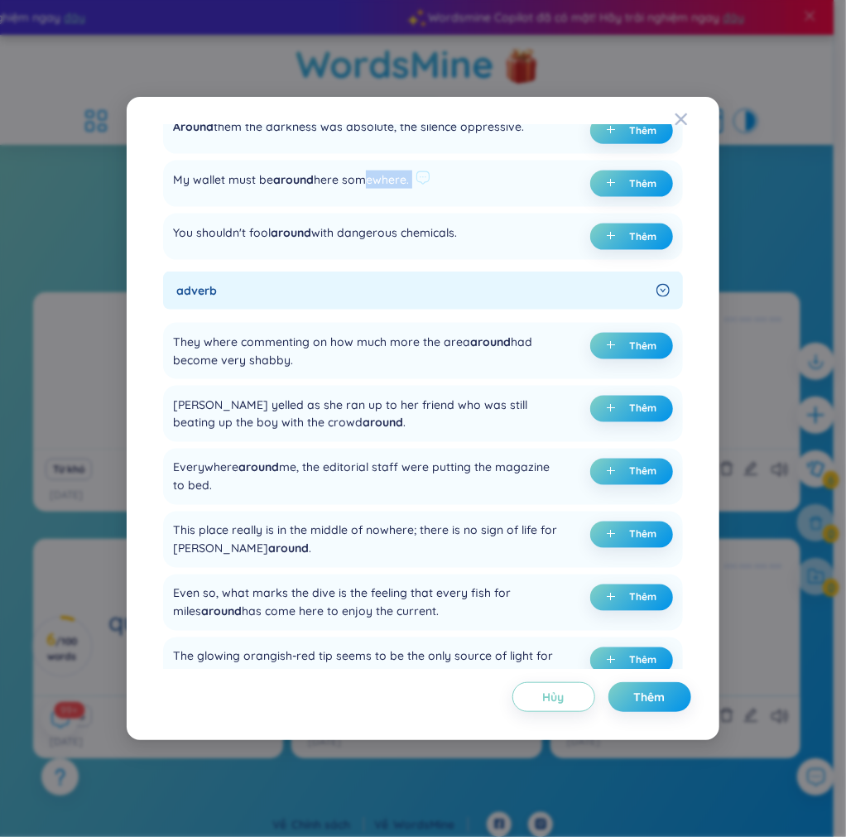
drag, startPoint x: 435, startPoint y: 182, endPoint x: 359, endPoint y: 182, distance: 75.4
click at [359, 182] on div "My wallet must be around here somewhere. Thêm" at bounding box center [422, 184] width 519 height 46
drag, startPoint x: 175, startPoint y: 176, endPoint x: 448, endPoint y: 166, distance: 273.5
click at [448, 166] on div "My wallet must be around here somewhere. Thêm" at bounding box center [422, 184] width 519 height 46
click at [629, 235] on span "Thêm" at bounding box center [642, 236] width 27 height 13
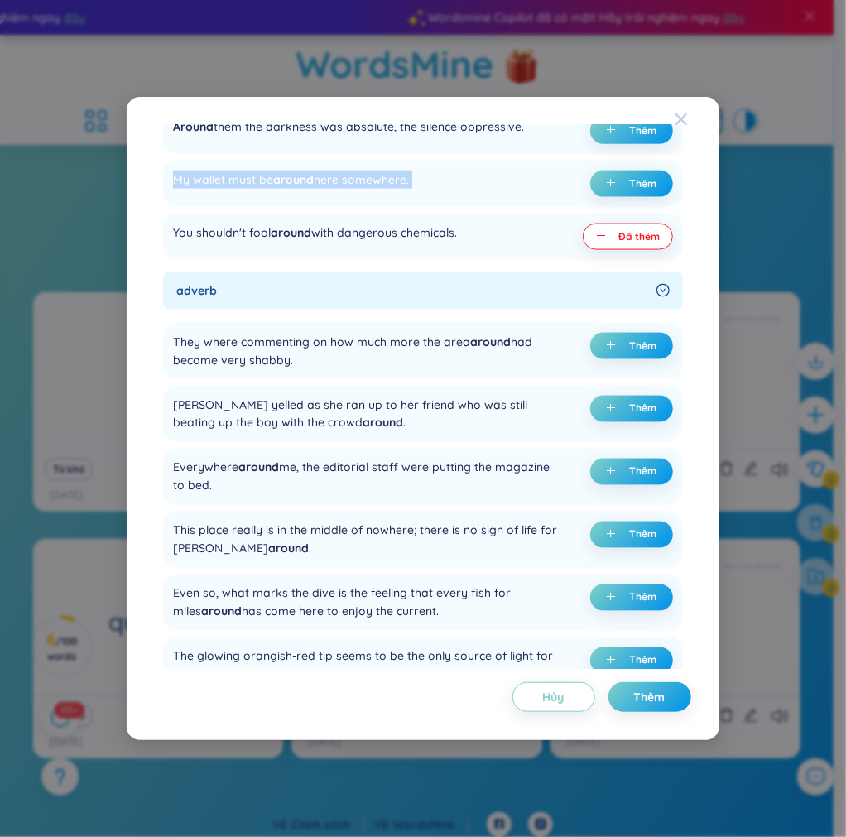
click at [685, 117] on icon "Close" at bounding box center [681, 119] width 13 height 13
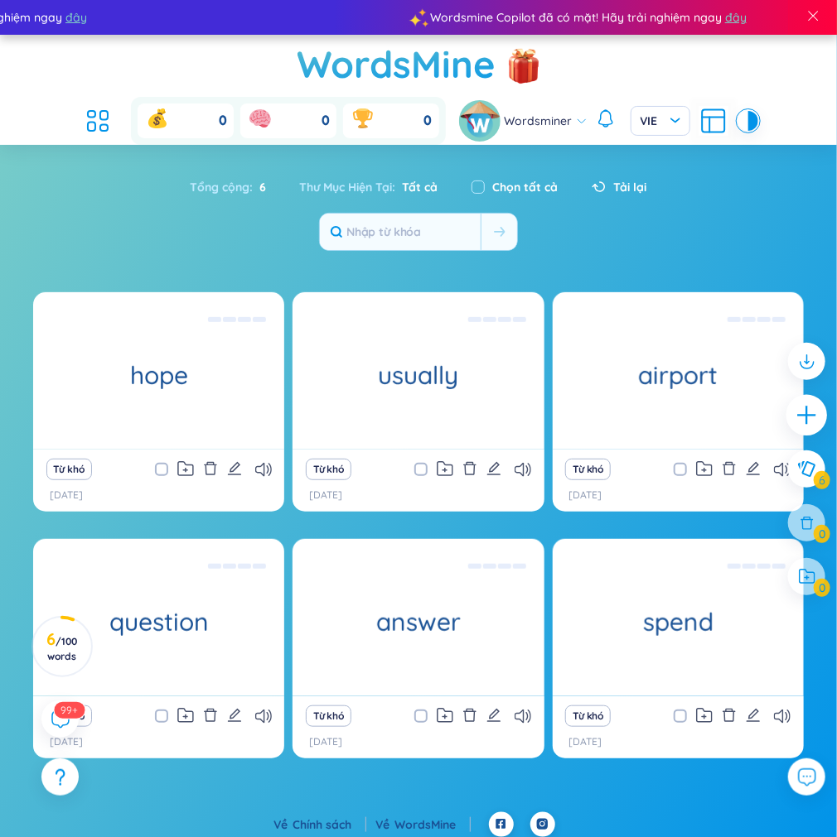
click at [811, 418] on icon "plus" at bounding box center [806, 415] width 23 height 23
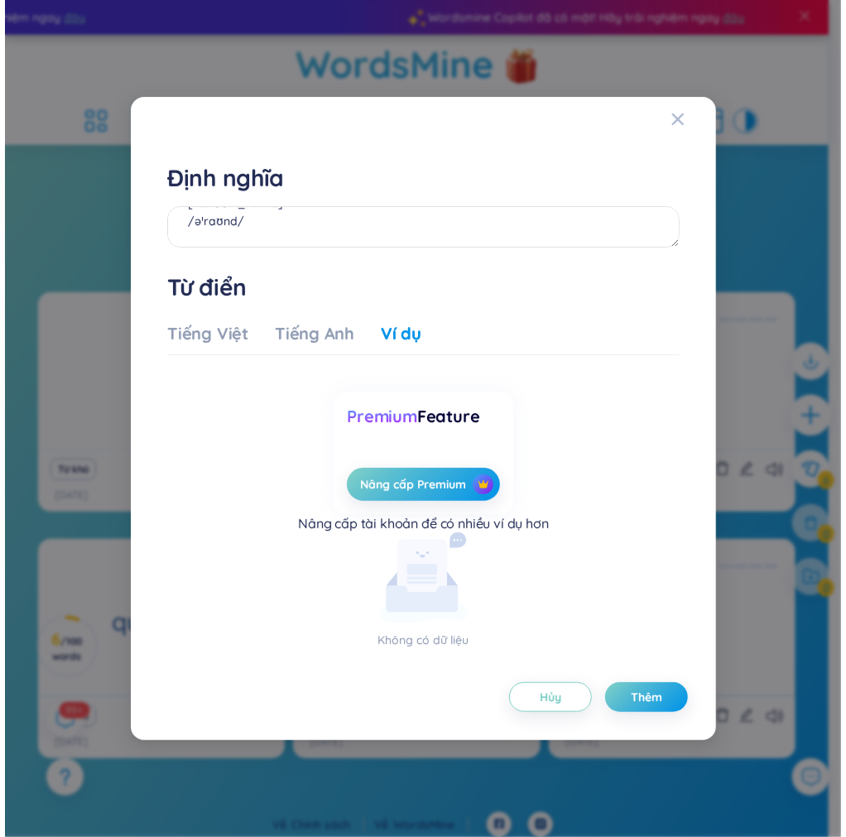
scroll to position [50, 0]
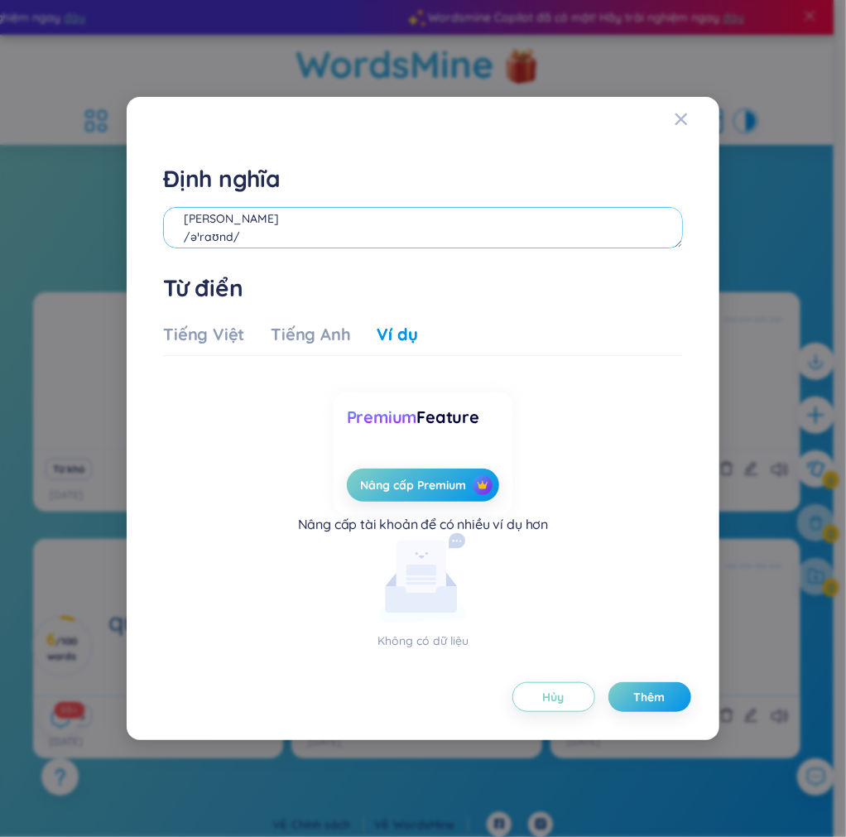
click at [364, 229] on textarea "[PERSON_NAME] /əˈraʊnd/" at bounding box center [422, 227] width 519 height 41
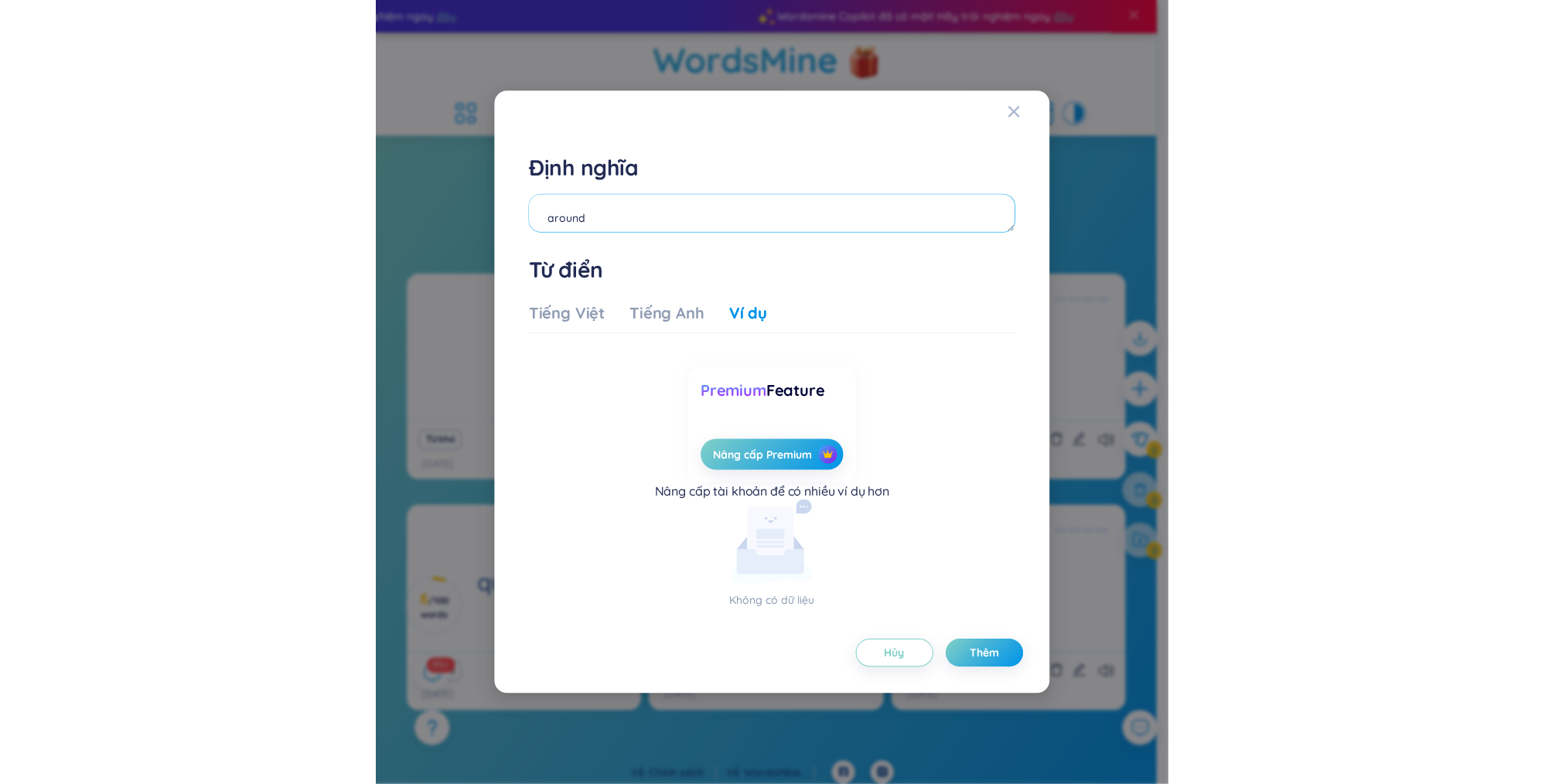
scroll to position [0, 0]
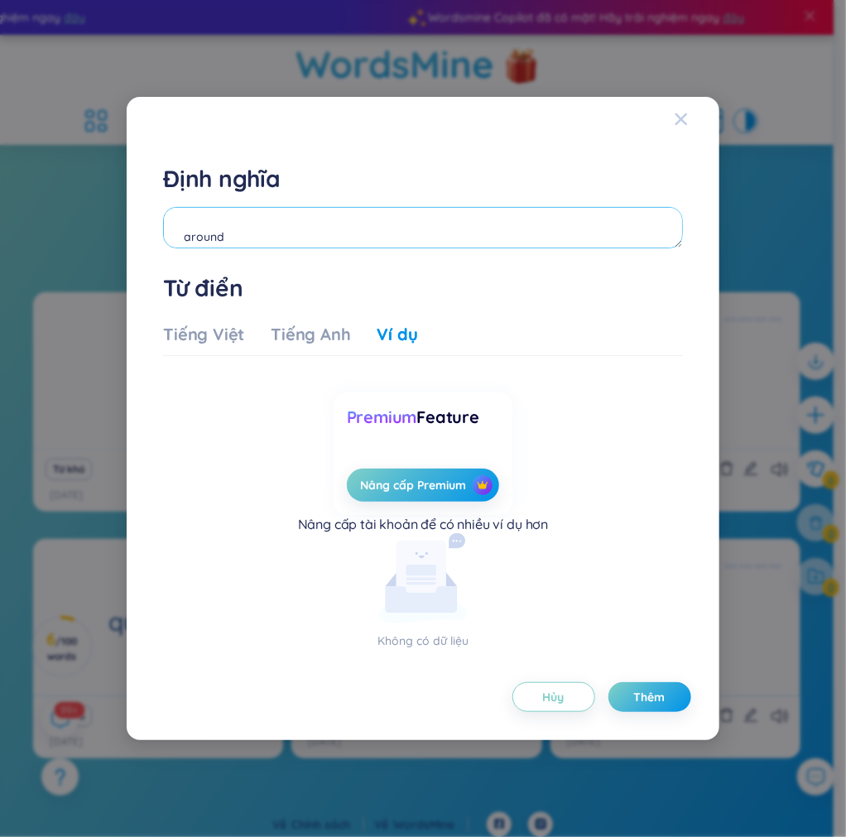
type textarea "around"
click at [684, 122] on icon "Close" at bounding box center [681, 119] width 12 height 12
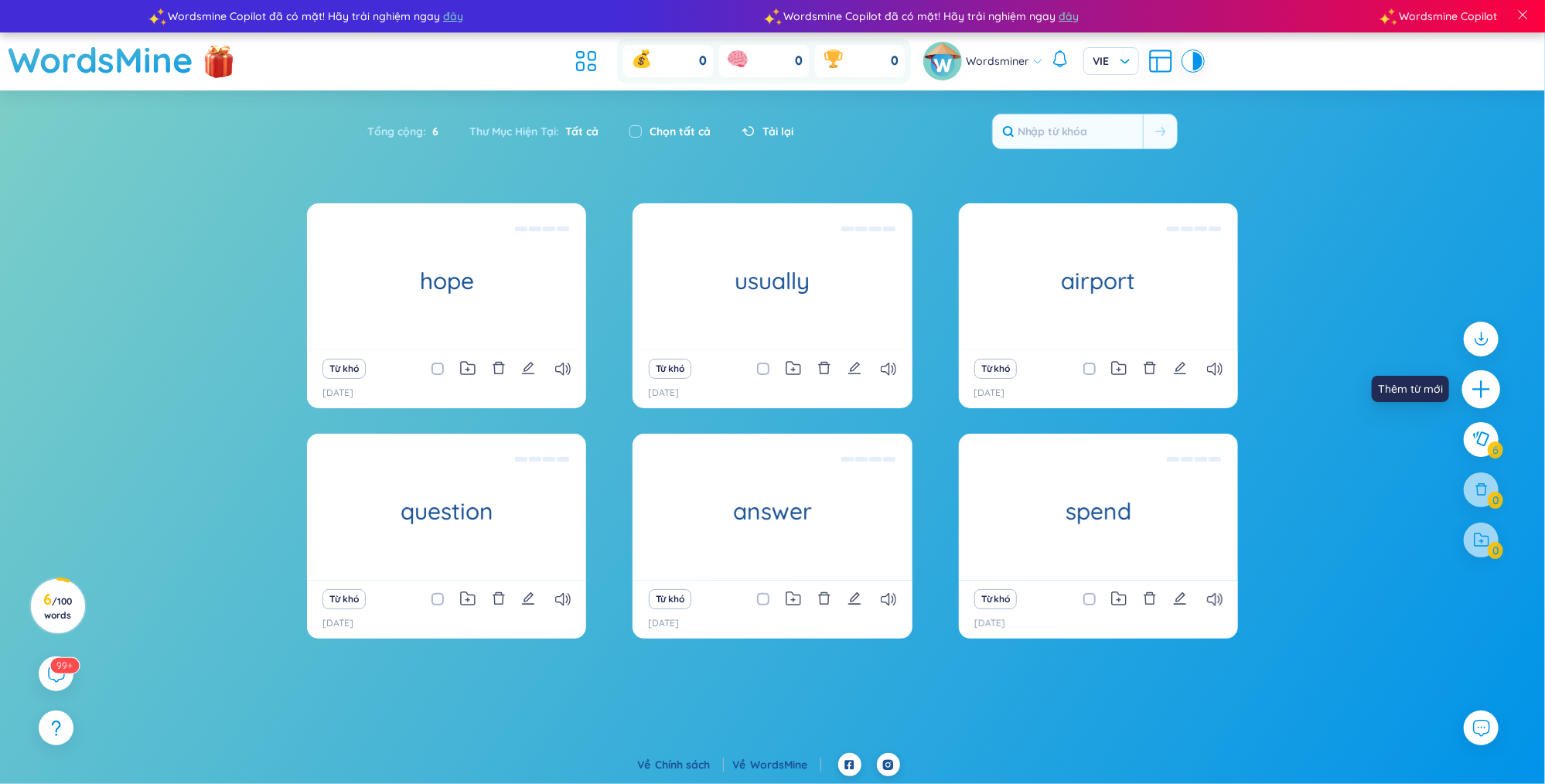
click at [1482, 390] on icon "plus" at bounding box center [1481, 388] width 21 height 21
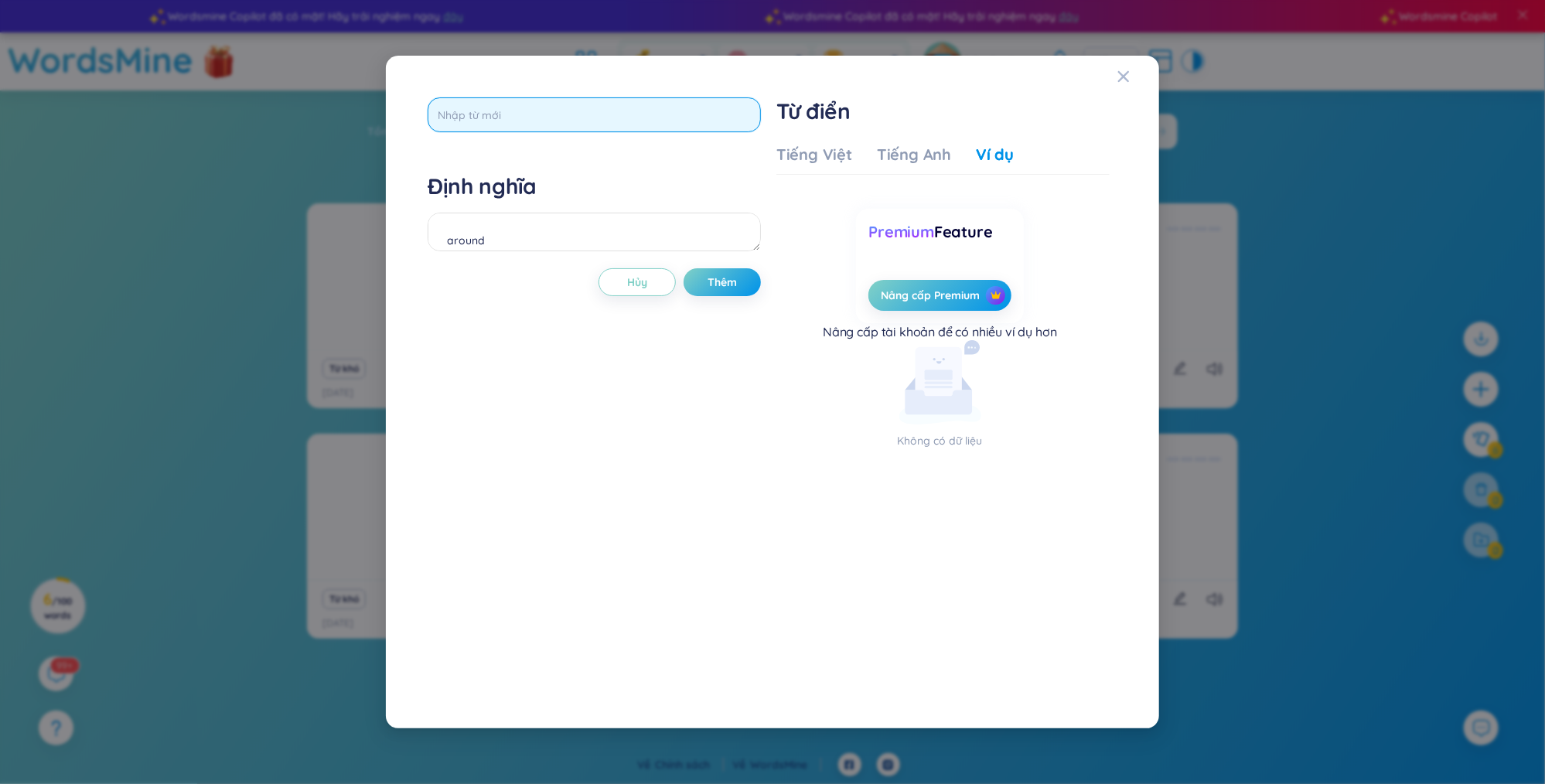
click at [569, 105] on input "text" at bounding box center [594, 114] width 333 height 35
type input "around"
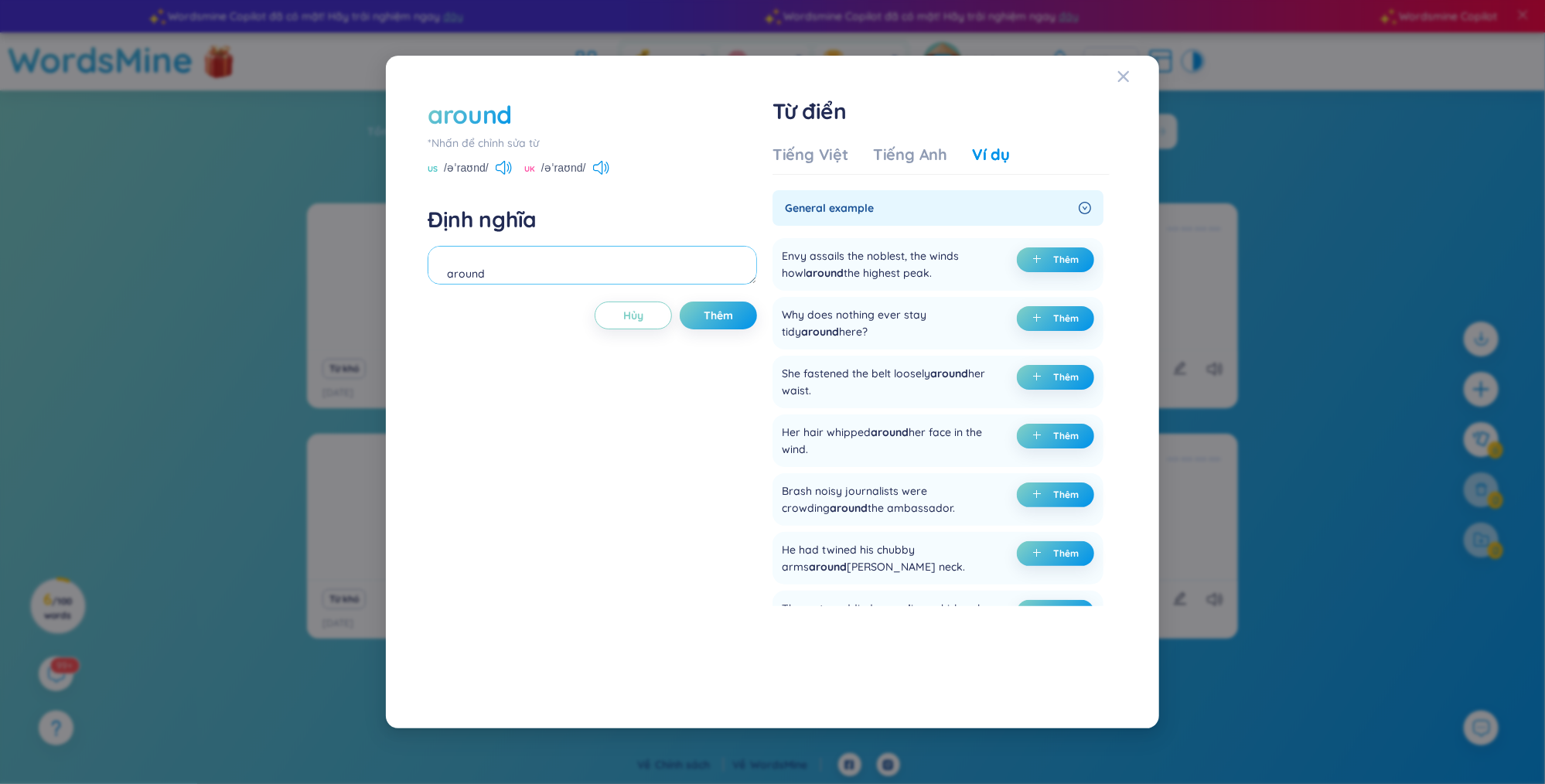
click at [506, 256] on textarea "around" at bounding box center [592, 264] width 330 height 38
drag, startPoint x: 489, startPoint y: 165, endPoint x: 439, endPoint y: 174, distance: 50.8
click at [439, 174] on div "US /əˈraʊnd/" at bounding box center [470, 169] width 84 height 14
click at [448, 268] on textarea "[PERSON_NAME]" at bounding box center [592, 264] width 330 height 38
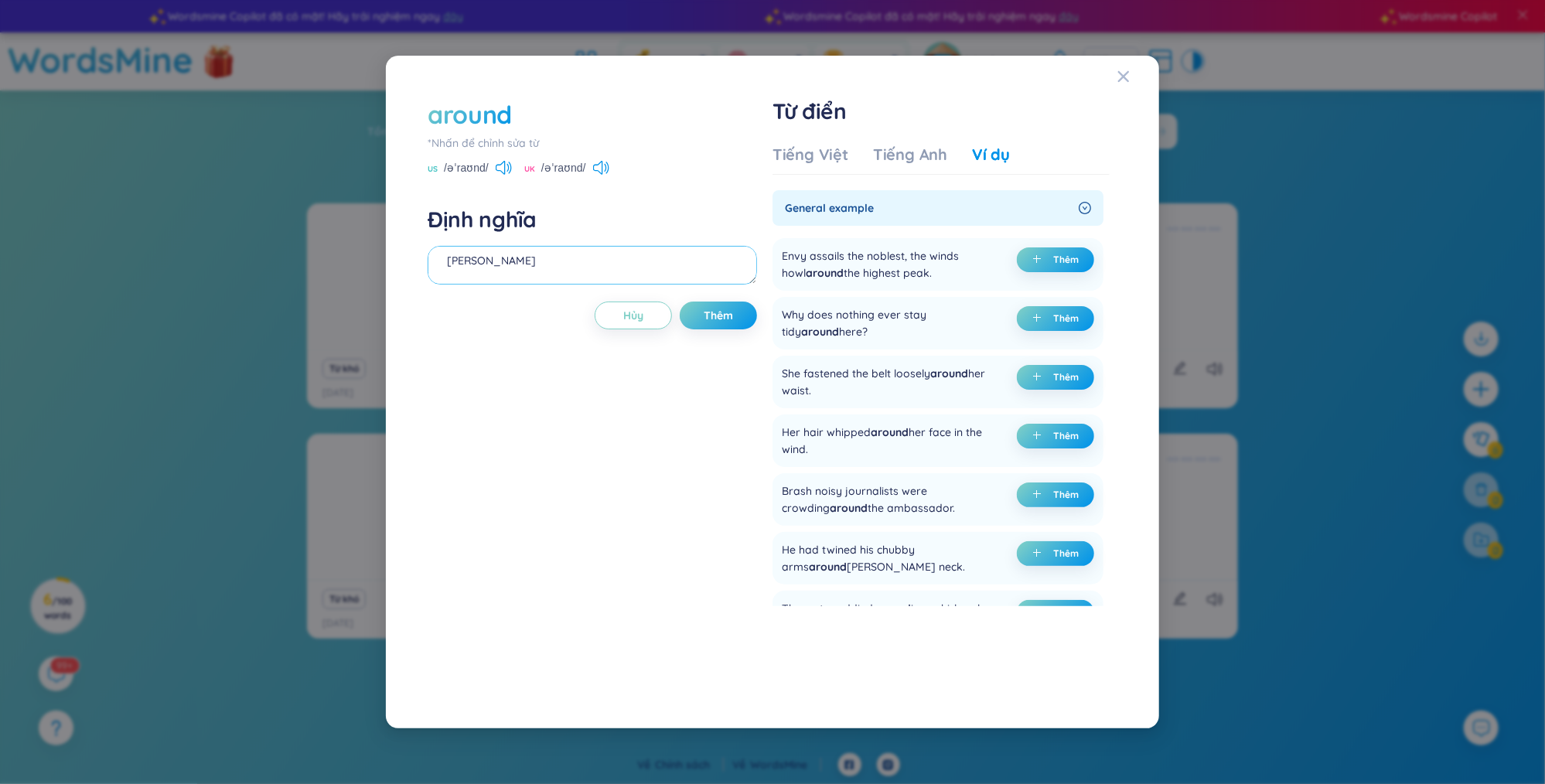
click at [453, 273] on textarea "[PERSON_NAME]" at bounding box center [592, 264] width 330 height 38
paste textarea "/əˈraʊnd/"
click at [449, 273] on textarea "[PERSON_NAME] /əˈraʊnd/" at bounding box center [592, 264] width 330 height 38
click at [552, 272] on textarea "[PERSON_NAME] /əˈraʊnd/" at bounding box center [592, 264] width 330 height 38
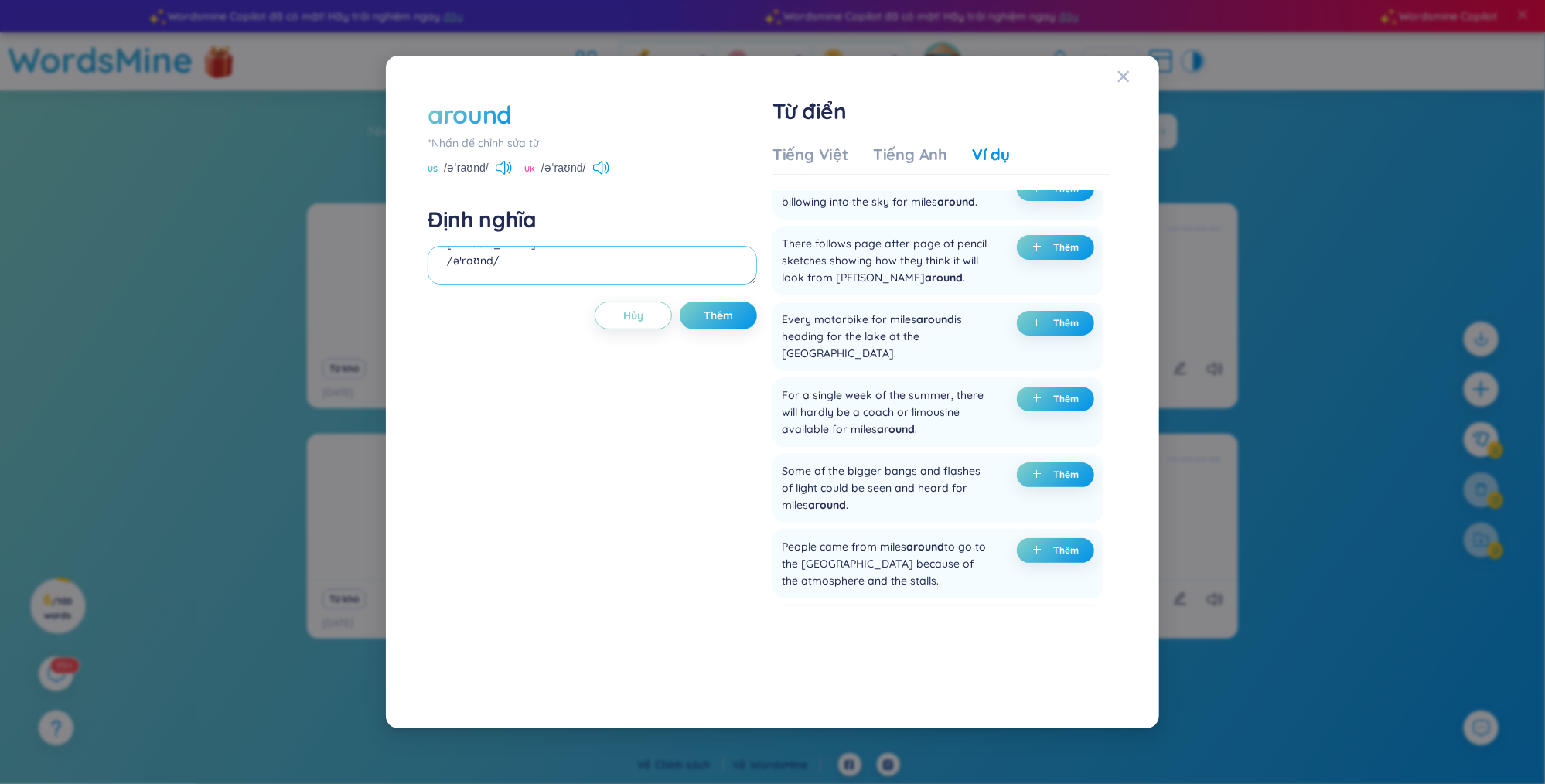
scroll to position [0, 0]
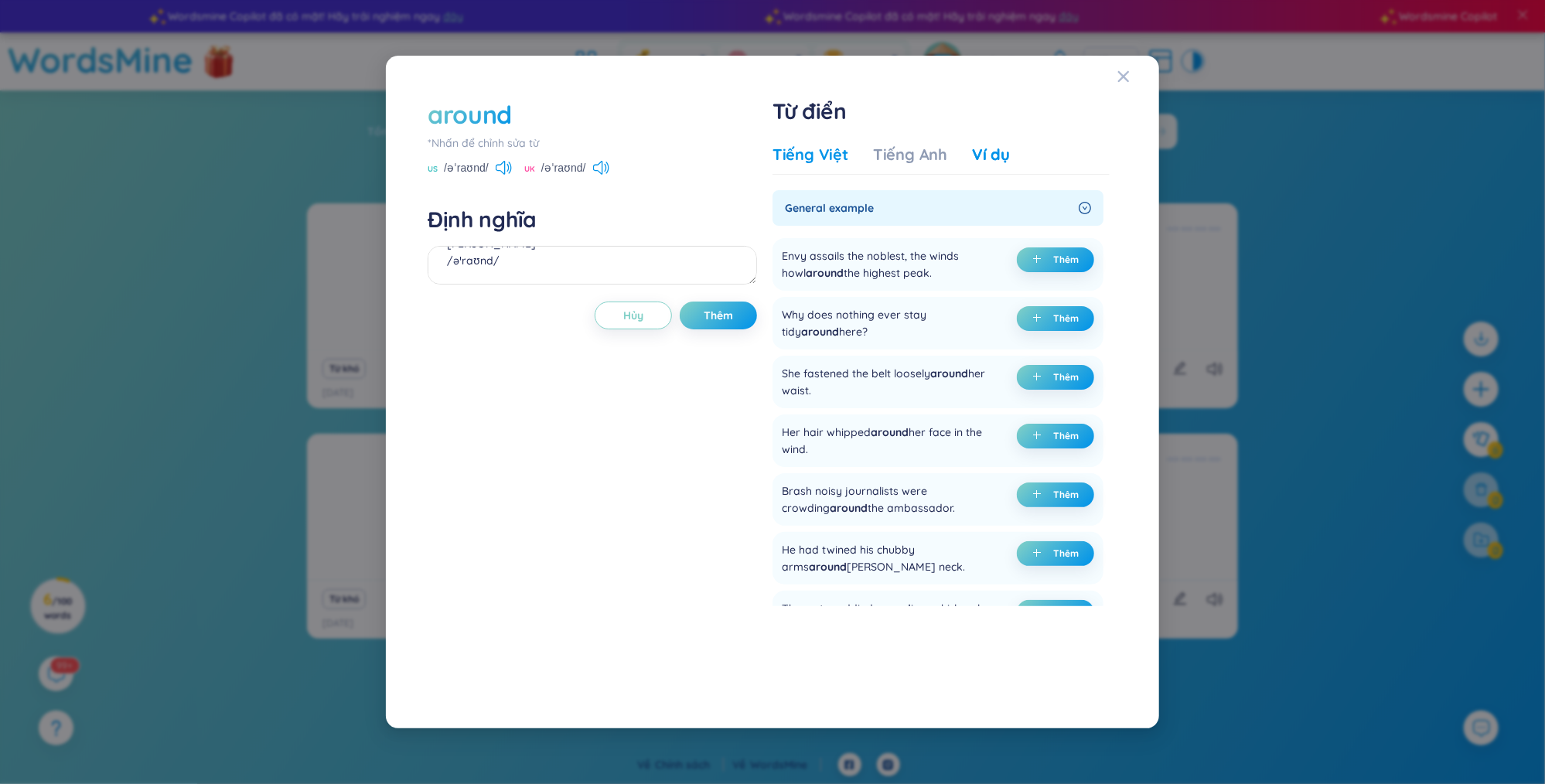
click at [817, 157] on div "Tiếng Việt" at bounding box center [809, 154] width 76 height 21
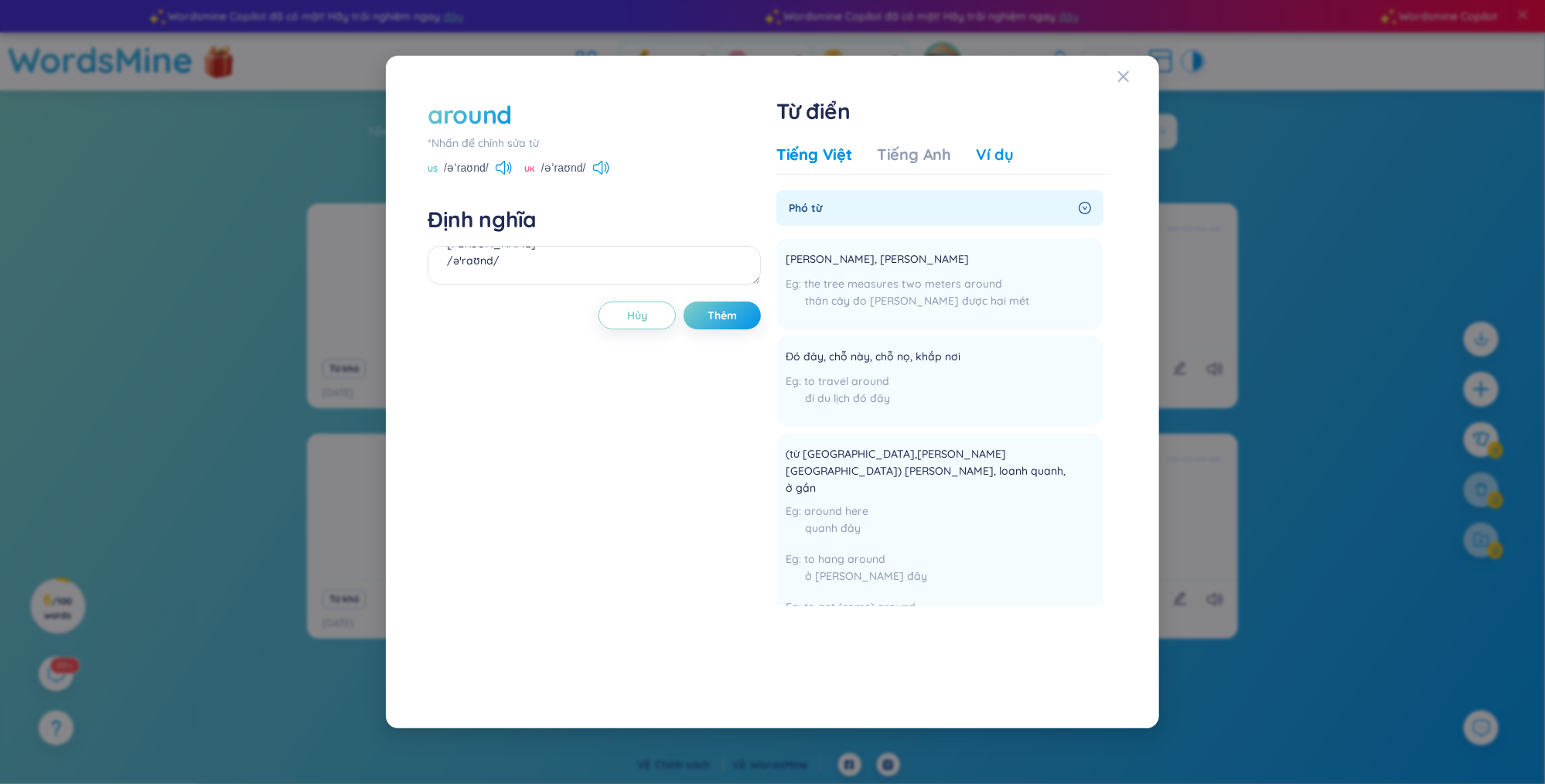
click at [988, 147] on div "Ví dụ" at bounding box center [994, 154] width 38 height 21
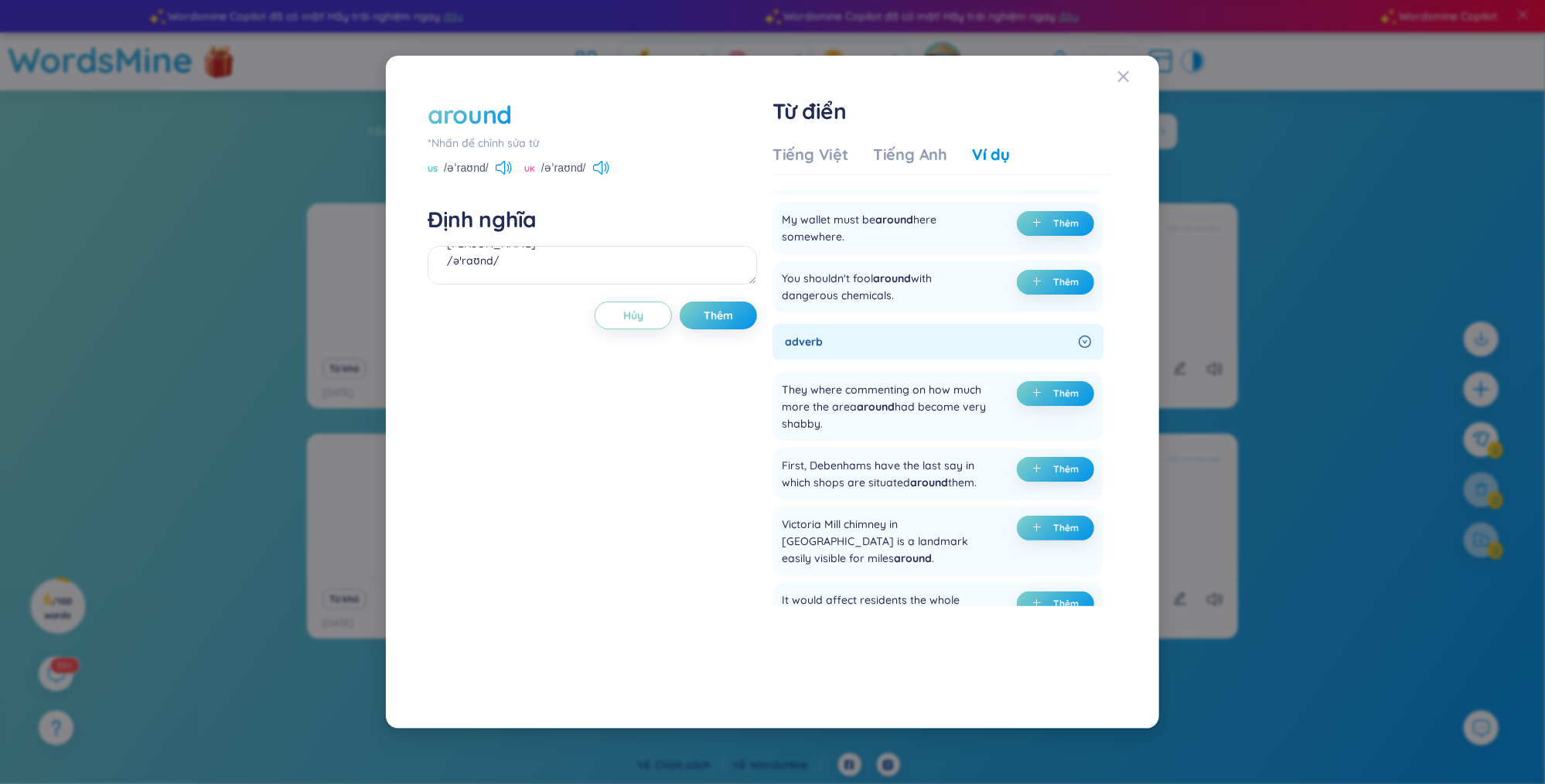
scroll to position [520, 0]
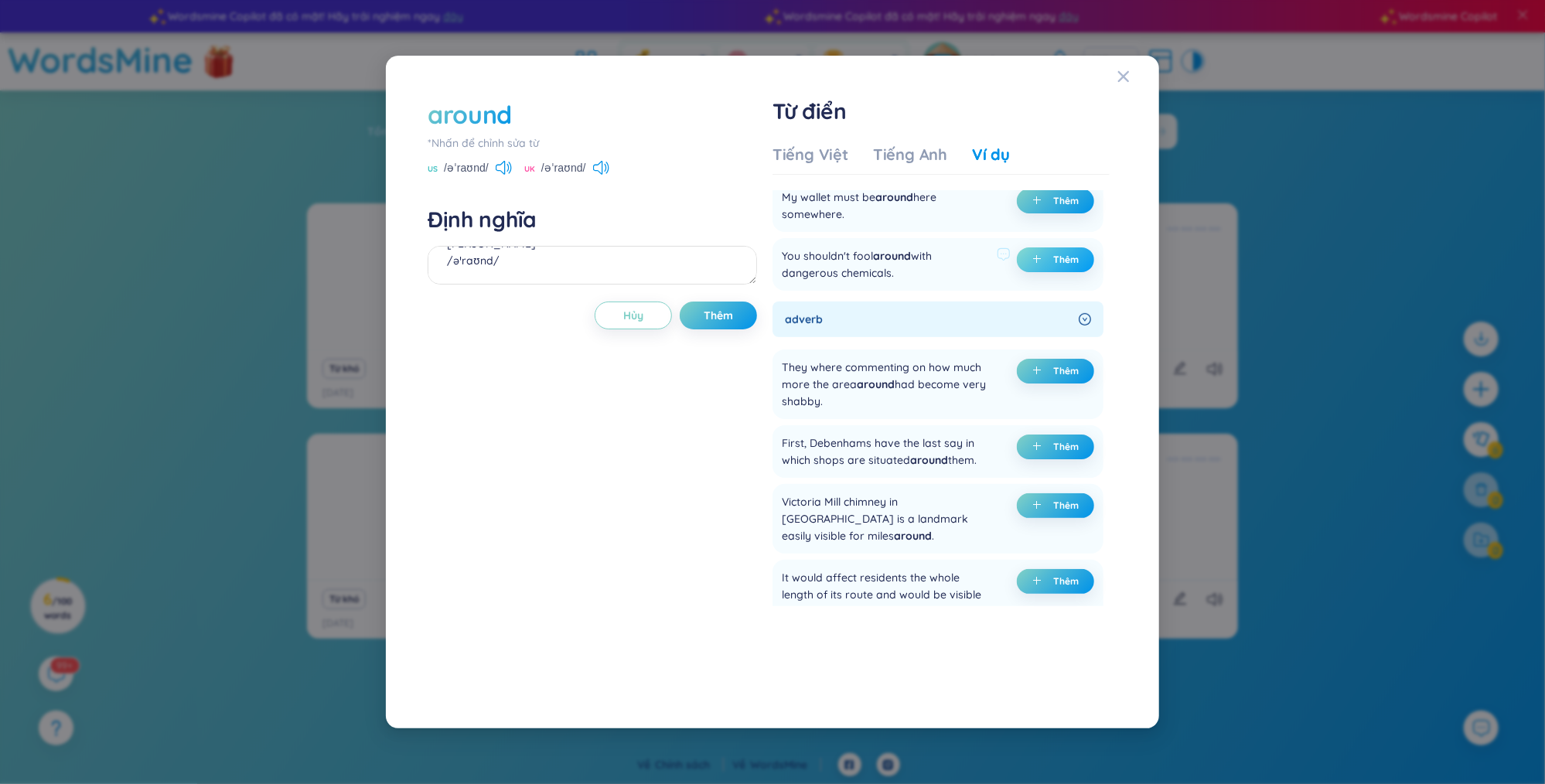
click at [1032, 263] on icon "plus" at bounding box center [1037, 259] width 9 height 9
drag, startPoint x: 526, startPoint y: 278, endPoint x: 482, endPoint y: 264, distance: 46.2
click at [482, 264] on textarea "[PERSON_NAME] /əˈraʊnd/ (undefined) Eg: You shouldn't fool around with dangerou…" at bounding box center [592, 264] width 330 height 38
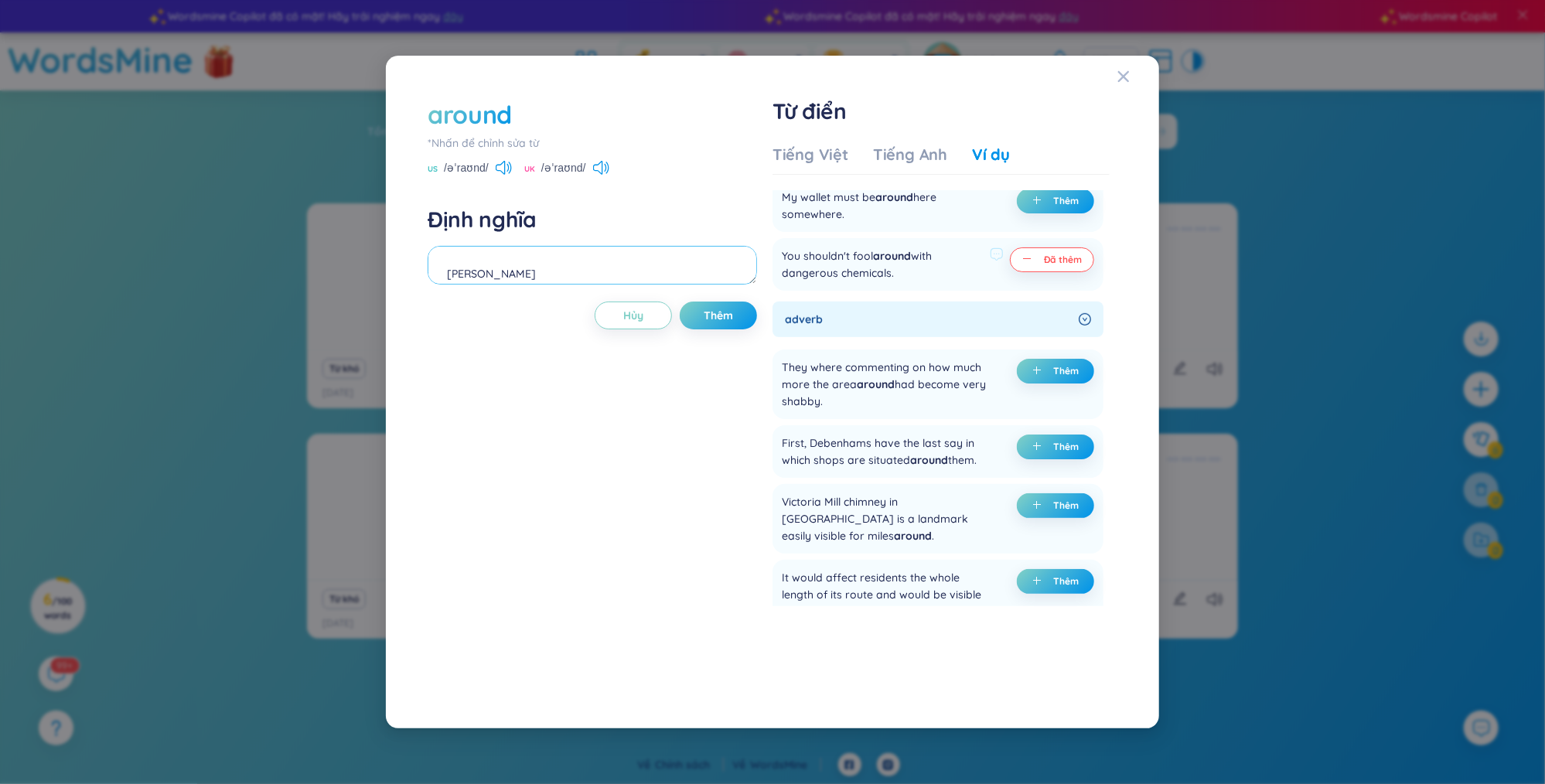
click at [569, 263] on textarea "[PERSON_NAME] /əˈraʊnd/ (undefined) Eg: You shouldn't fool around with dangerou…" at bounding box center [592, 264] width 330 height 38
drag, startPoint x: 524, startPoint y: 260, endPoint x: 459, endPoint y: 275, distance: 66.7
click at [459, 275] on textarea "[PERSON_NAME] /əˈraʊnd/ (undefined) Eg: You shouldn't fool around with dangerou…" at bounding box center [592, 264] width 330 height 38
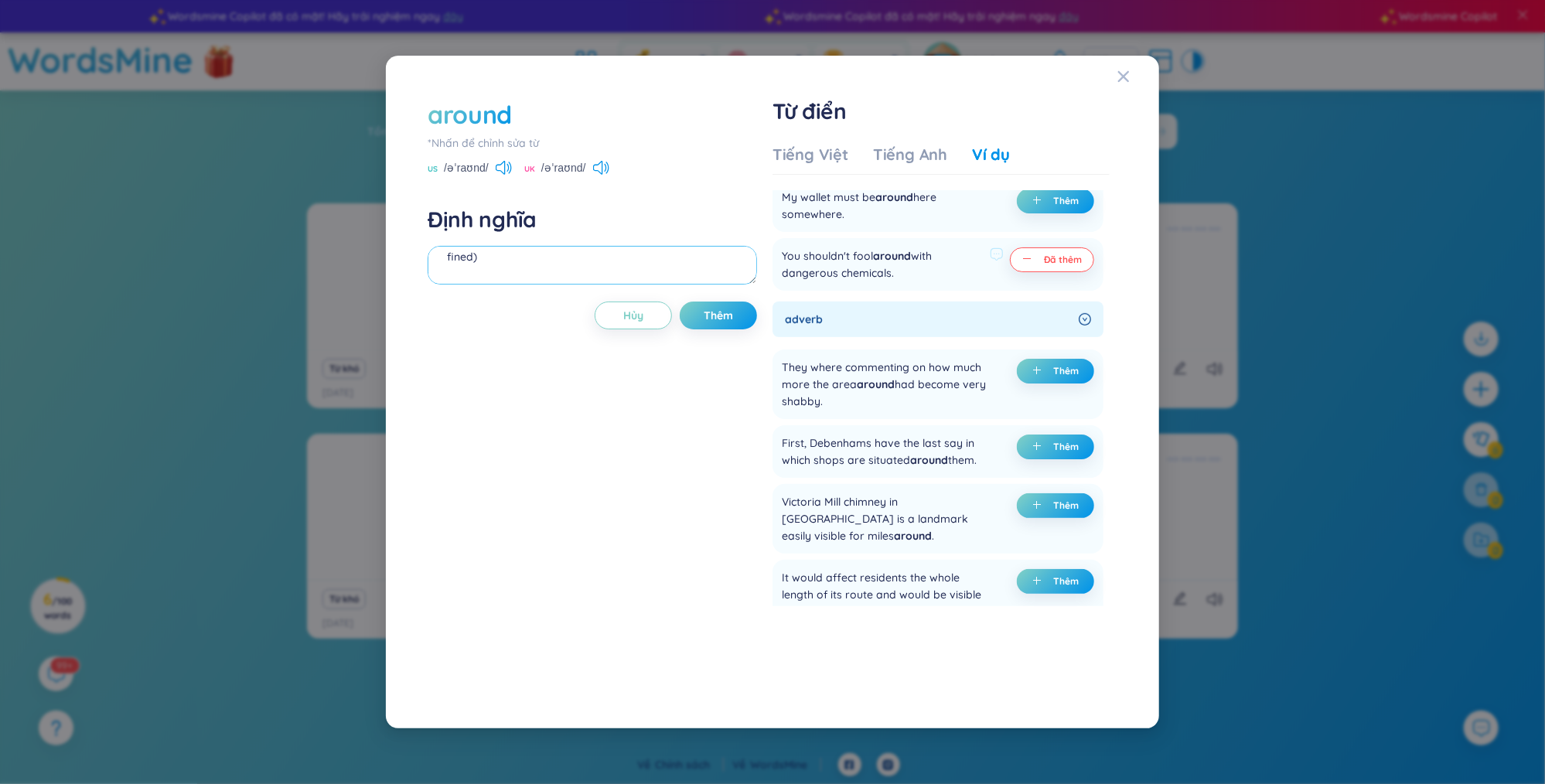
drag, startPoint x: 485, startPoint y: 257, endPoint x: 443, endPoint y: 271, distance: 44.3
click at [443, 271] on textarea "[PERSON_NAME] /əˈraʊnd/ (unde Eg: You shouldn't fool around with dangerous chem…" at bounding box center [592, 264] width 330 height 38
click at [492, 262] on textarea "[PERSON_NAME] /əˈraʊnd/ (unde Eg: You shouldn't fool around with dangerous chem…" at bounding box center [592, 264] width 330 height 38
drag, startPoint x: 486, startPoint y: 259, endPoint x: 448, endPoint y: 259, distance: 38.0
click at [448, 259] on textarea "[PERSON_NAME] /əˈraʊnd/ (unde Eg: You shouldn't fool around with dangerous chem…" at bounding box center [592, 264] width 330 height 38
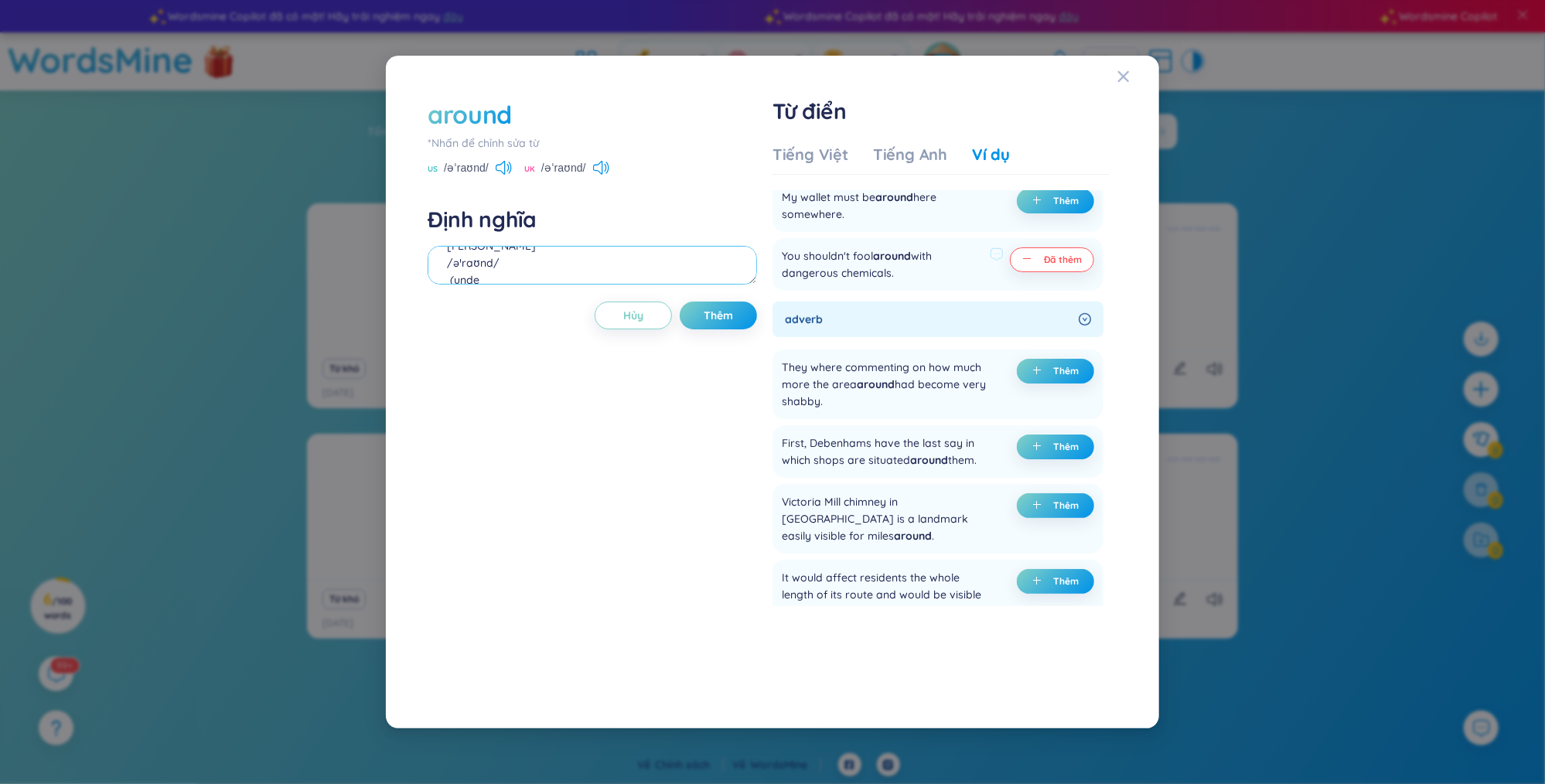
scroll to position [30, 0]
drag, startPoint x: 493, startPoint y: 280, endPoint x: 430, endPoint y: 281, distance: 63.0
click at [430, 281] on textarea "[PERSON_NAME] /əˈraʊnd/ (unde Eg: You shouldn't fool around with dangerous chem…" at bounding box center [592, 264] width 330 height 38
click at [445, 250] on textarea "[PERSON_NAME] /əˈraʊnd/ Eg: You shouldn't fool around with dangerous chemicals." at bounding box center [592, 264] width 330 height 38
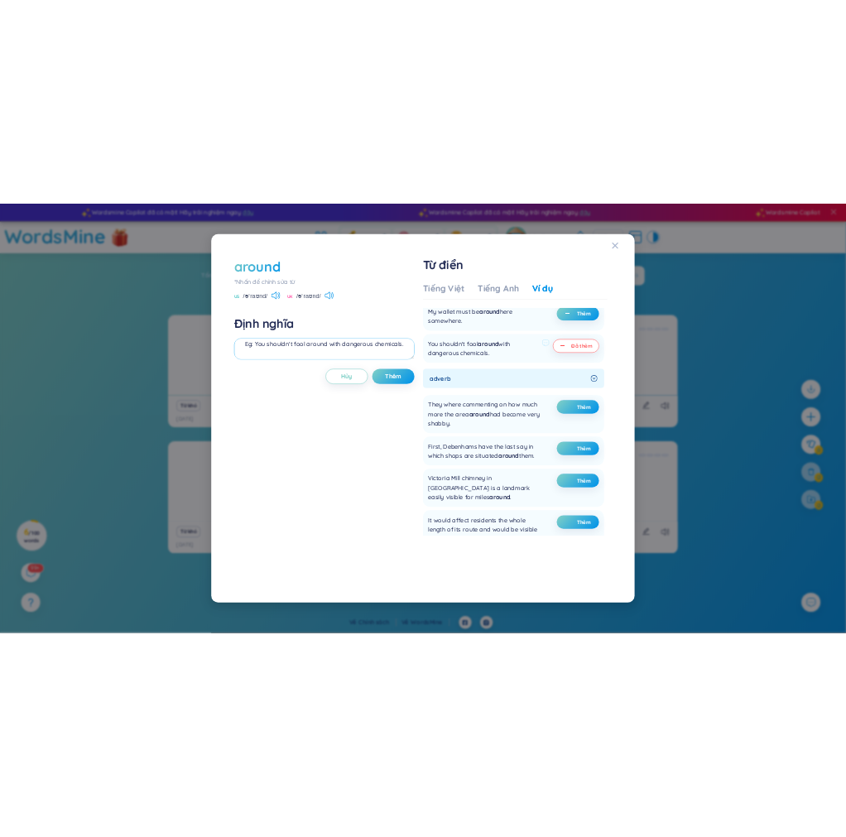
scroll to position [56, 0]
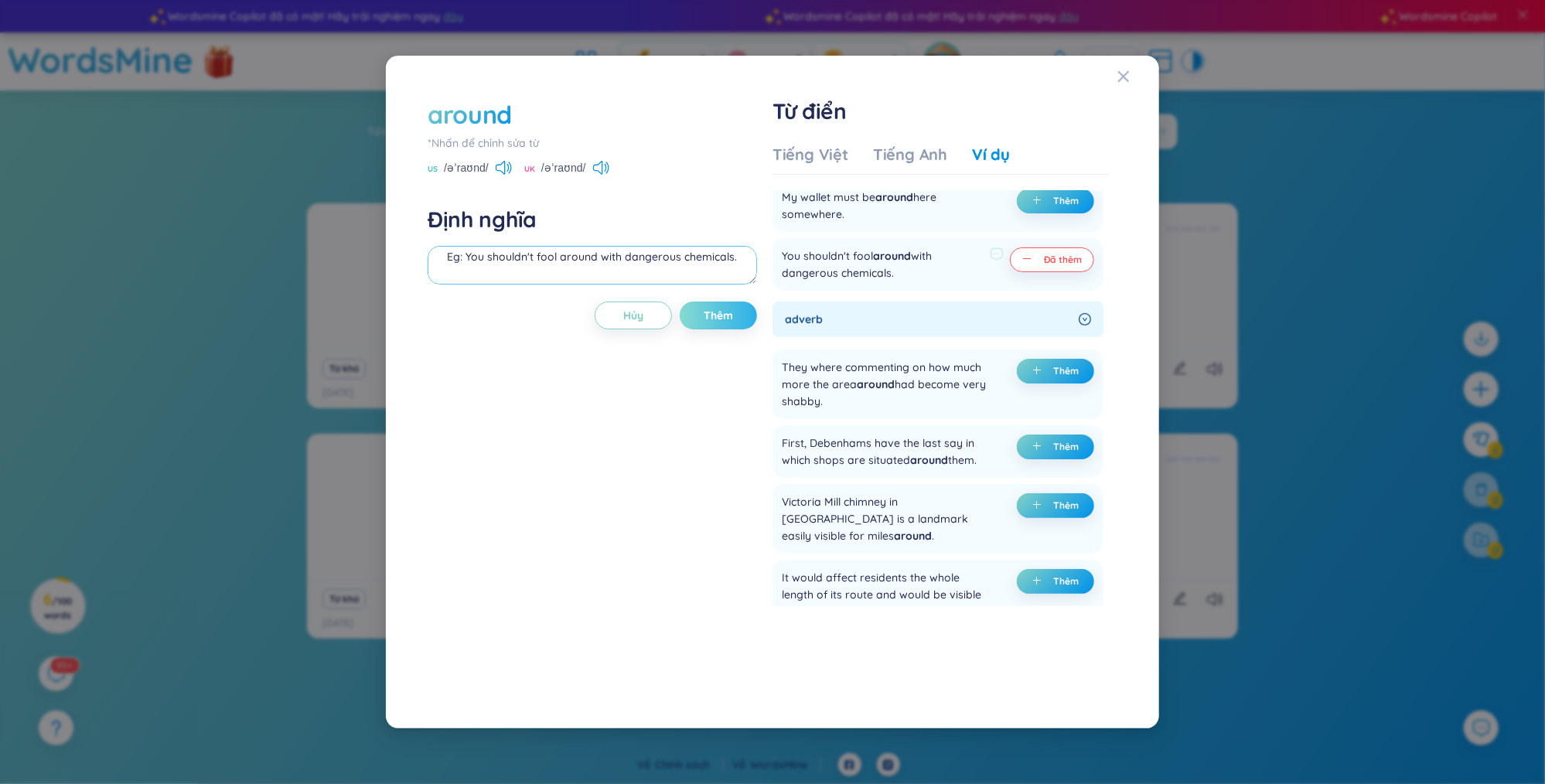
type textarea "[PERSON_NAME] /əˈraʊnd/ Eg: You shouldn't fool around with dangerous chemicals."
click at [716, 316] on span "Thêm" at bounding box center [718, 315] width 29 height 16
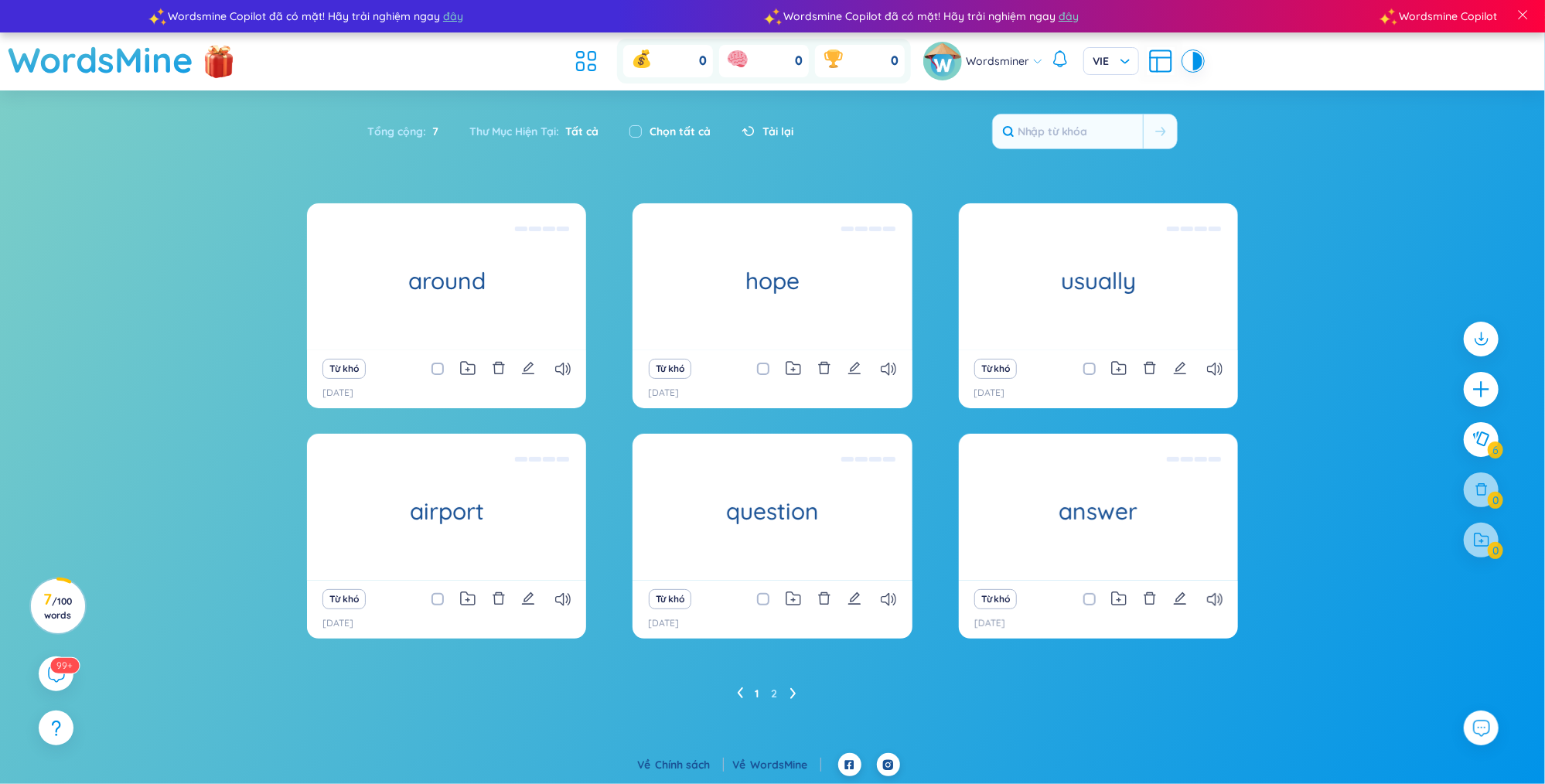
click at [790, 690] on icon at bounding box center [793, 693] width 7 height 11
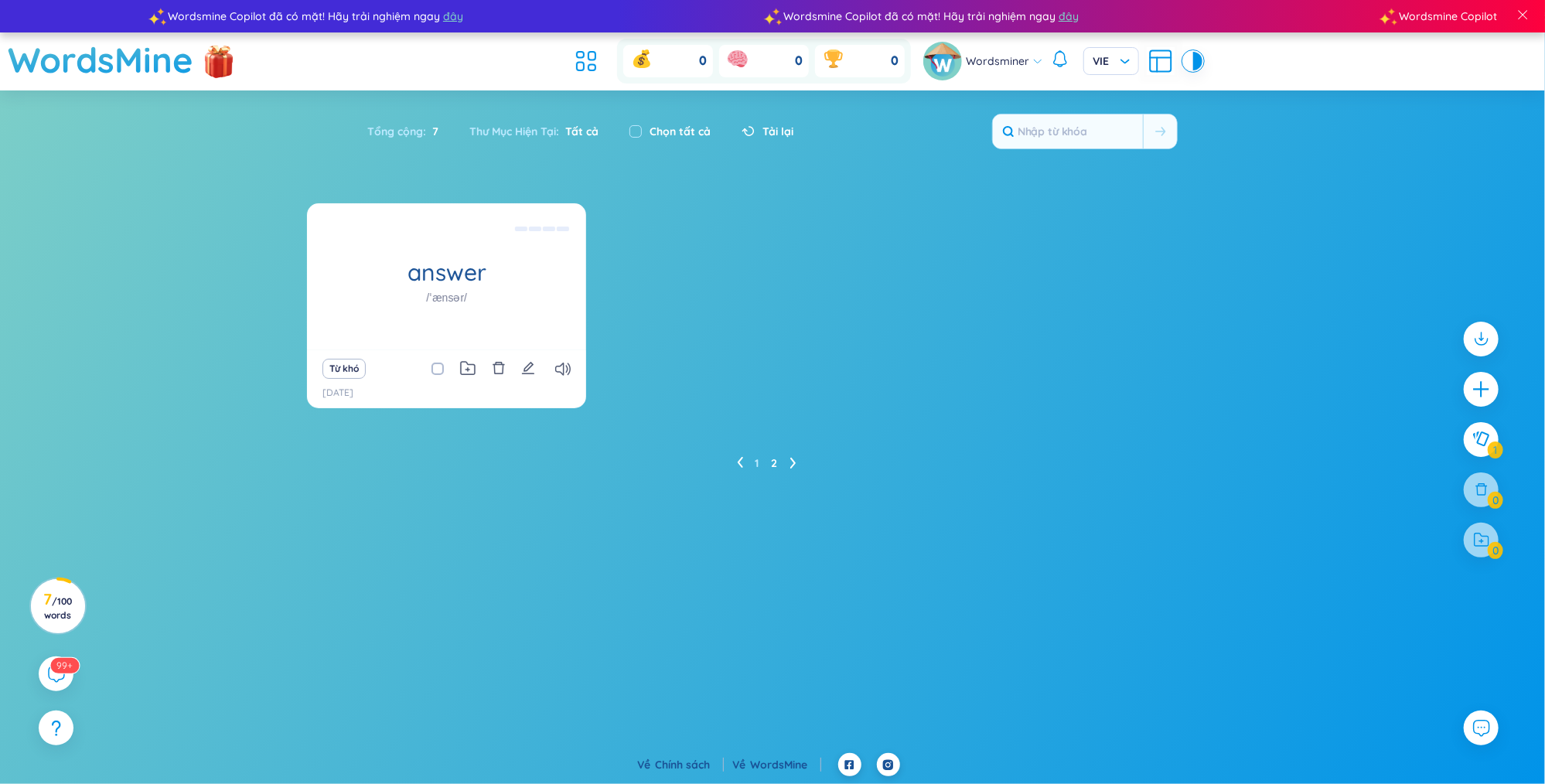
click at [741, 462] on icon at bounding box center [739, 462] width 7 height 11
click at [741, 462] on section "answer /ˈænsər/ Trả lời /ˈænsər/ (undefined) Eg: The shortest answer is doing t…" at bounding box center [772, 439] width 1545 height 470
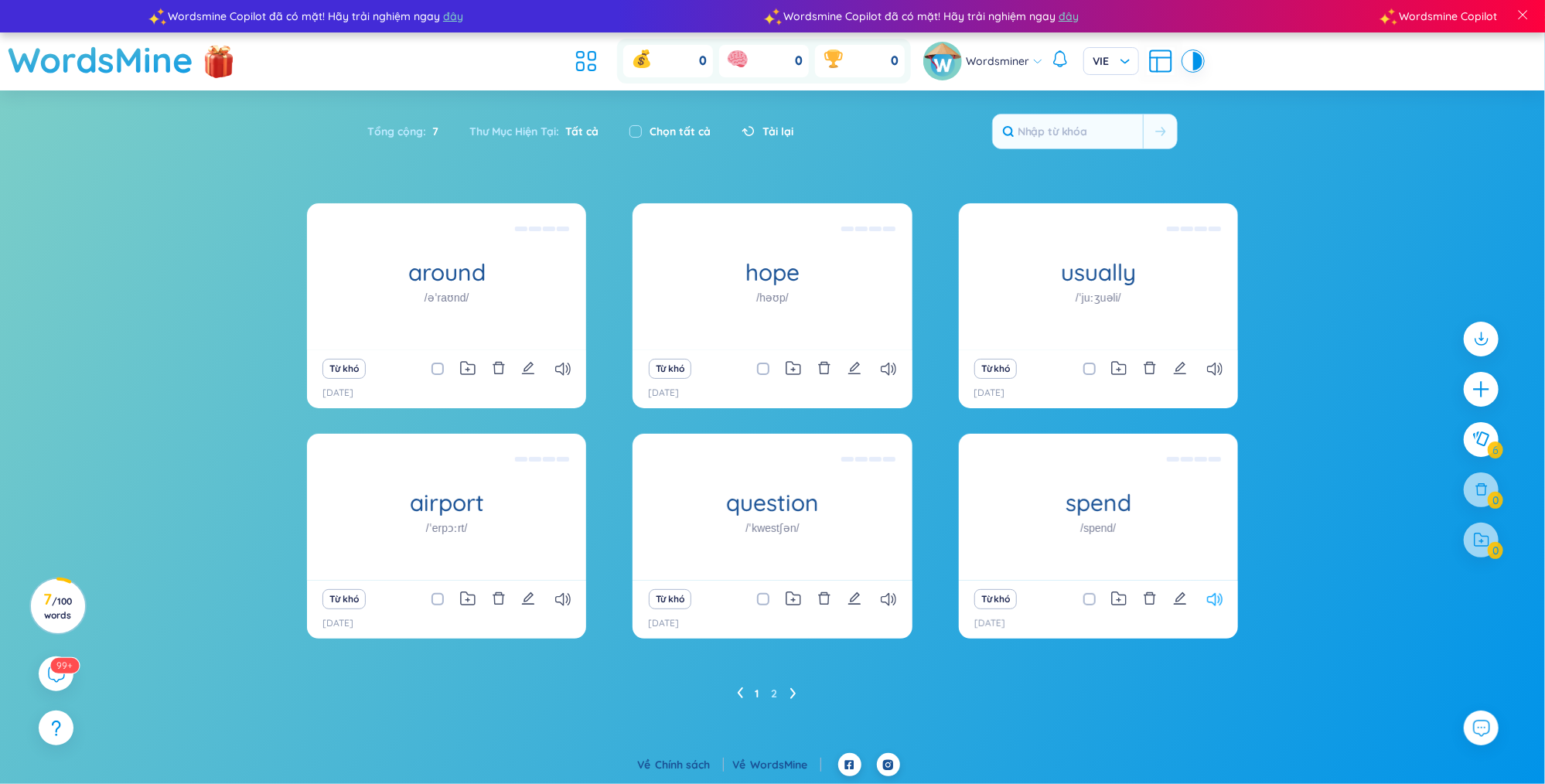
click at [1220, 593] on icon at bounding box center [1215, 599] width 16 height 13
click at [891, 594] on icon at bounding box center [888, 599] width 16 height 13
click at [566, 600] on icon at bounding box center [563, 599] width 16 height 13
click at [798, 695] on ul "1 2" at bounding box center [772, 693] width 72 height 25
click at [786, 694] on ul "1 2" at bounding box center [772, 693] width 72 height 25
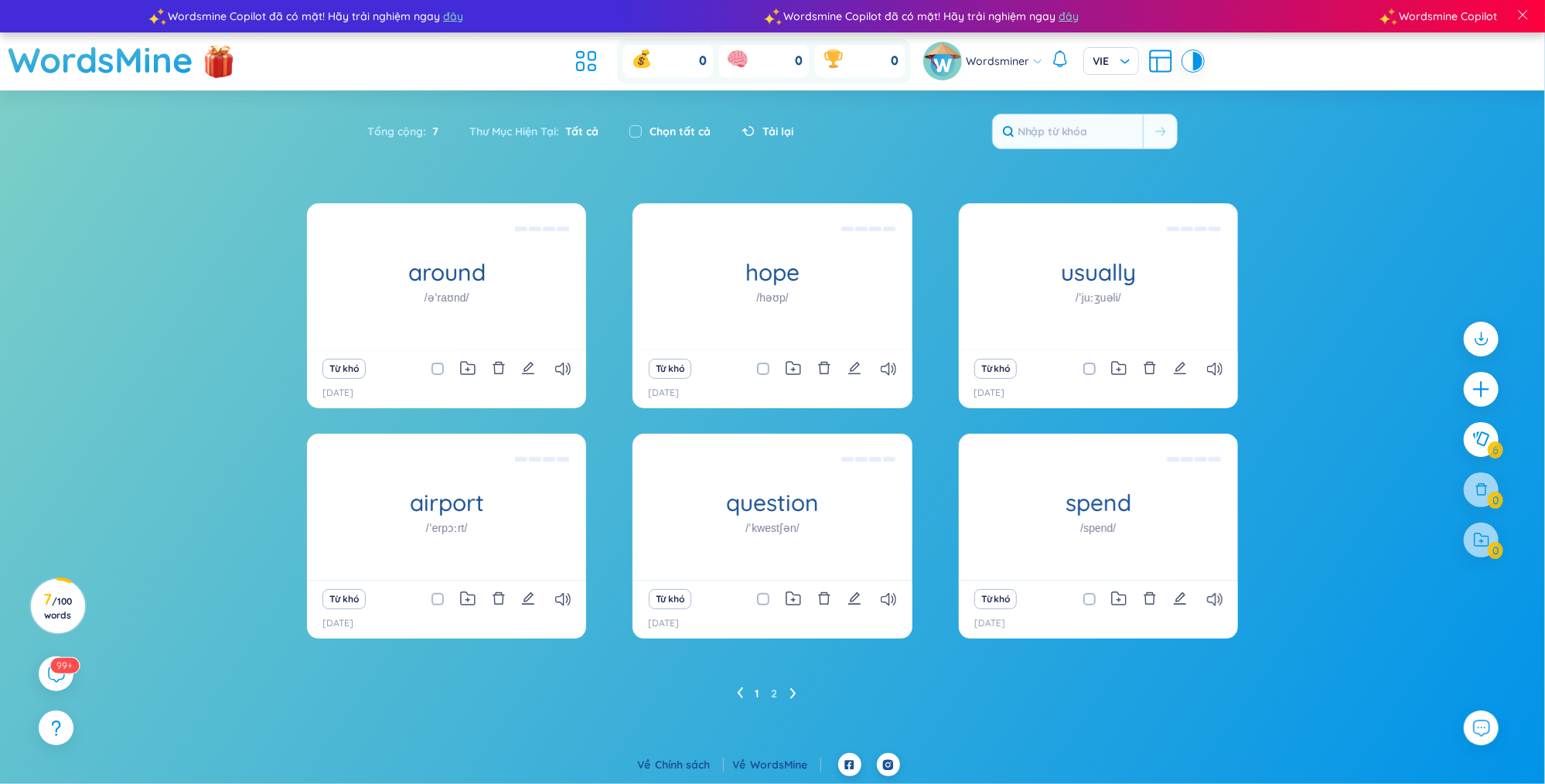
click at [789, 694] on ul "1 2" at bounding box center [772, 693] width 72 height 25
click at [795, 693] on icon at bounding box center [793, 693] width 7 height 11
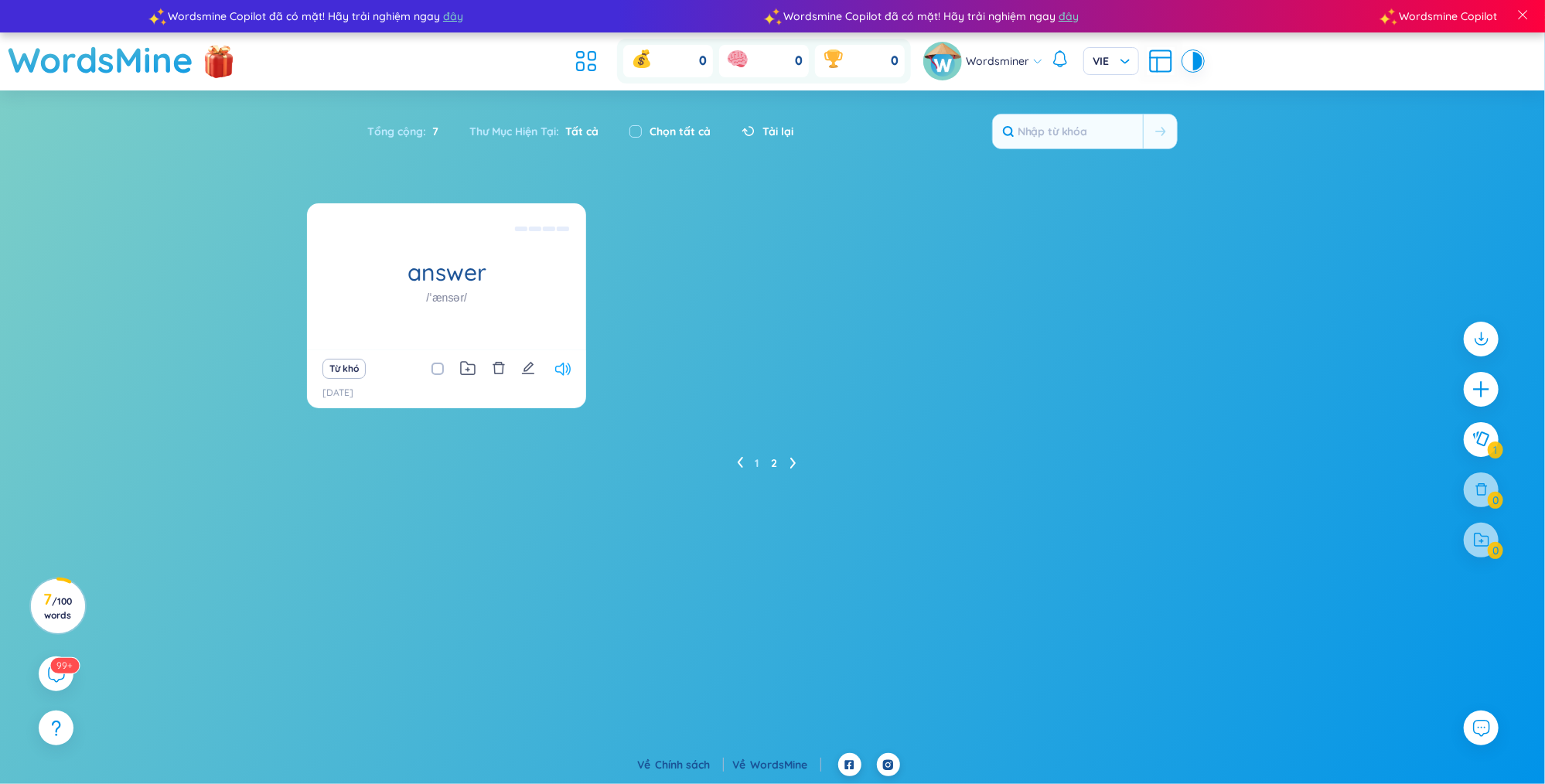
click at [565, 368] on icon at bounding box center [563, 369] width 16 height 13
click at [354, 368] on button "Từ khó" at bounding box center [344, 369] width 43 height 21
click at [740, 455] on li at bounding box center [739, 463] width 7 height 25
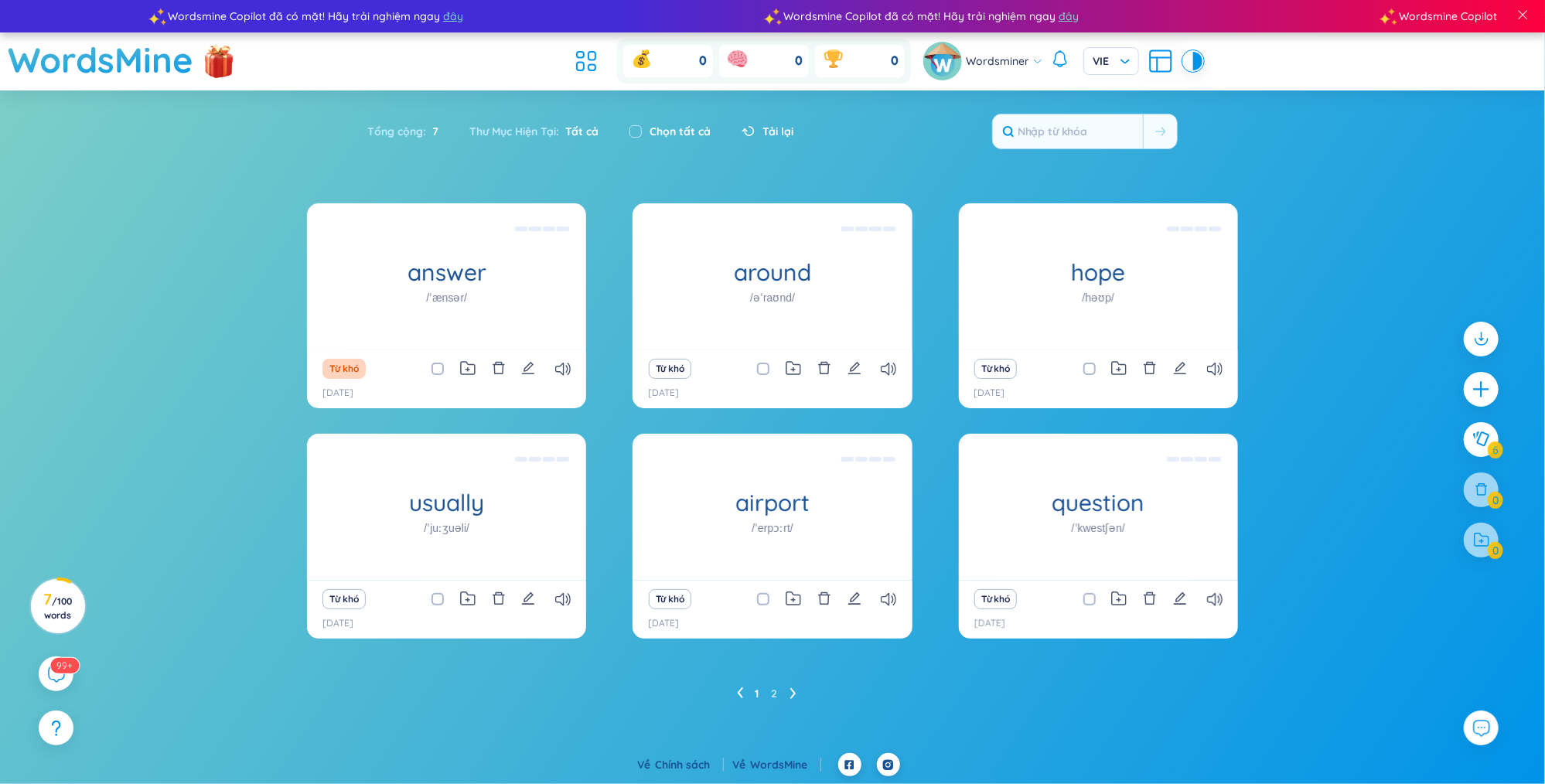
click at [788, 692] on ul "1 2" at bounding box center [772, 693] width 72 height 25
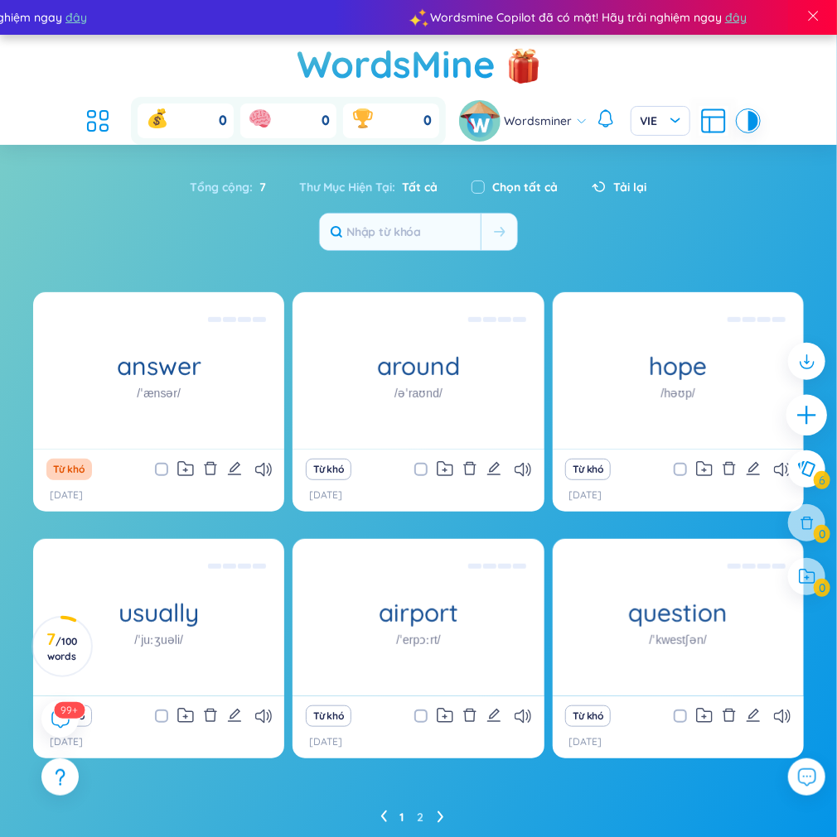
click at [811, 423] on icon "plus" at bounding box center [806, 415] width 23 height 23
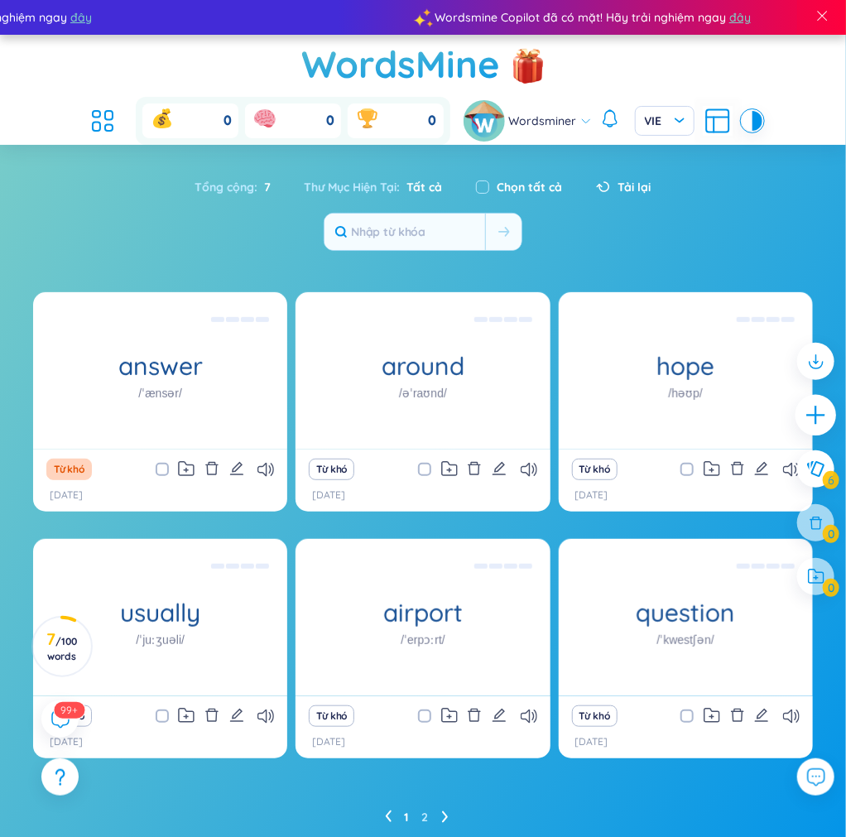
scroll to position [0, 0]
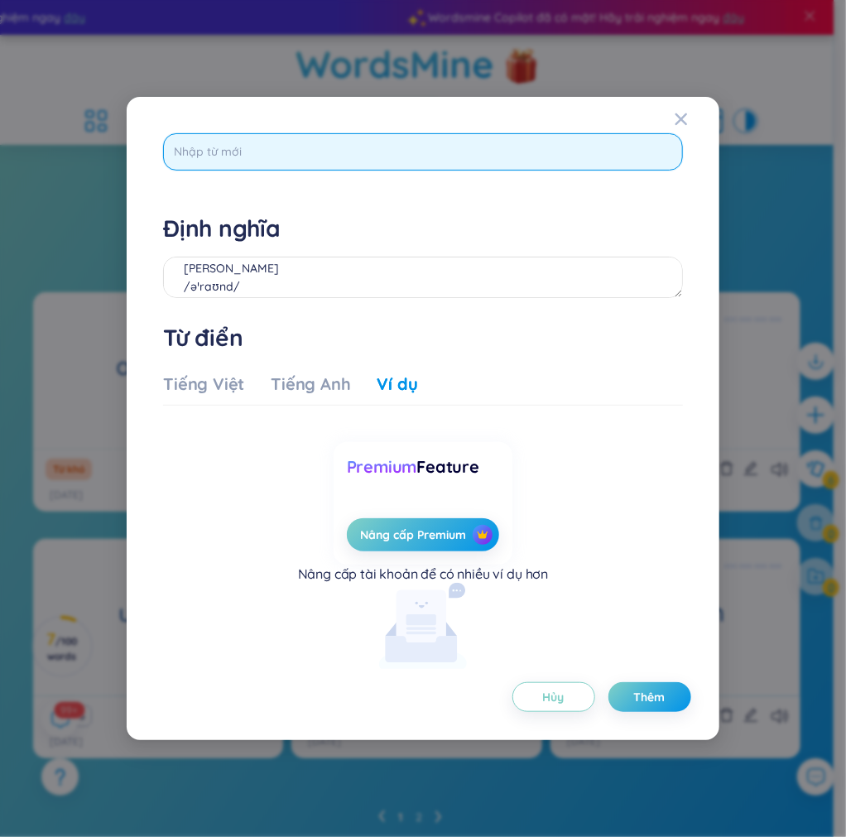
click at [377, 147] on input "text" at bounding box center [422, 151] width 519 height 37
type input "prrive"
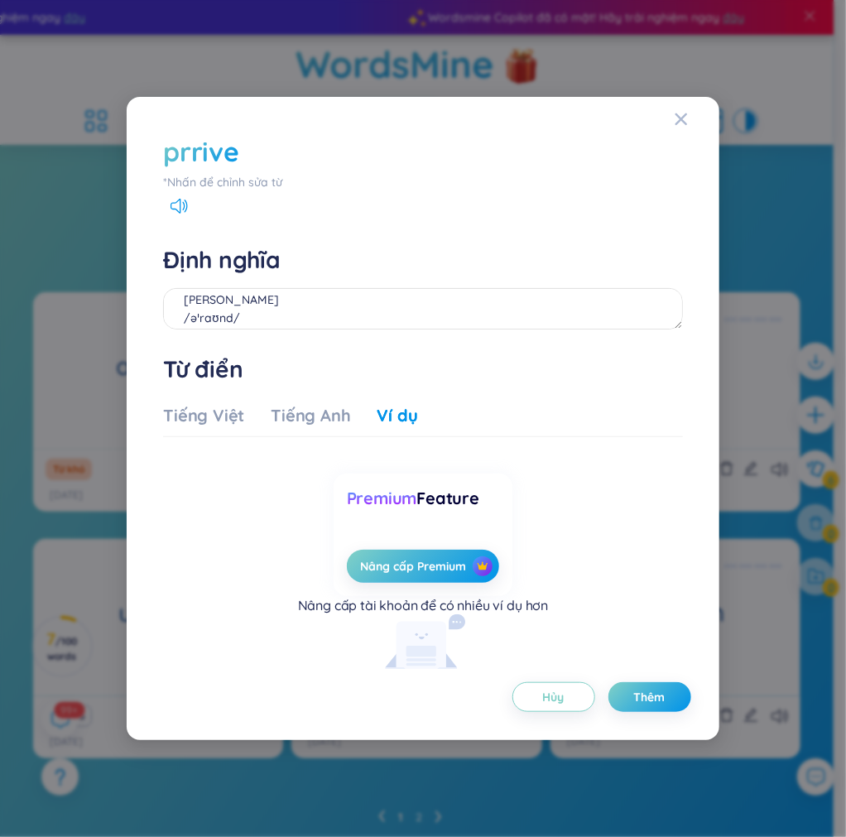
click at [214, 179] on div "*Nhấn để chỉnh sửa từ" at bounding box center [422, 182] width 519 height 18
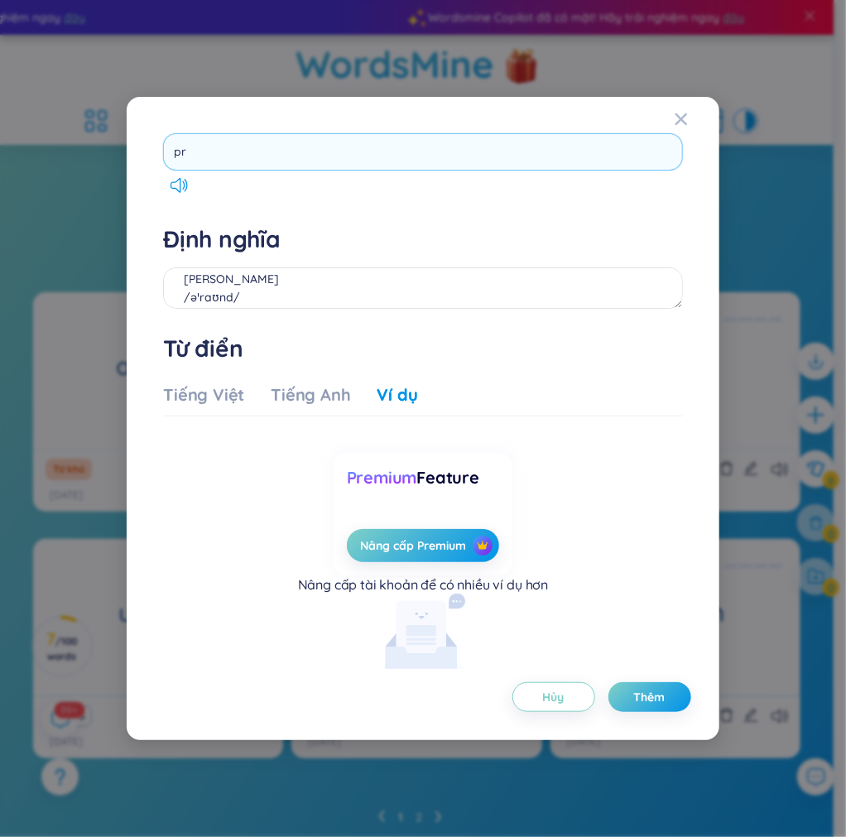
type input "p"
type input "arrive"
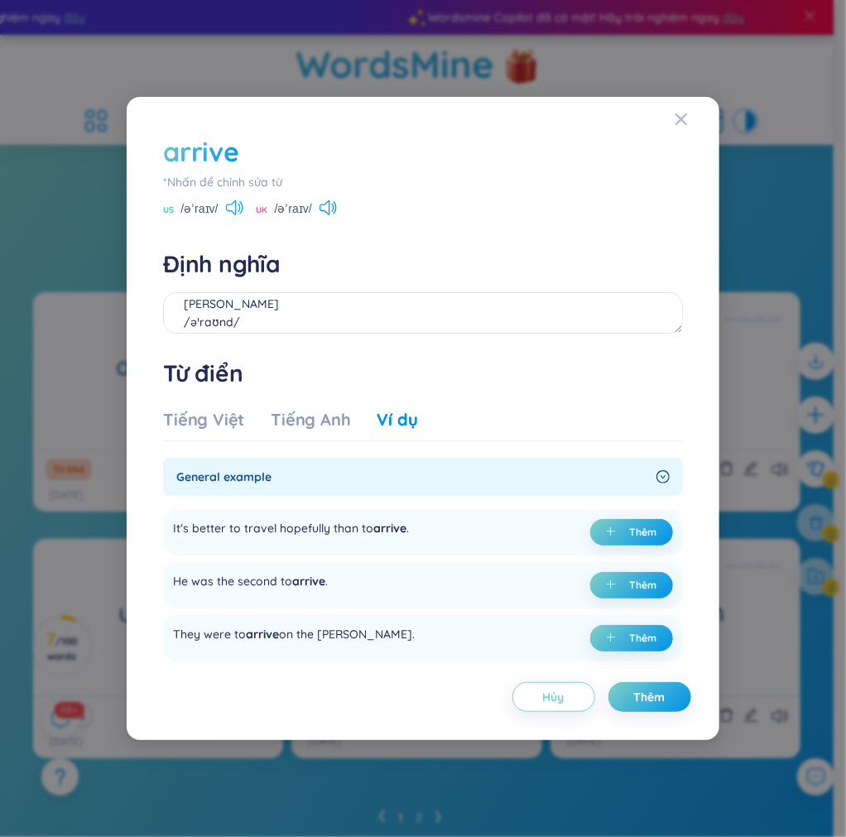
click at [237, 205] on icon at bounding box center [234, 207] width 17 height 15
click at [265, 306] on textarea "[PERSON_NAME] /əˈraʊnd/ Eg: You shouldn't fool around with dangerous chemicals." at bounding box center [422, 312] width 519 height 41
drag, startPoint x: 222, startPoint y: 212, endPoint x: 176, endPoint y: 209, distance: 46.5
click at [176, 209] on div "US /əˈraɪv/" at bounding box center [203, 210] width 80 height 15
click at [205, 322] on textarea "đến" at bounding box center [422, 312] width 519 height 41
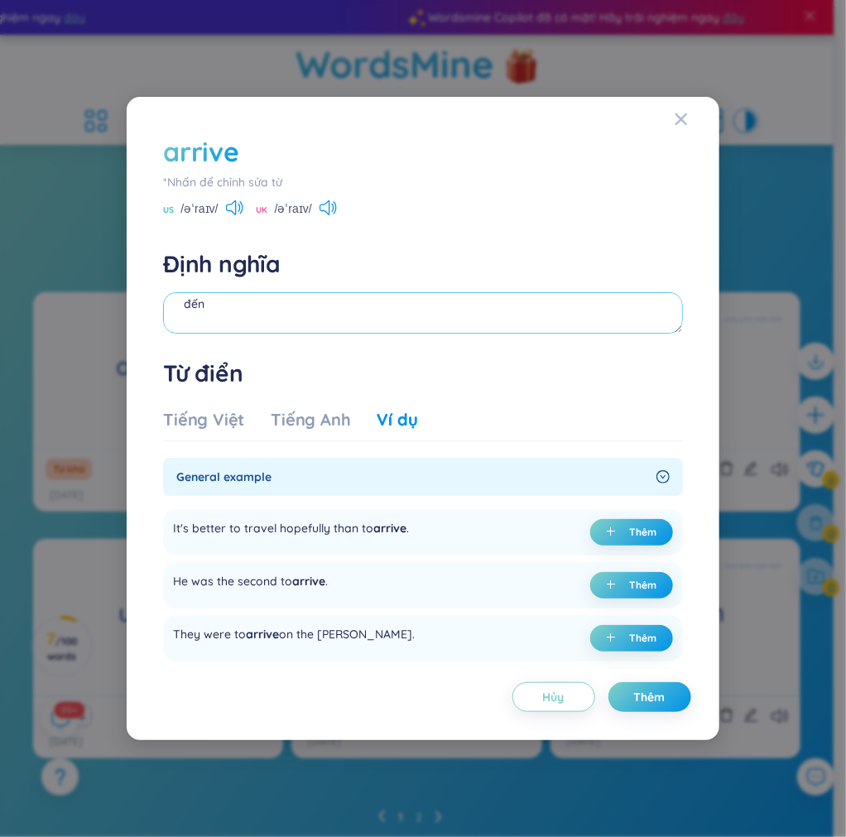
paste textarea "/əˈraɪv/"
click at [181, 321] on textarea "đến /əˈraɪv/" at bounding box center [422, 312] width 519 height 41
click at [218, 311] on textarea "đến /əˈraɪv/" at bounding box center [422, 312] width 519 height 41
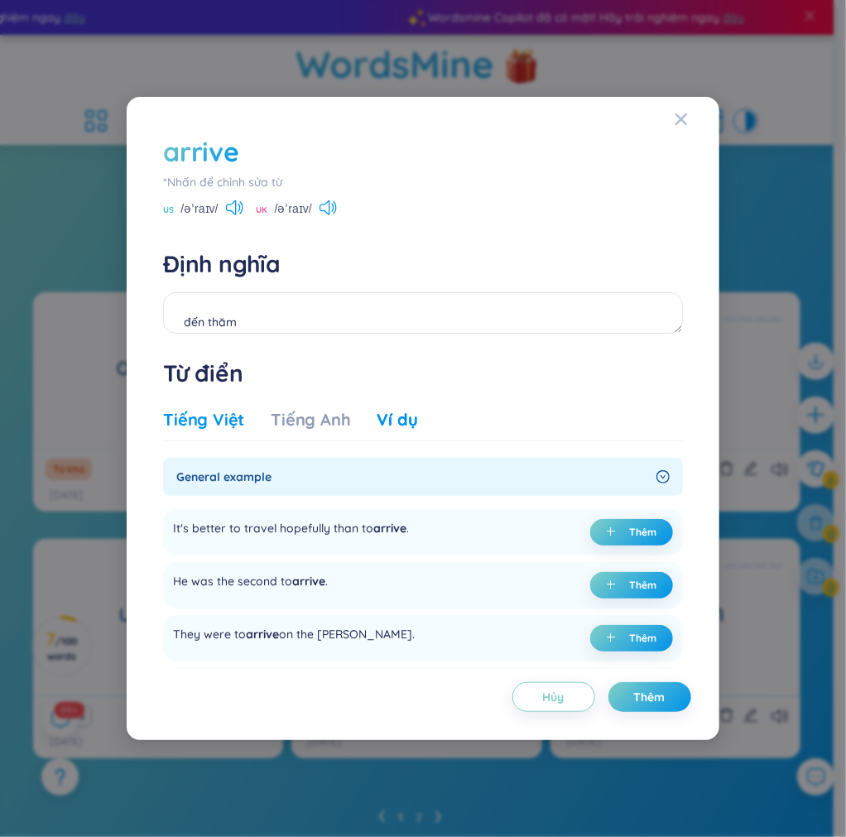
click at [223, 422] on div "Tiếng Việt" at bounding box center [203, 419] width 81 height 23
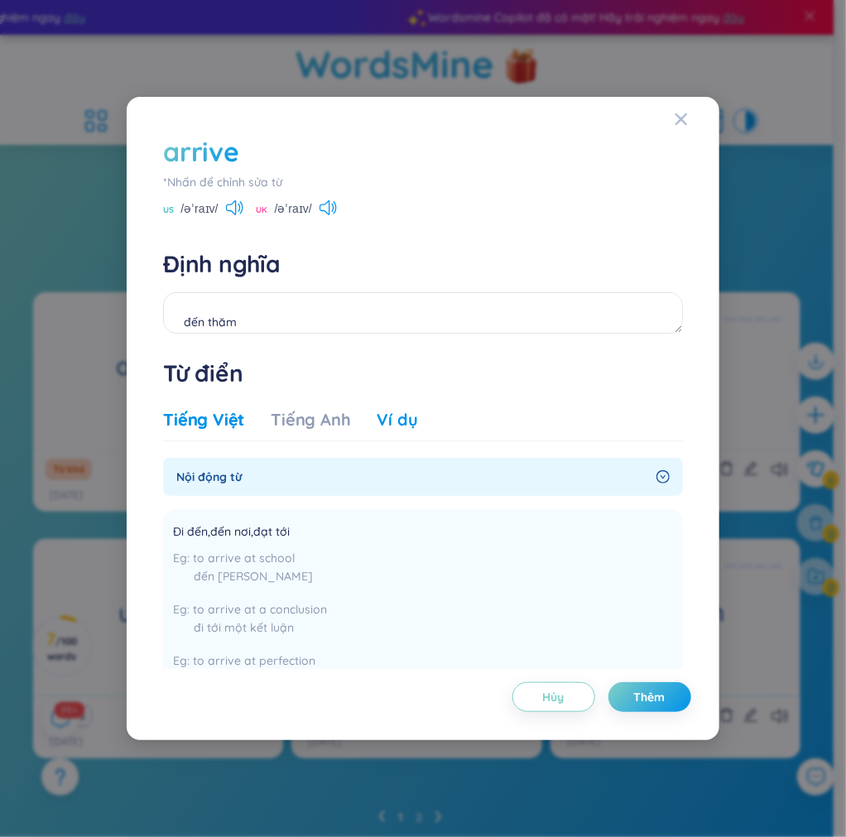
click at [396, 417] on div "Ví dụ" at bounding box center [398, 419] width 41 height 23
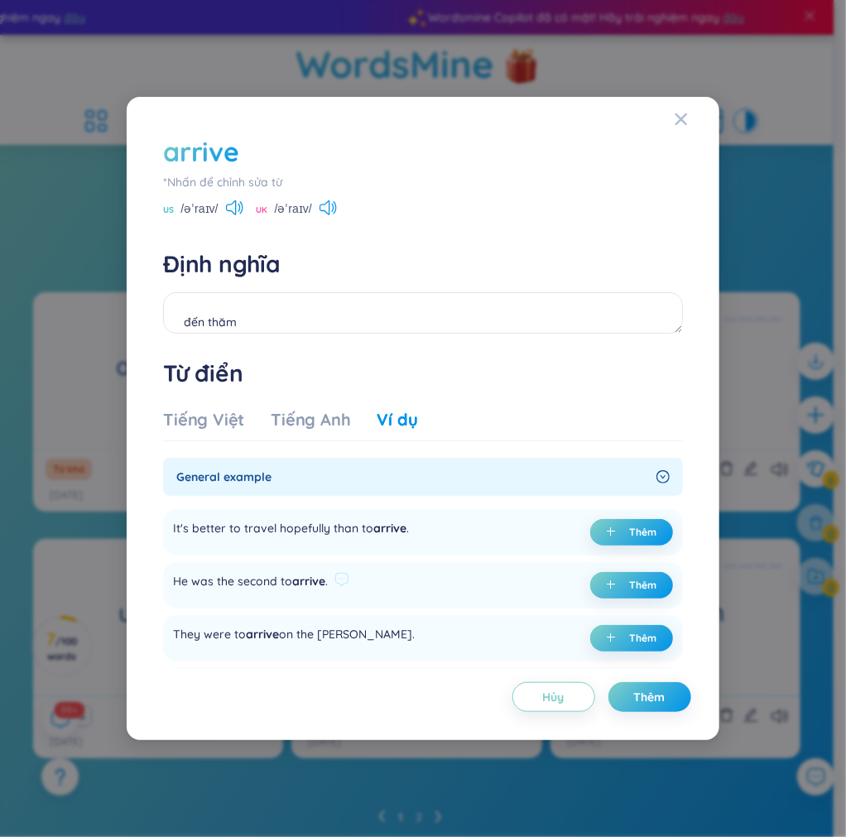
scroll to position [543, 0]
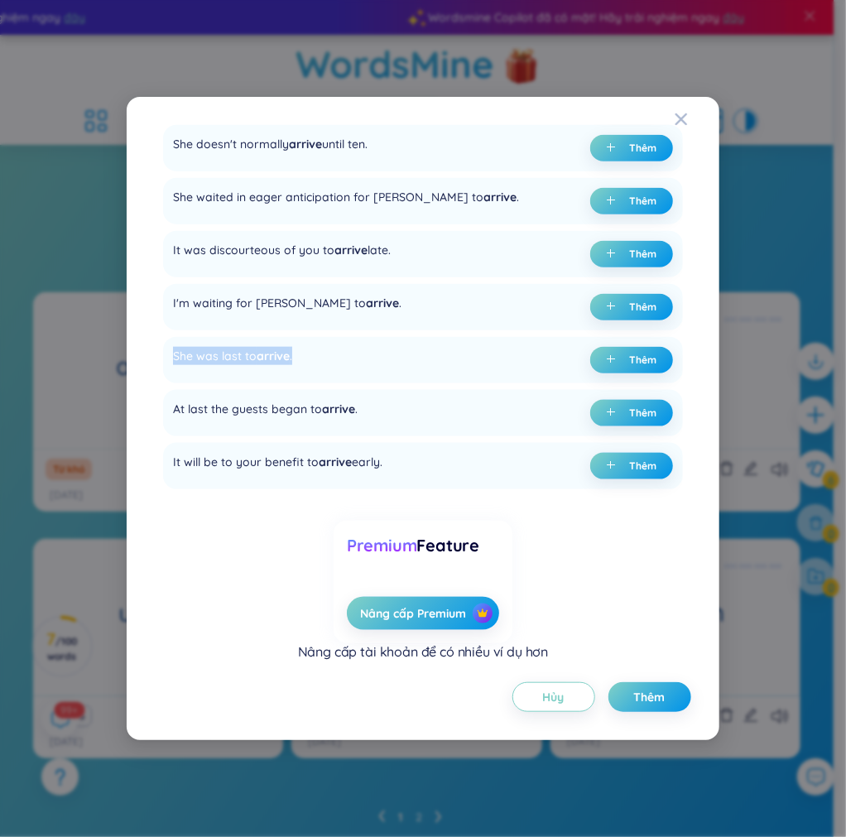
drag, startPoint x: 295, startPoint y: 360, endPoint x: 162, endPoint y: 361, distance: 132.5
click at [162, 361] on div "arrive *[PERSON_NAME] để [PERSON_NAME] sửa từ [GEOGRAPHIC_DATA] /əˈraɪv/ [GEOGR…" at bounding box center [423, 397] width 536 height 544
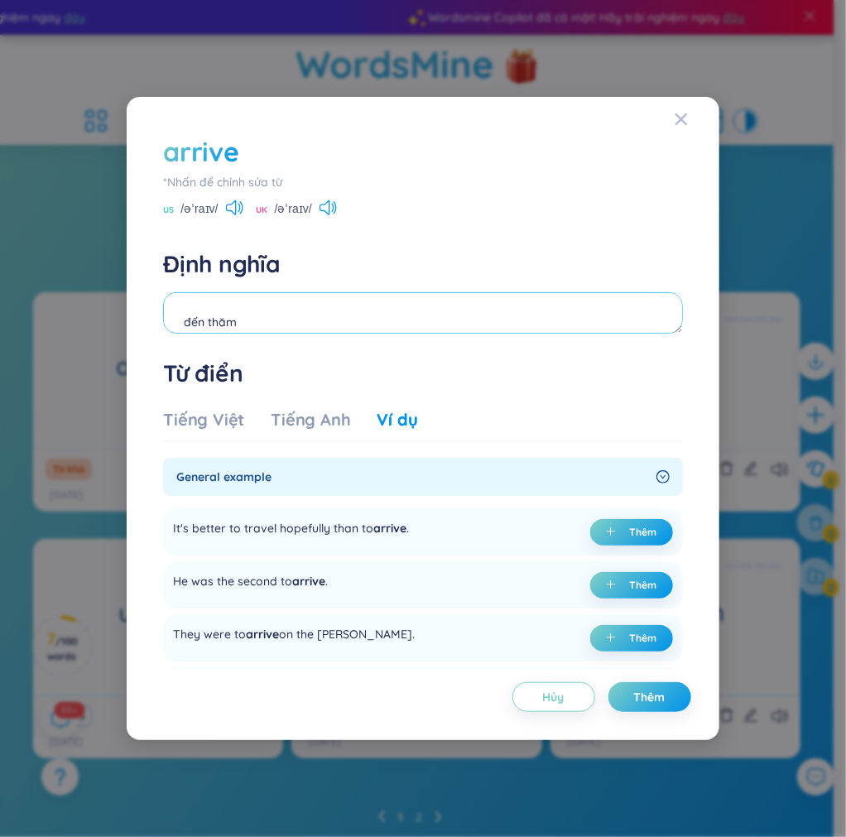
click at [282, 323] on textarea "đến thăm /əˈraɪv/" at bounding box center [422, 312] width 519 height 41
click at [245, 310] on textarea "đến thăm /əˈraɪv/" at bounding box center [422, 312] width 519 height 41
paste textarea "She was the last to arrive."
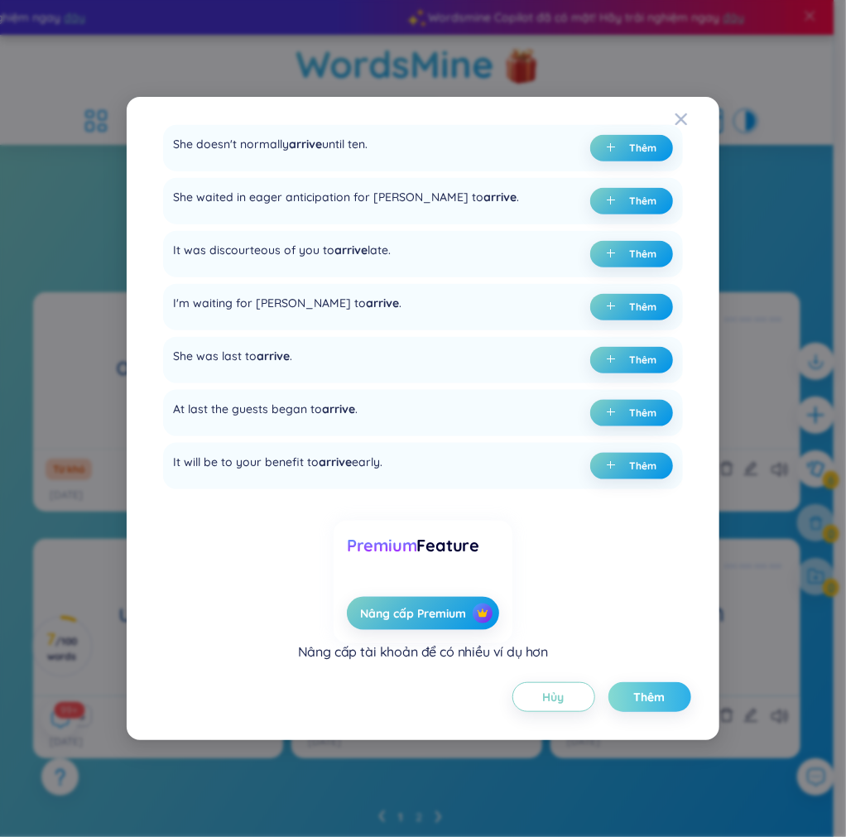
type textarea "đến thăm /əˈraɪv/ She was the last to arrive."
click at [658, 692] on span "Thêm" at bounding box center [649, 697] width 31 height 17
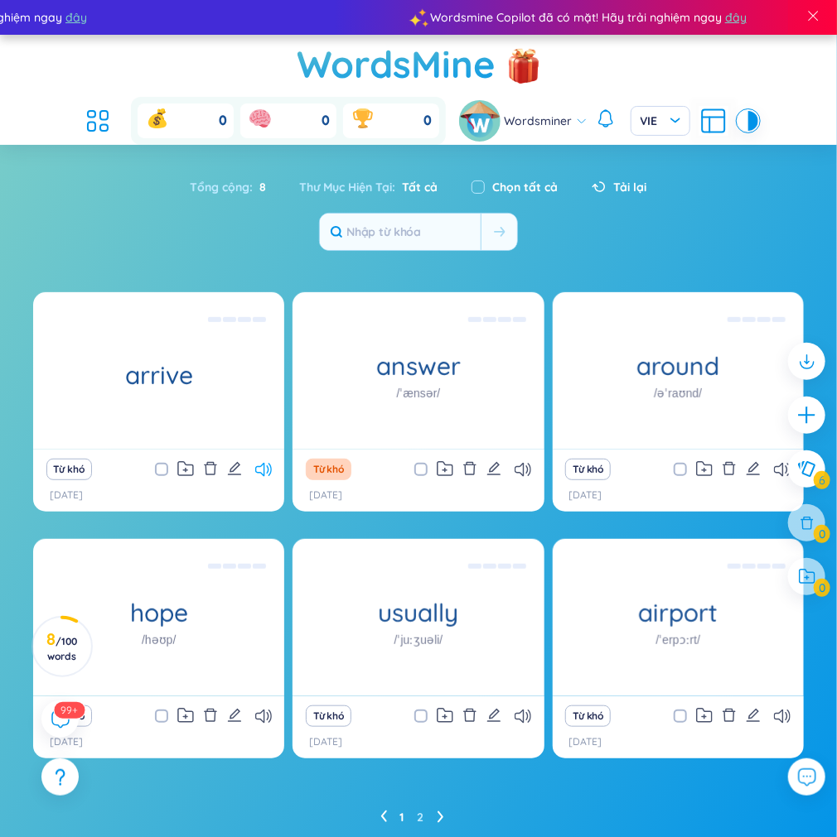
click at [268, 469] on icon at bounding box center [263, 470] width 17 height 14
click at [440, 821] on icon at bounding box center [439, 818] width 6 height 12
